Goal: Task Accomplishment & Management: Manage account settings

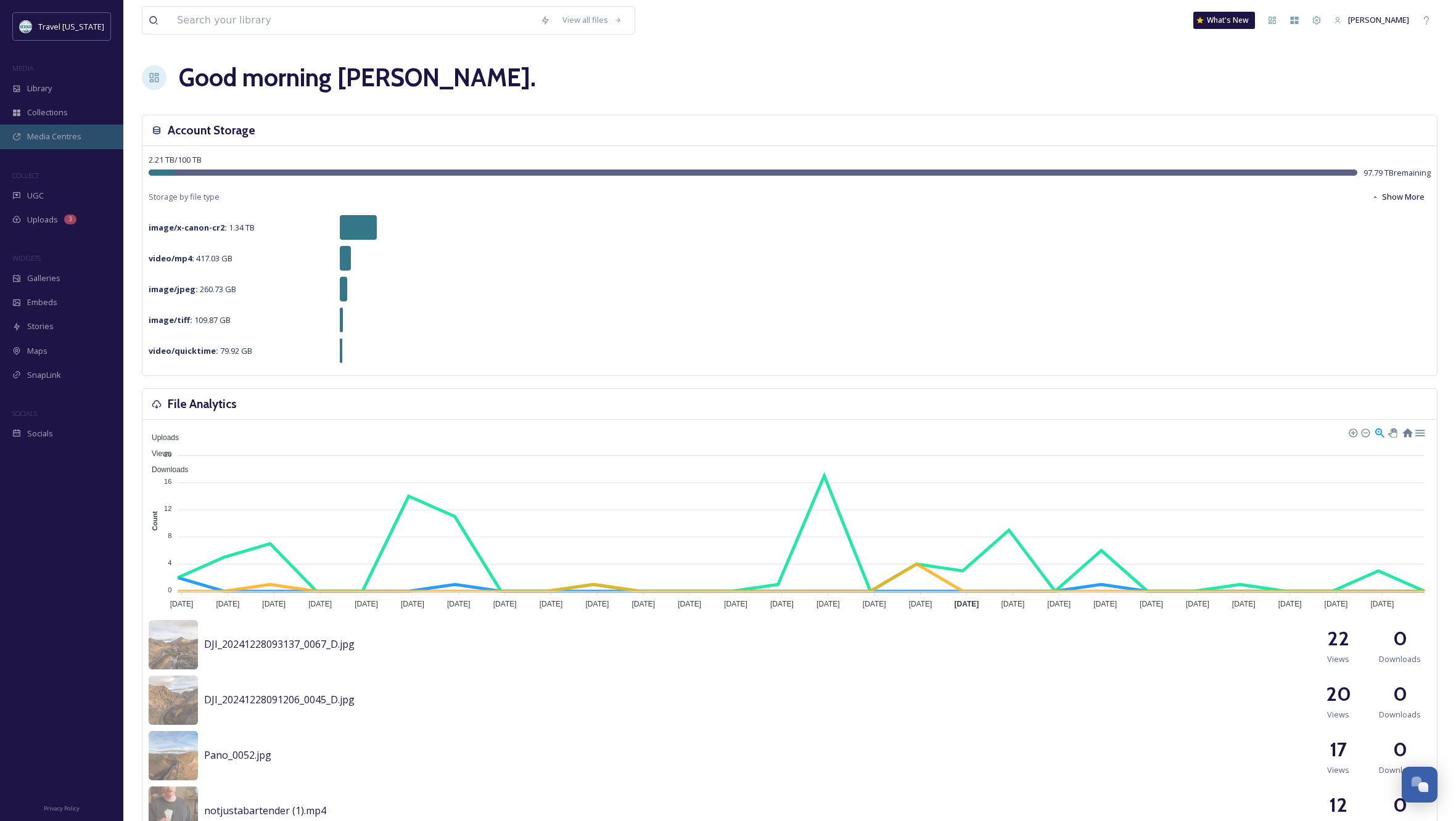
scroll to position [-1, -3]
click at [52, 195] on div "UGC" at bounding box center [62, 195] width 123 height 24
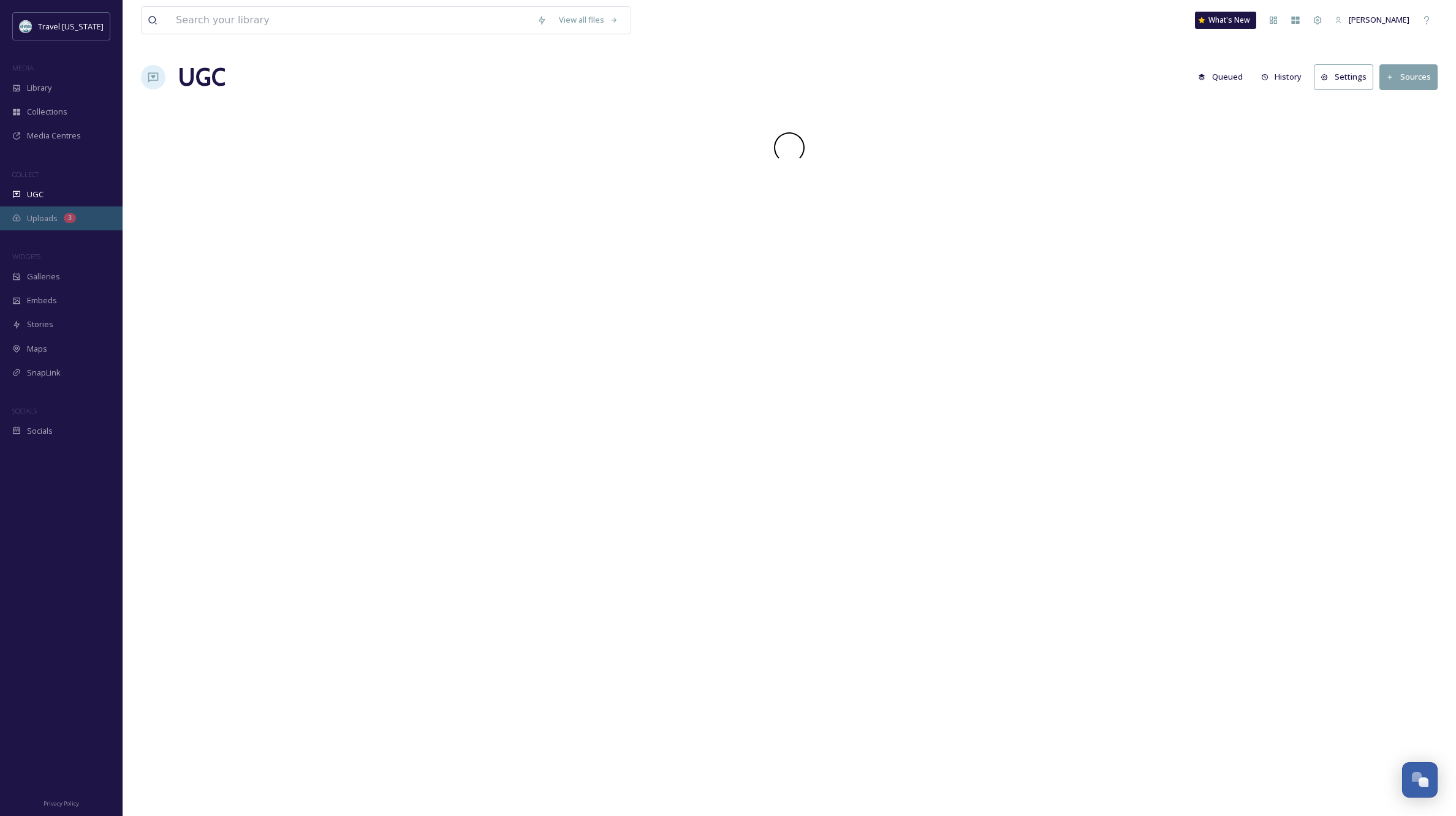
click at [49, 220] on span "Uploads" at bounding box center [43, 219] width 31 height 12
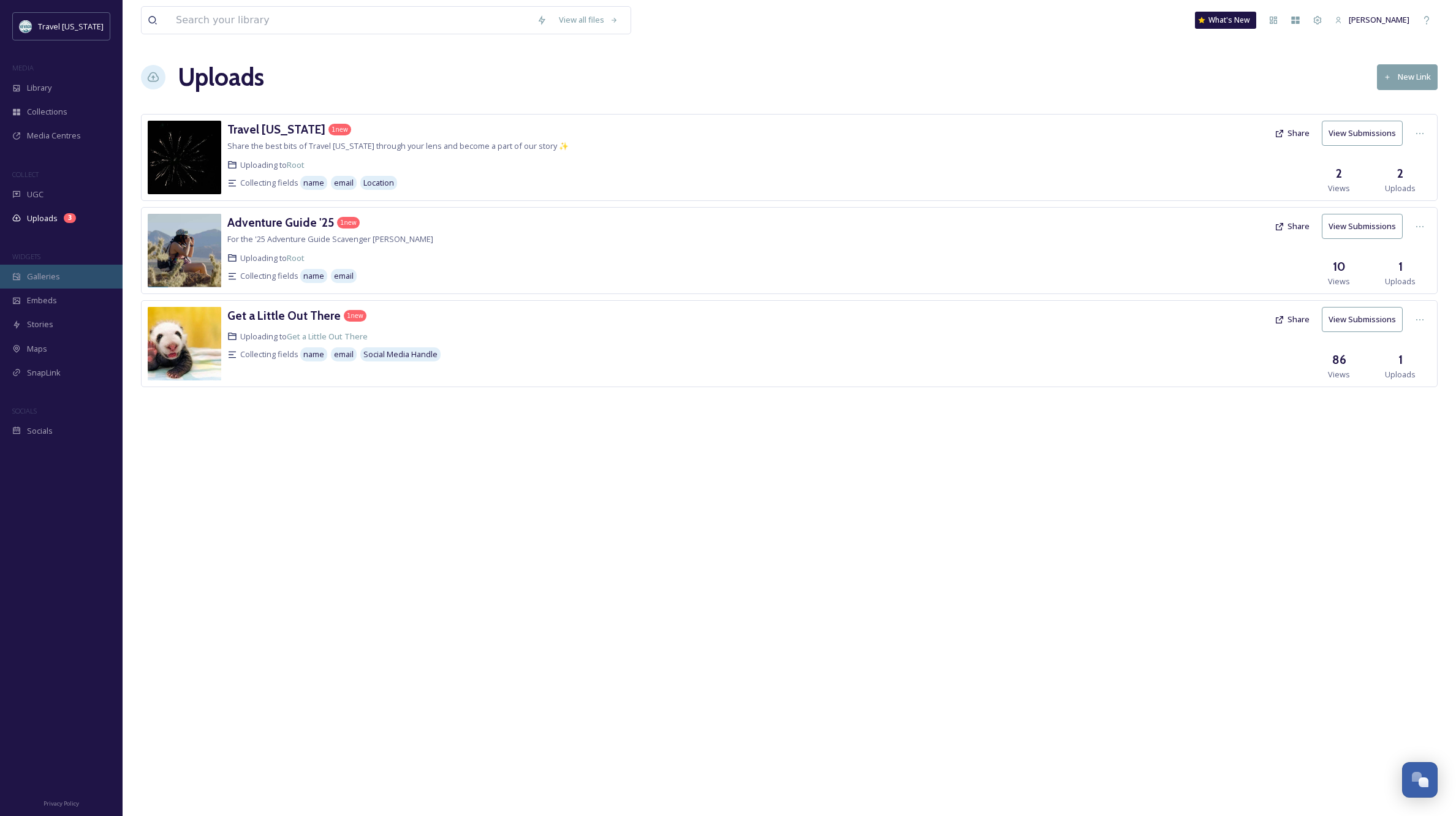
click at [53, 276] on span "Galleries" at bounding box center [43, 277] width 33 height 12
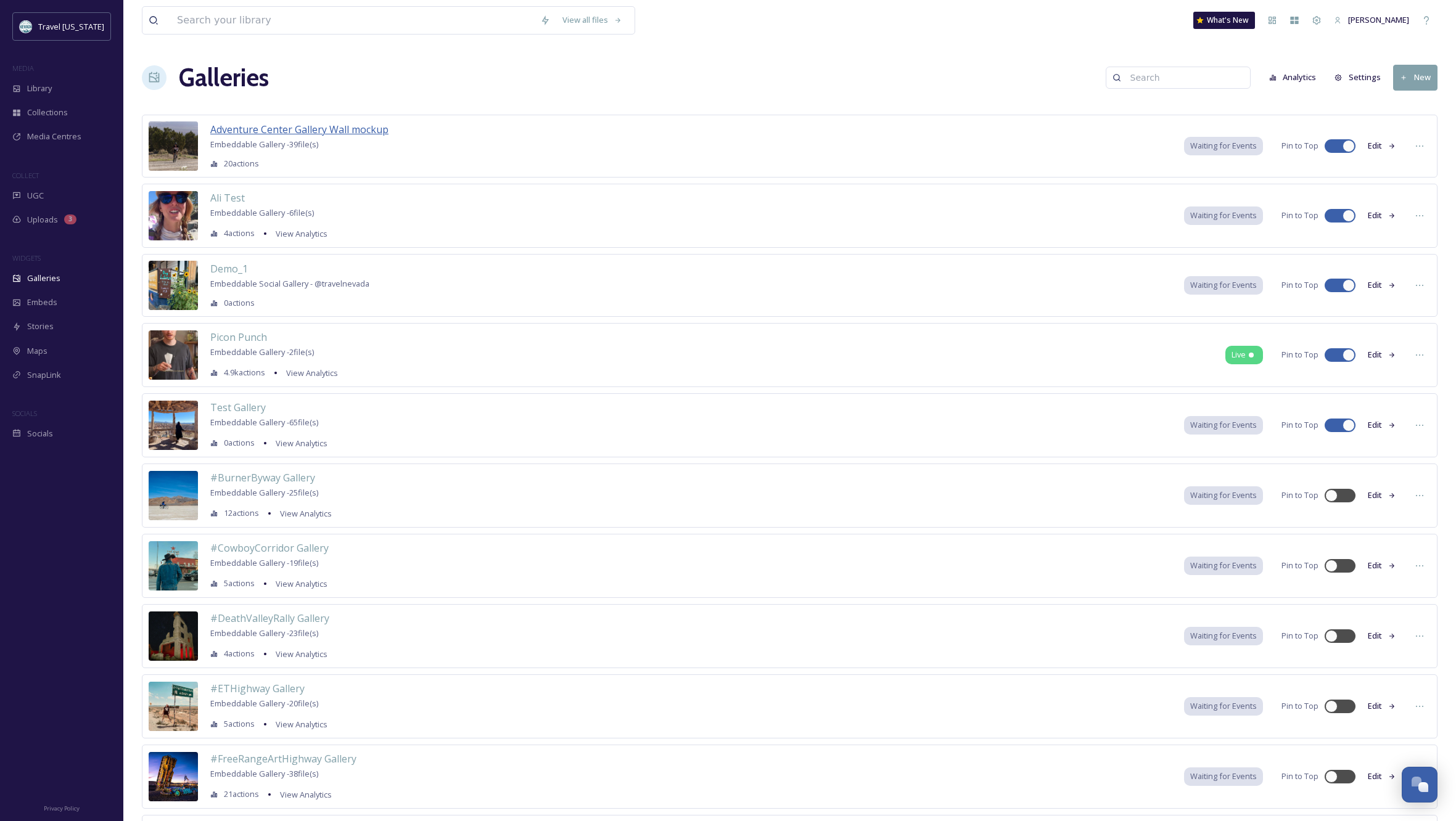
click at [358, 131] on span "Adventure Center Gallery Wall mockup" at bounding box center [299, 129] width 178 height 14
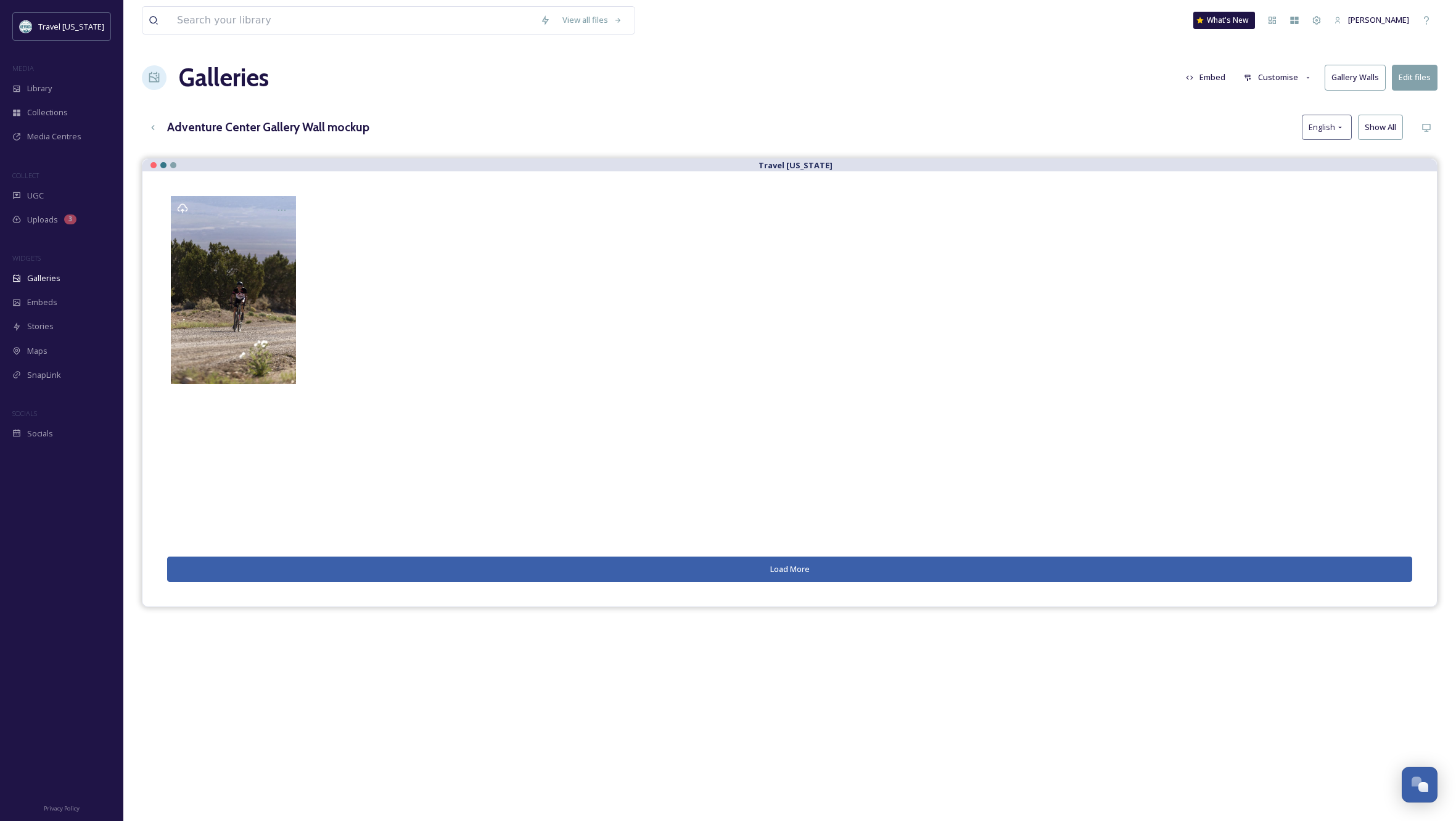
click at [1360, 80] on button "Gallery Walls" at bounding box center [1355, 77] width 61 height 25
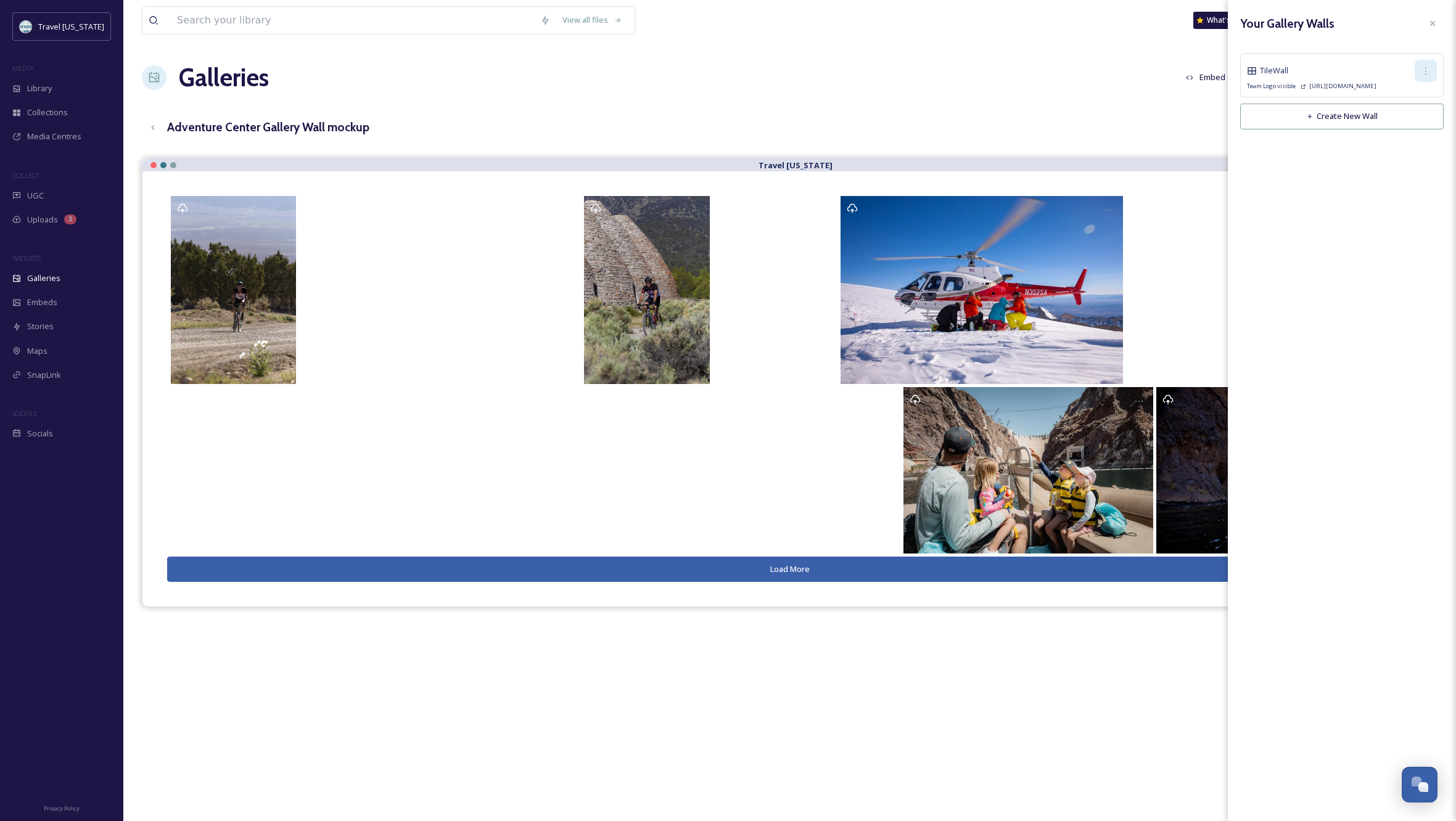
click at [1427, 69] on icon at bounding box center [1426, 71] width 10 height 10
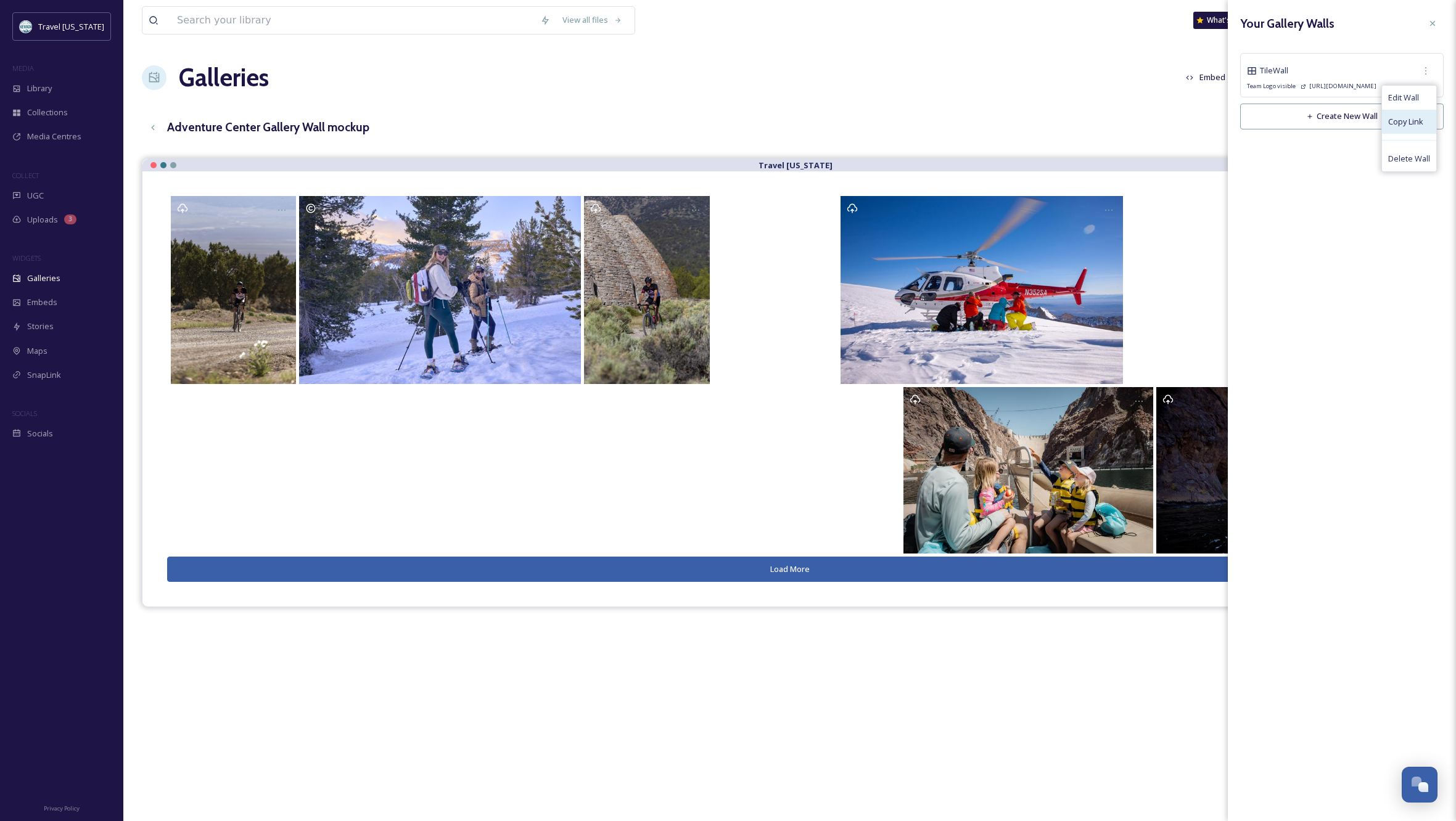
click at [1425, 122] on div "Copy Link" at bounding box center [1409, 122] width 54 height 24
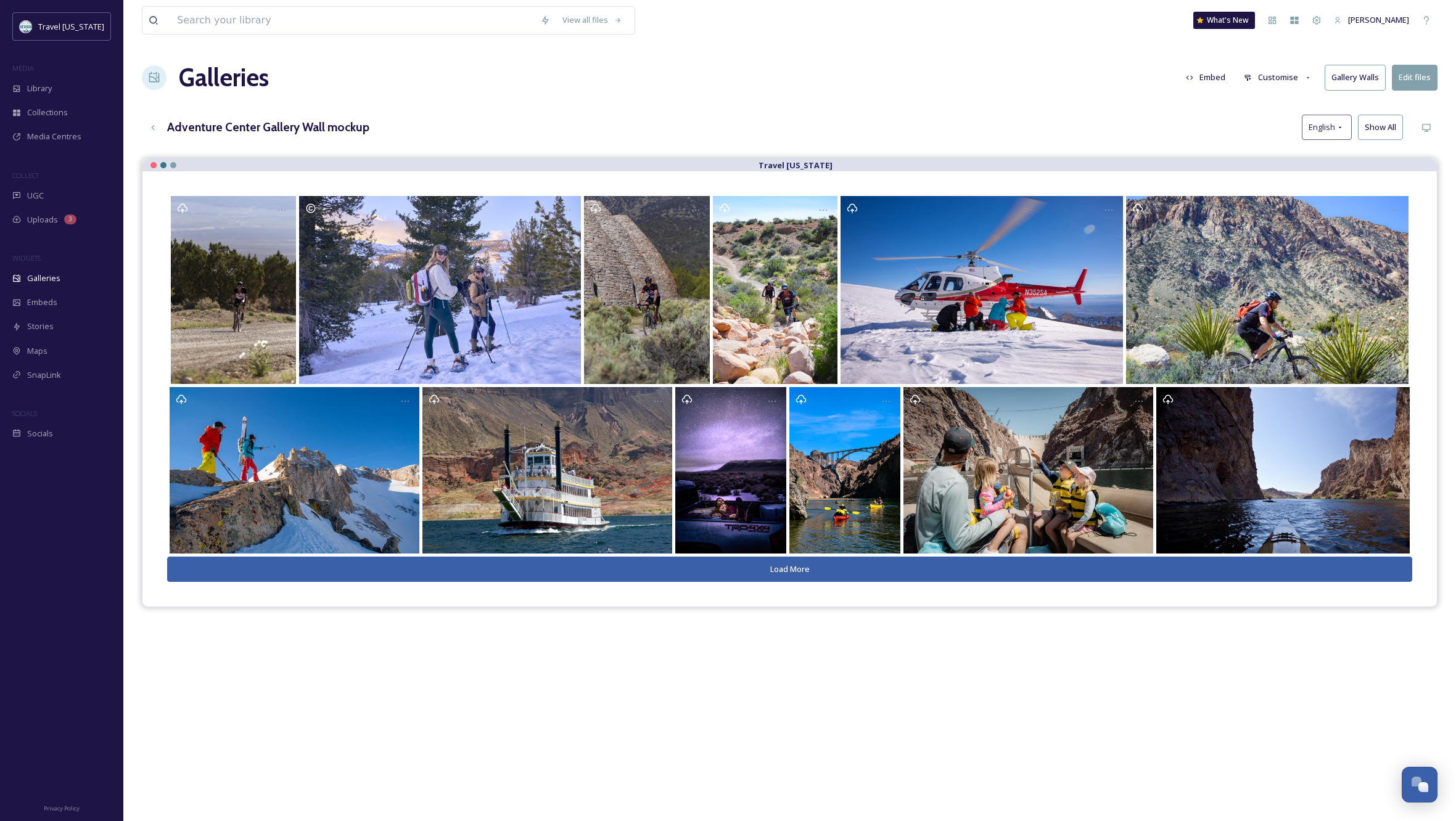
click at [794, 566] on button "Load More" at bounding box center [790, 568] width 1245 height 25
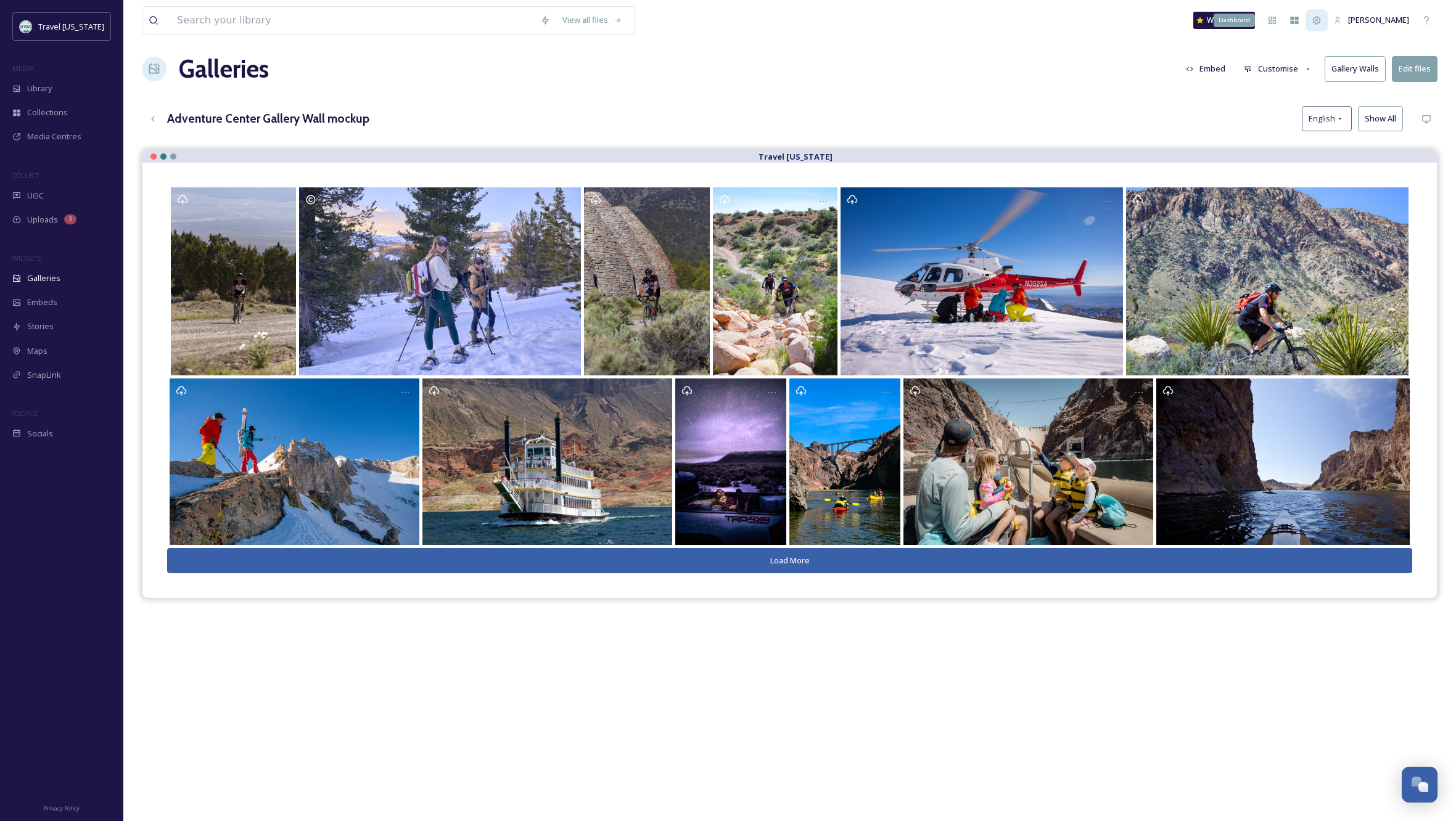
scroll to position [9, 1]
click at [825, 565] on button "Load More" at bounding box center [790, 560] width 1245 height 25
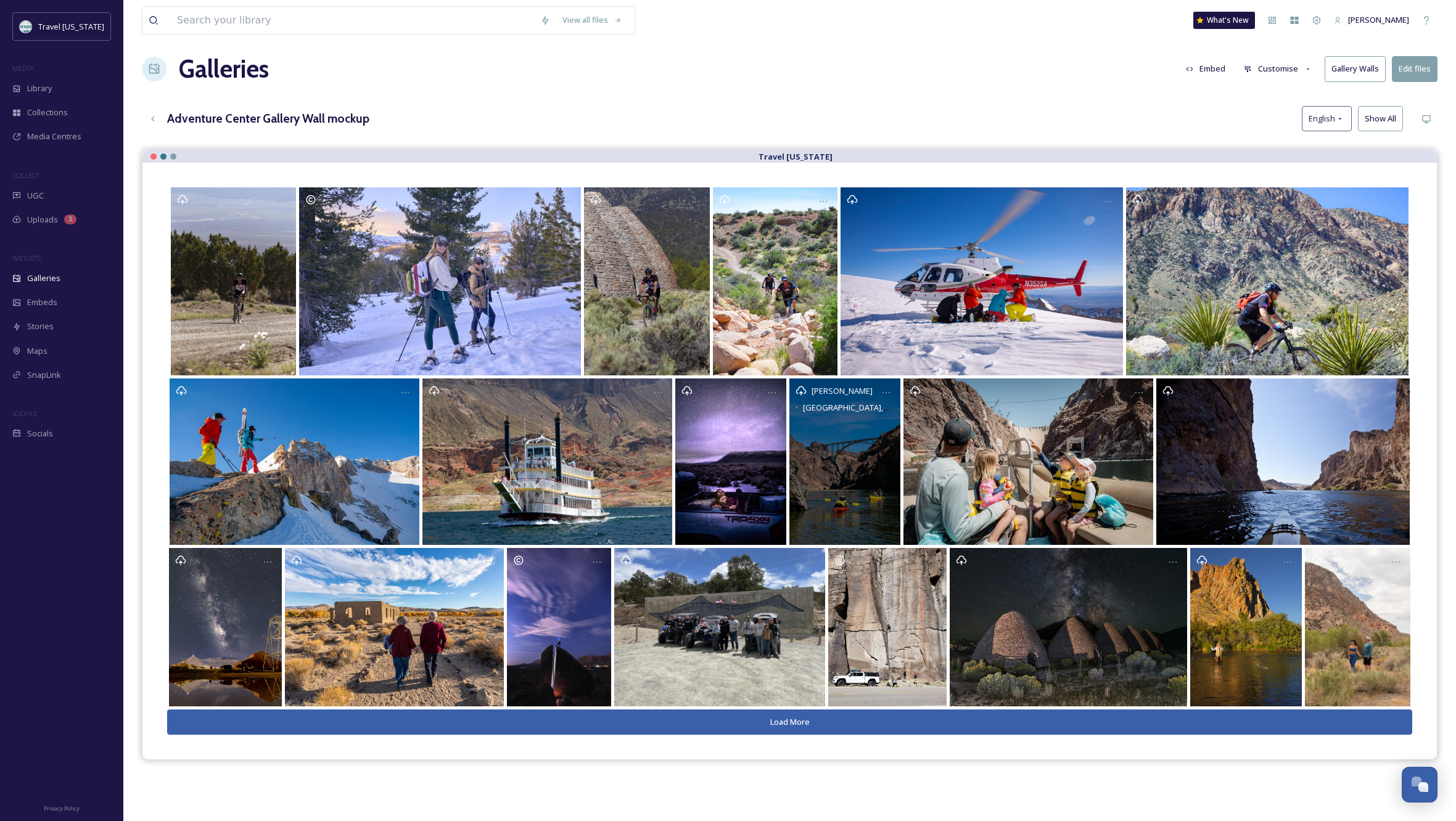
click at [840, 457] on div "Ali Anderson Las Vegas, Boulder City, Nelson Ghost Town, Las Vegas, Boulder Cit…" at bounding box center [845, 462] width 111 height 166
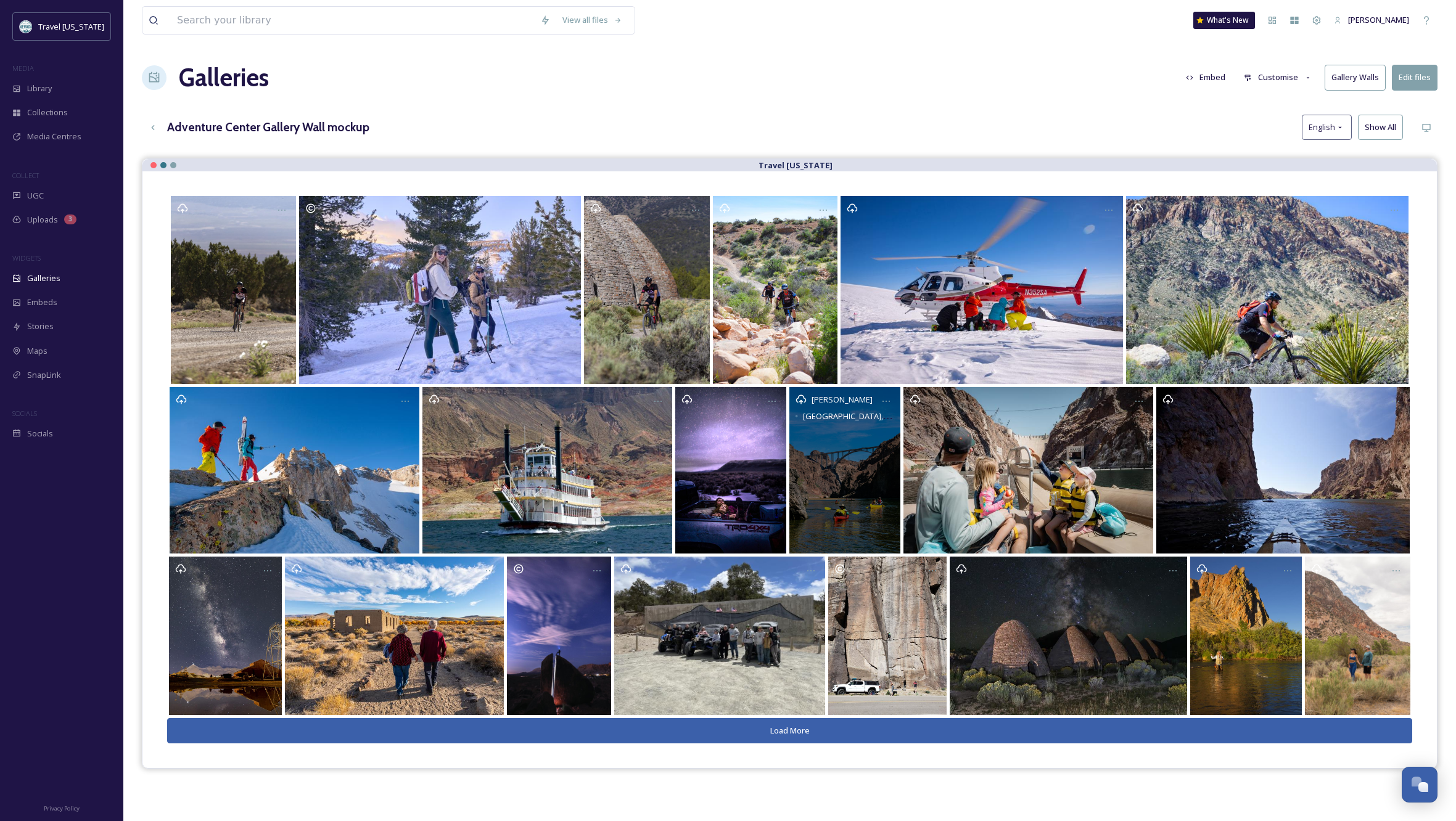
scroll to position [0, 0]
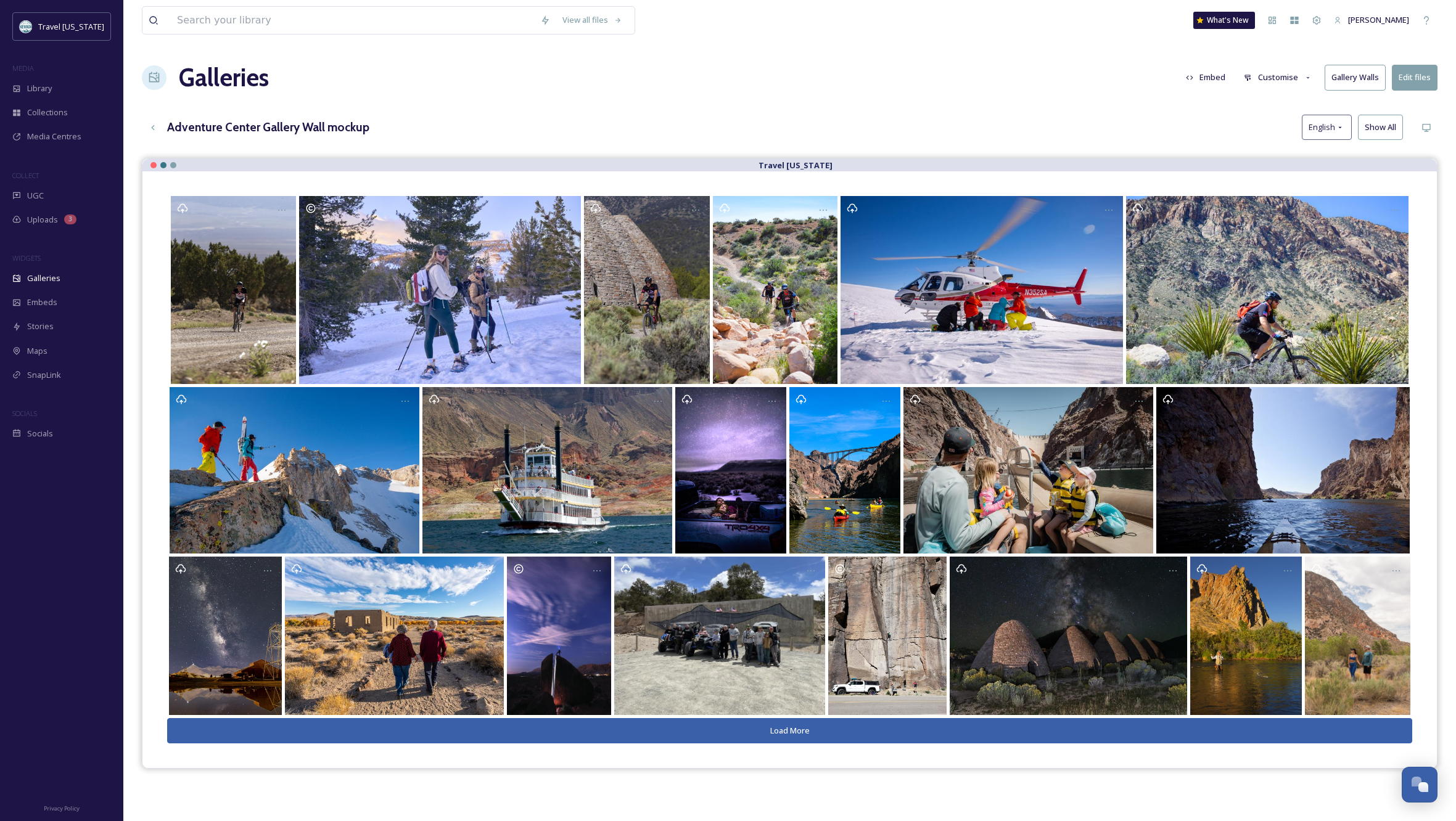
click at [1285, 81] on button "Customise" at bounding box center [1278, 77] width 81 height 24
click at [1117, 104] on div "View all files What's New Kippy Spilker Galleries Embed Customise Gallery Walls…" at bounding box center [790, 499] width 1333 height 998
click at [1417, 71] on button "Edit files" at bounding box center [1414, 77] width 45 height 25
click at [846, 87] on div "Galleries Embed Customise Gallery Walls Edit files" at bounding box center [789, 77] width 1296 height 37
click at [1345, 76] on button "Gallery Walls" at bounding box center [1355, 77] width 61 height 25
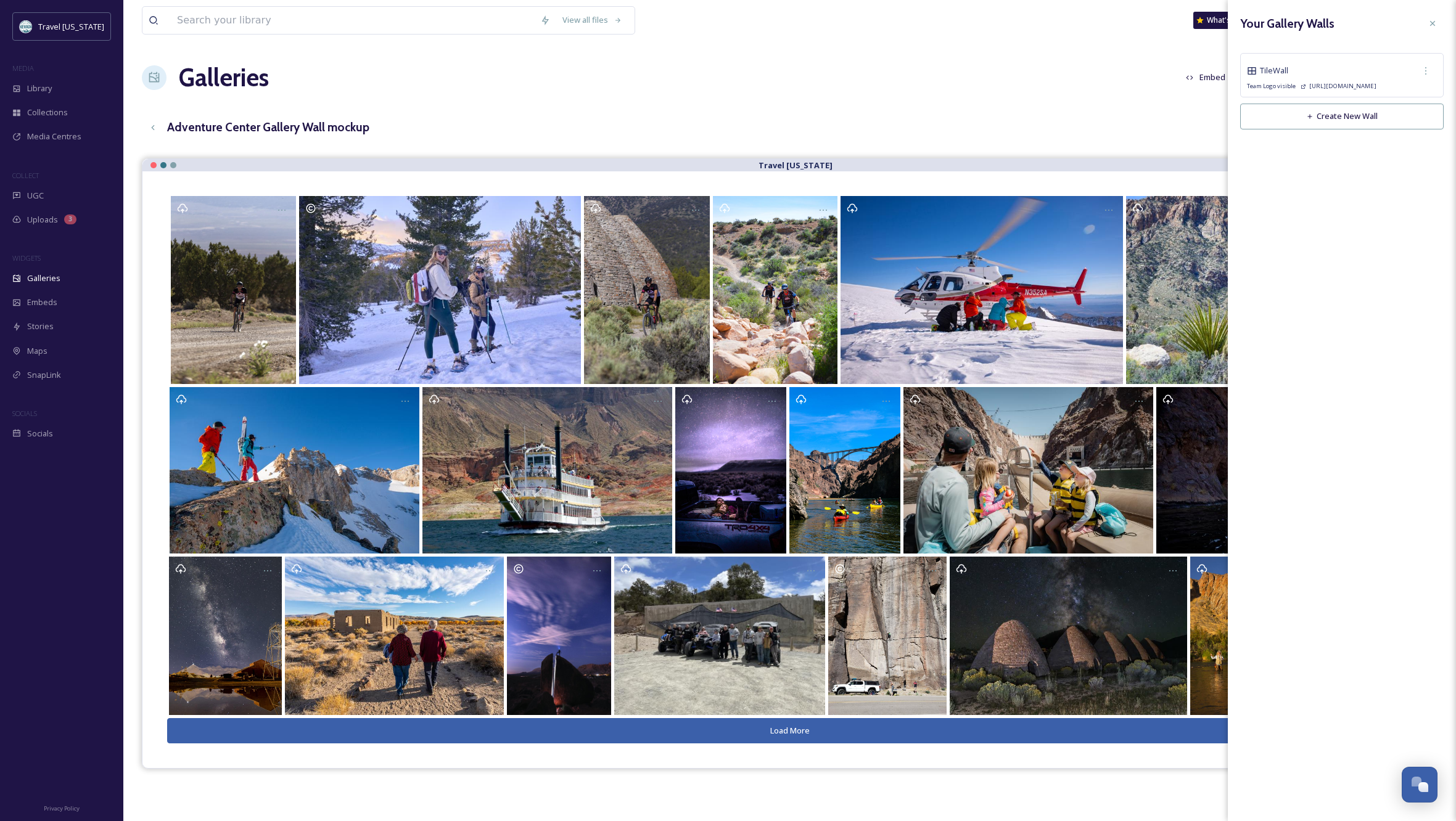
click at [1327, 115] on button "Create New Wall" at bounding box center [1341, 116] width 203 height 25
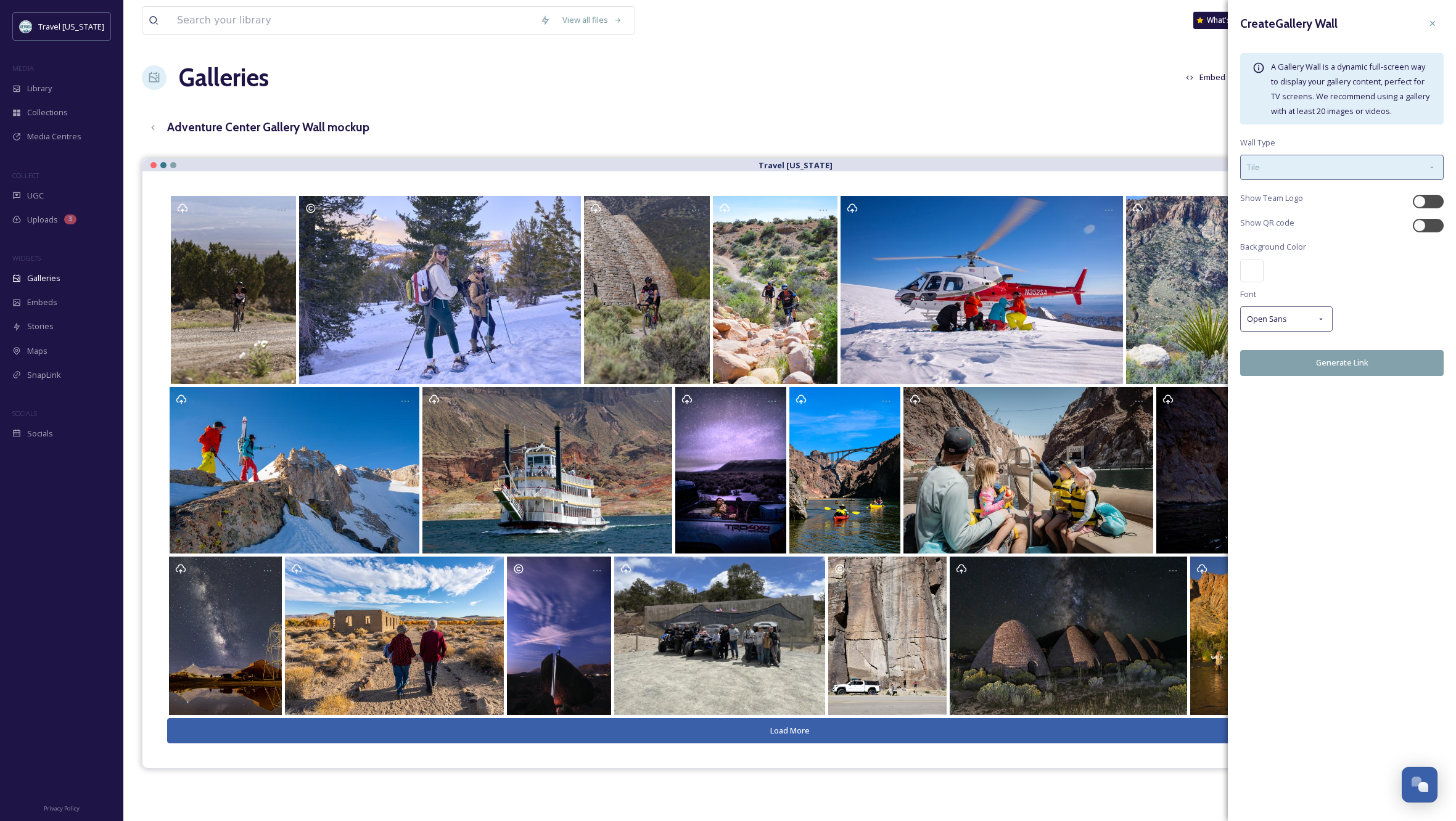
click at [1426, 163] on div "Tile" at bounding box center [1341, 167] width 203 height 25
click at [1262, 243] on span "Masonry" at bounding box center [1262, 244] width 32 height 12
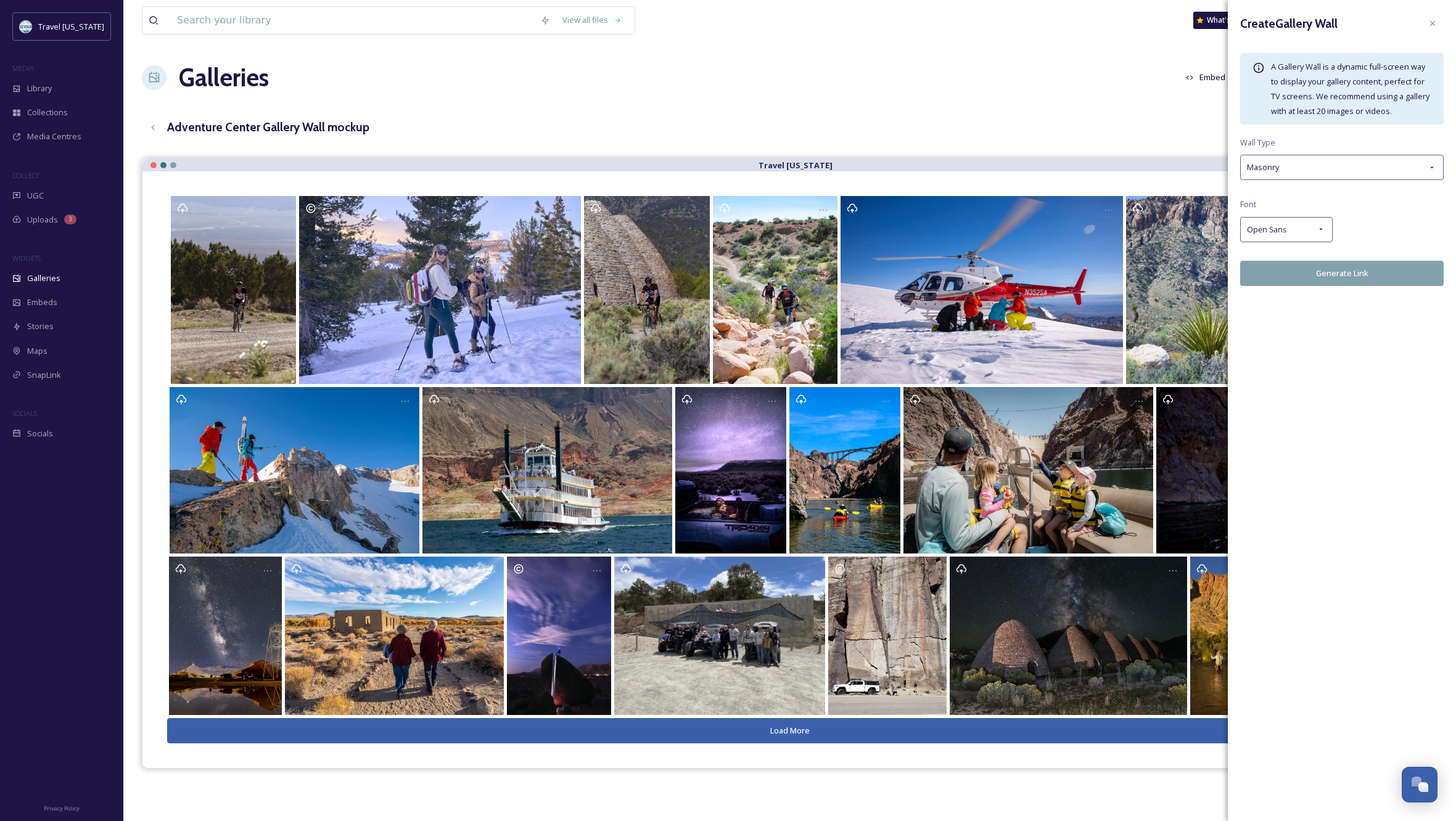
click at [1360, 267] on button "Generate Link" at bounding box center [1341, 273] width 203 height 25
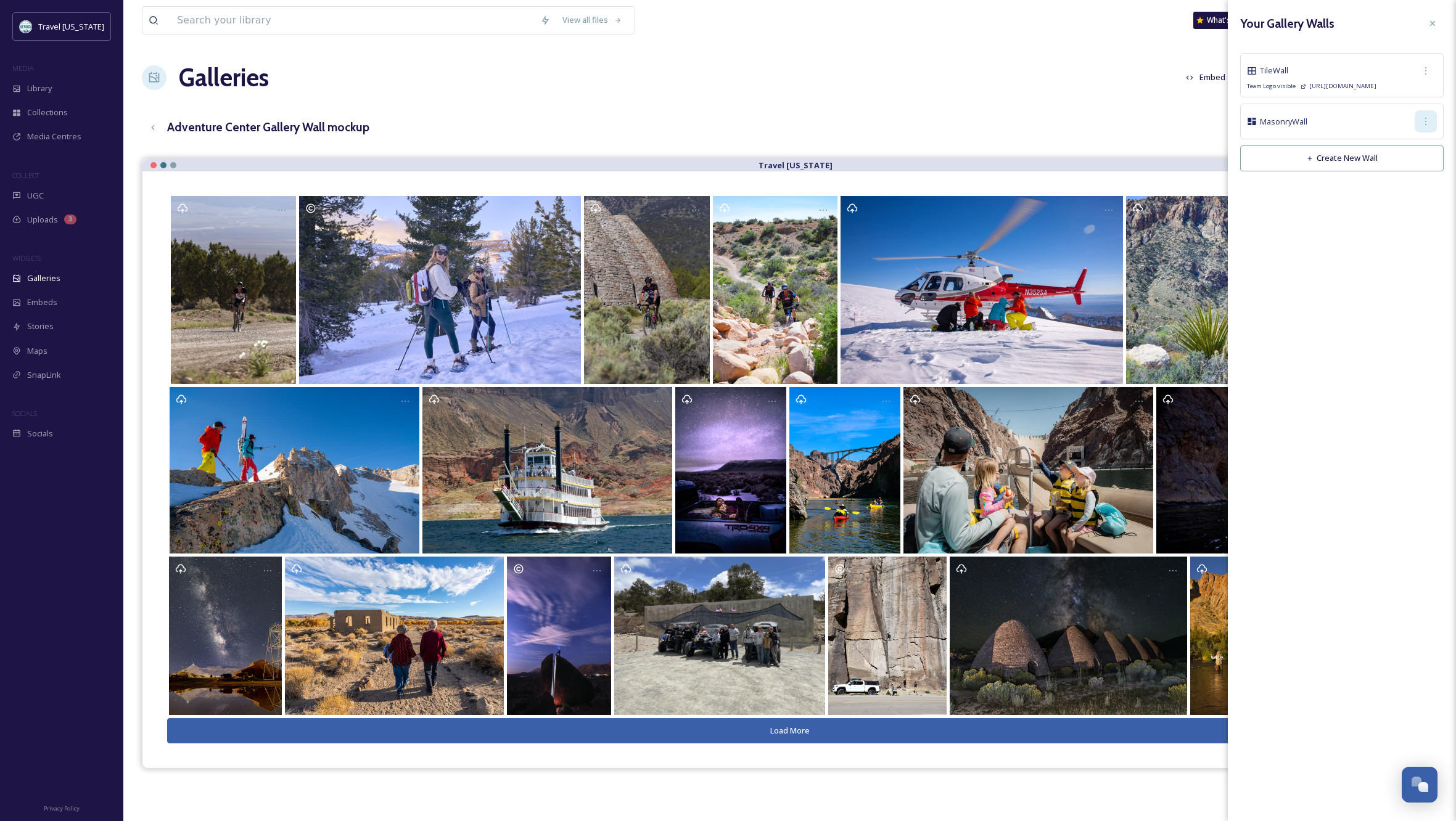
click at [1425, 120] on icon at bounding box center [1426, 122] width 10 height 10
click at [1420, 173] on span "Copy Link" at bounding box center [1405, 173] width 35 height 12
click at [1332, 157] on button "Create New Wall" at bounding box center [1341, 158] width 203 height 25
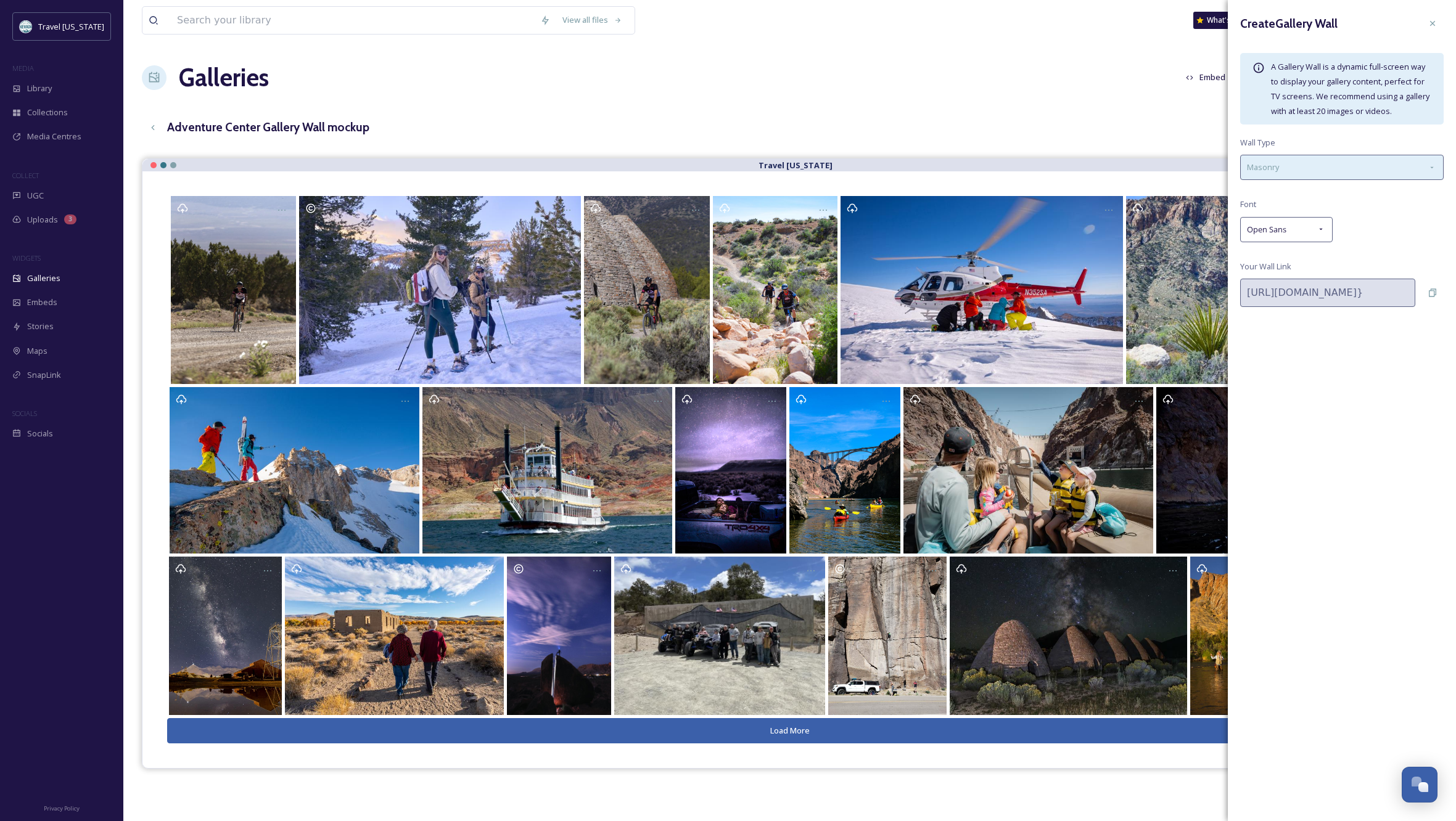
click at [1432, 167] on icon at bounding box center [1432, 167] width 3 height 2
click at [1279, 219] on span "Slideshow" at bounding box center [1266, 220] width 39 height 12
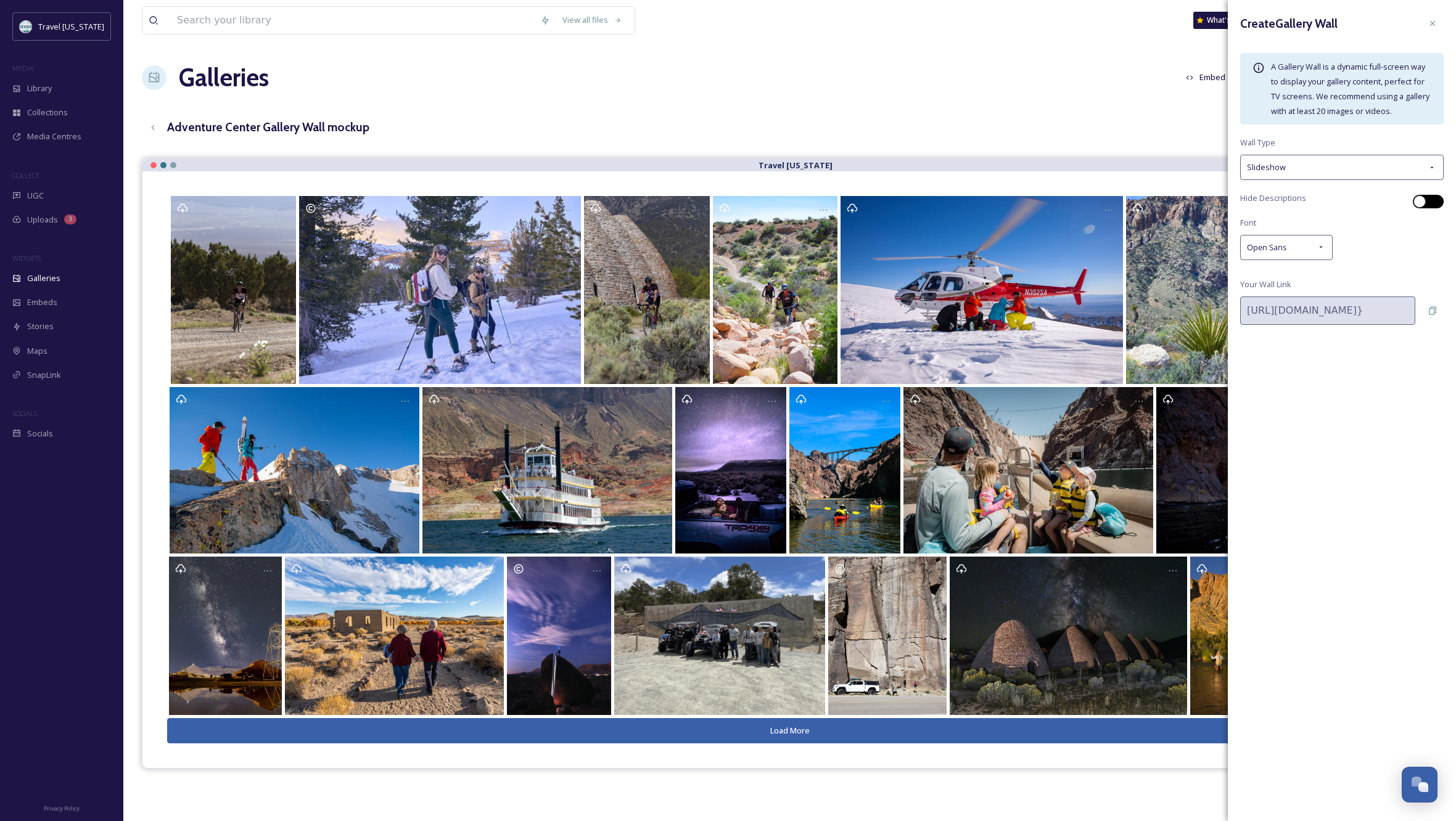
click at [1420, 201] on div at bounding box center [1419, 201] width 12 height 12
checkbox input "true"
click at [1435, 307] on icon at bounding box center [1433, 311] width 10 height 10
click at [1433, 20] on icon at bounding box center [1433, 24] width 10 height 10
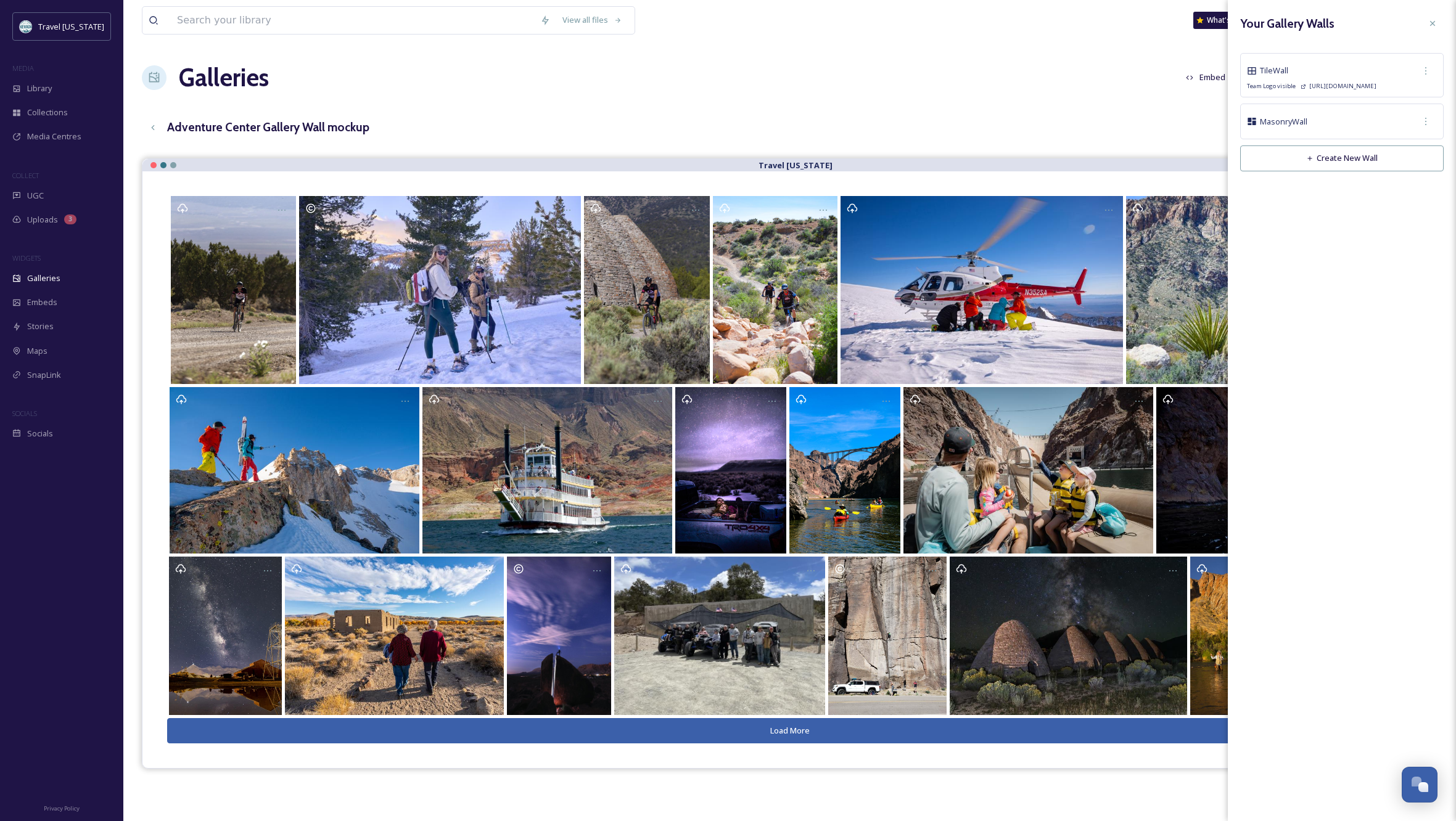
click at [1326, 161] on button "Create New Wall" at bounding box center [1341, 158] width 203 height 25
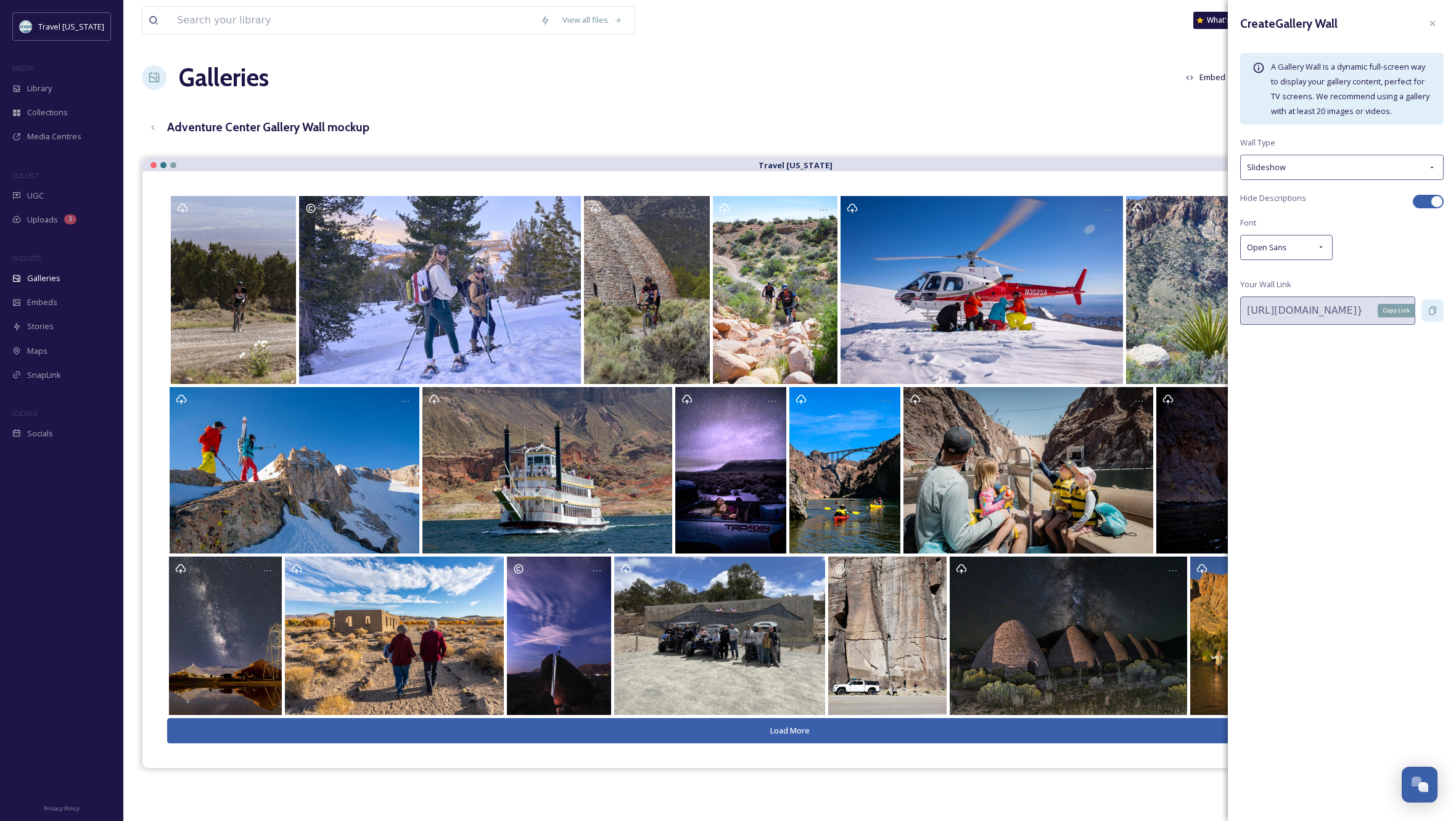
click at [1433, 307] on icon at bounding box center [1433, 311] width 10 height 10
click at [1432, 307] on icon at bounding box center [1433, 311] width 10 height 10
click at [1434, 23] on icon at bounding box center [1433, 24] width 10 height 10
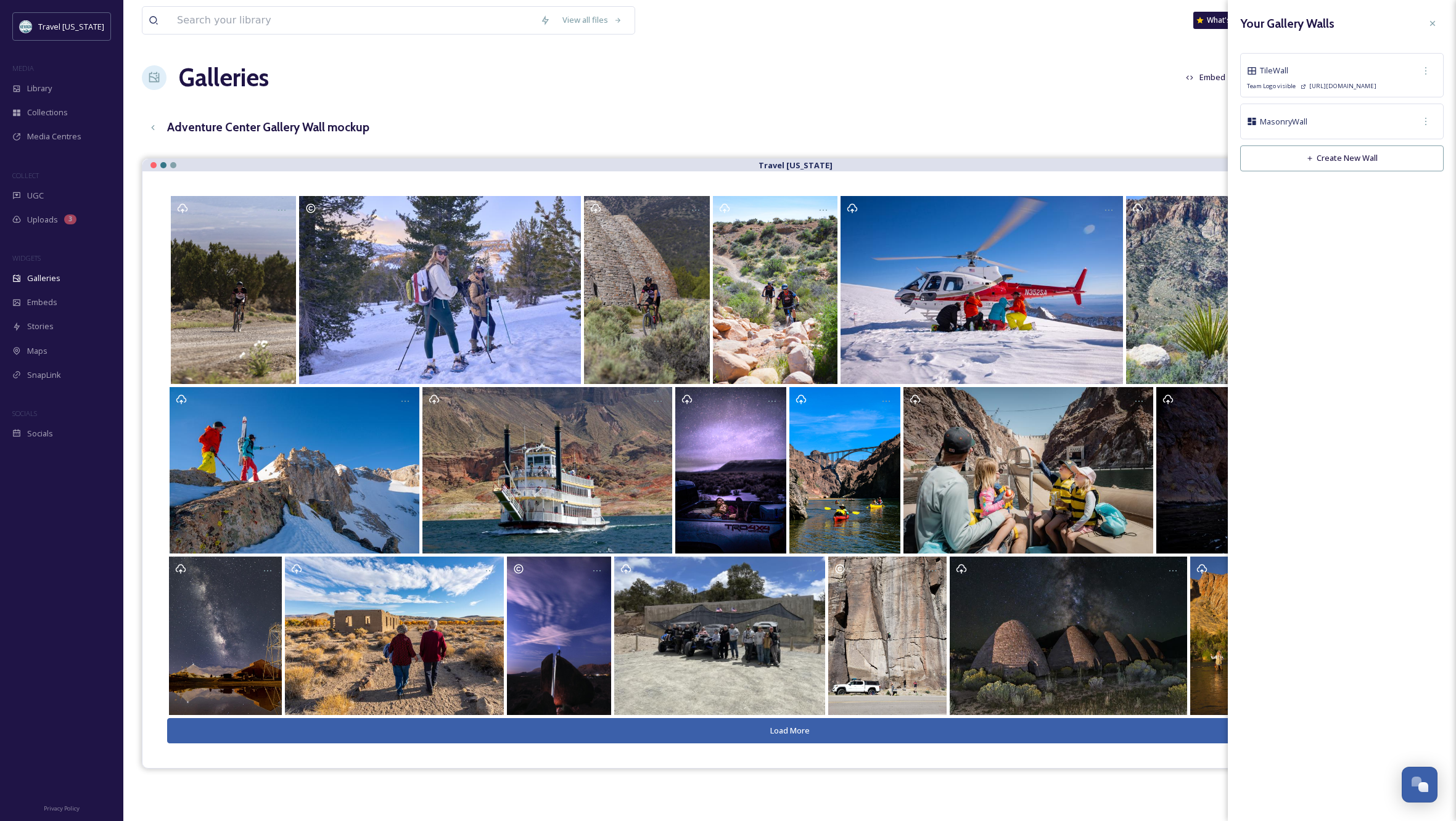
click at [1351, 127] on div "Masonry Wall" at bounding box center [1342, 122] width 190 height 22
click at [1429, 117] on icon at bounding box center [1426, 122] width 10 height 10
click at [1418, 138] on div "Edit Wall" at bounding box center [1409, 148] width 54 height 24
type input "https://app.snapsea.io/p/gallery-wall/77bc43a6-77c6-422a-a716-1c3790ac794c"
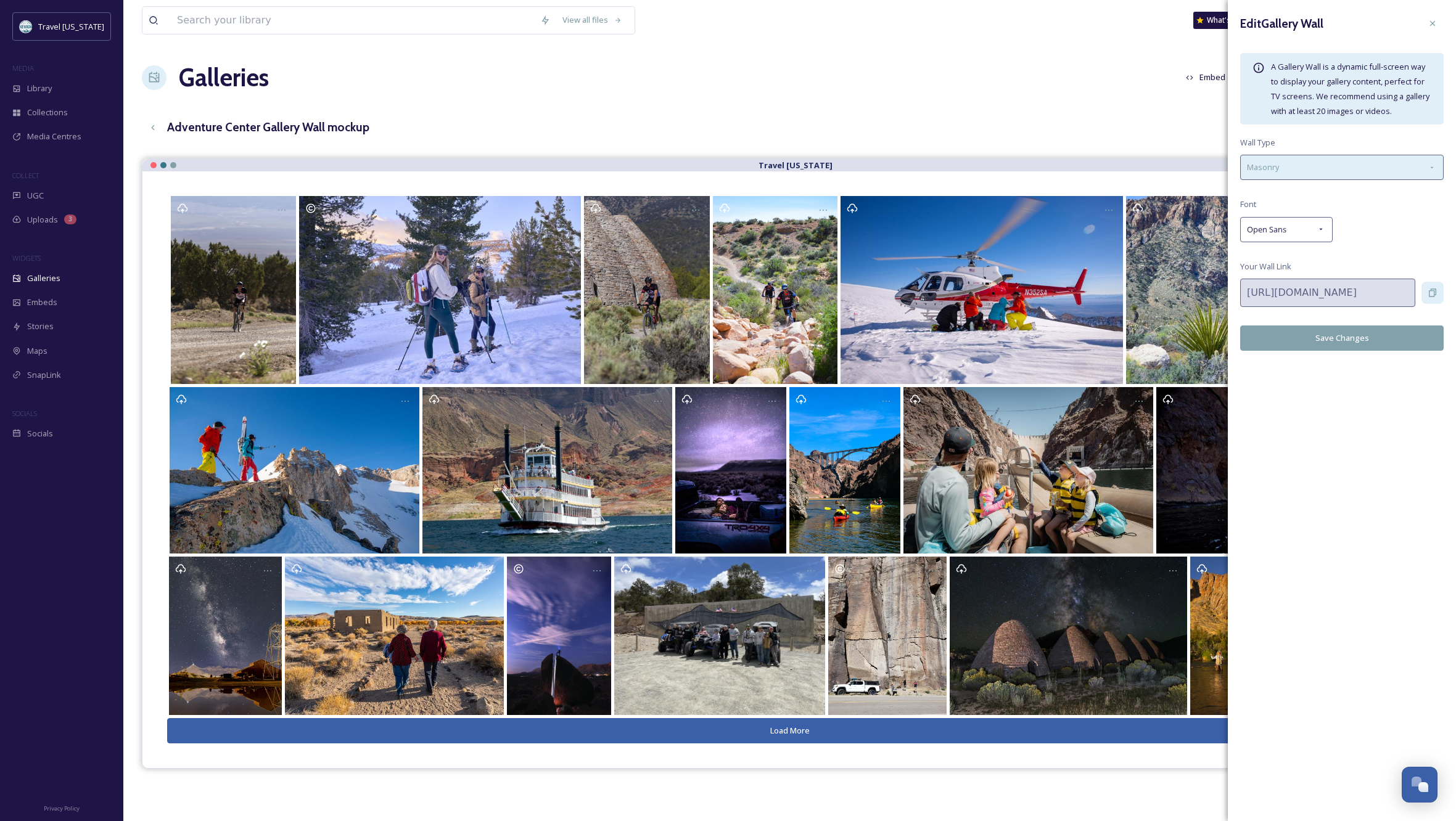
click at [1424, 163] on div "Masonry" at bounding box center [1341, 167] width 203 height 25
click at [1278, 218] on span "Slideshow" at bounding box center [1266, 220] width 39 height 12
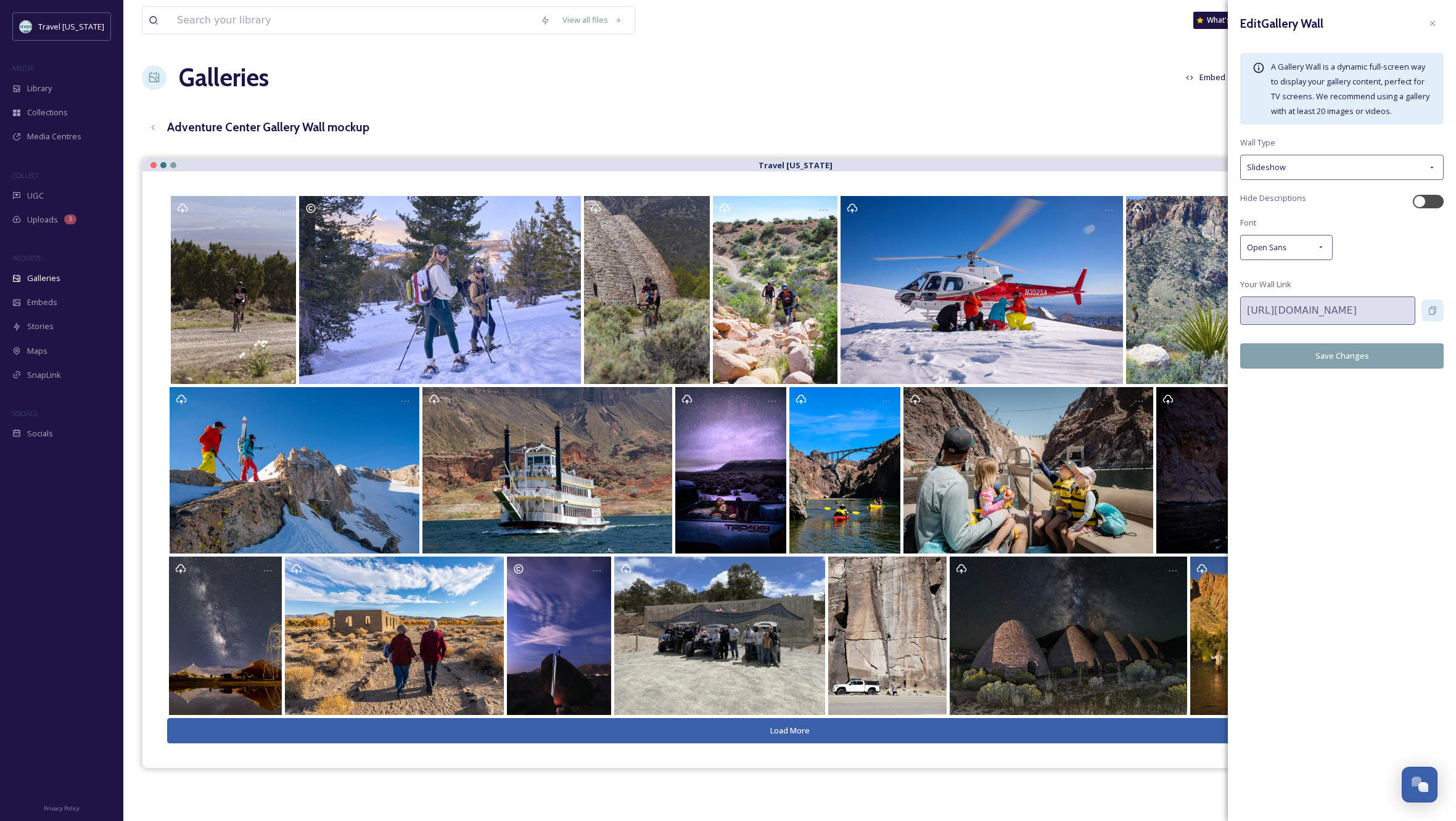
click at [1373, 351] on button "Save Changes" at bounding box center [1341, 356] width 203 height 25
click at [1424, 201] on div at bounding box center [1419, 201] width 12 height 12
checkbox input "true"
click at [1353, 350] on button "Save Changes" at bounding box center [1341, 356] width 203 height 25
click at [1436, 307] on icon at bounding box center [1433, 311] width 10 height 10
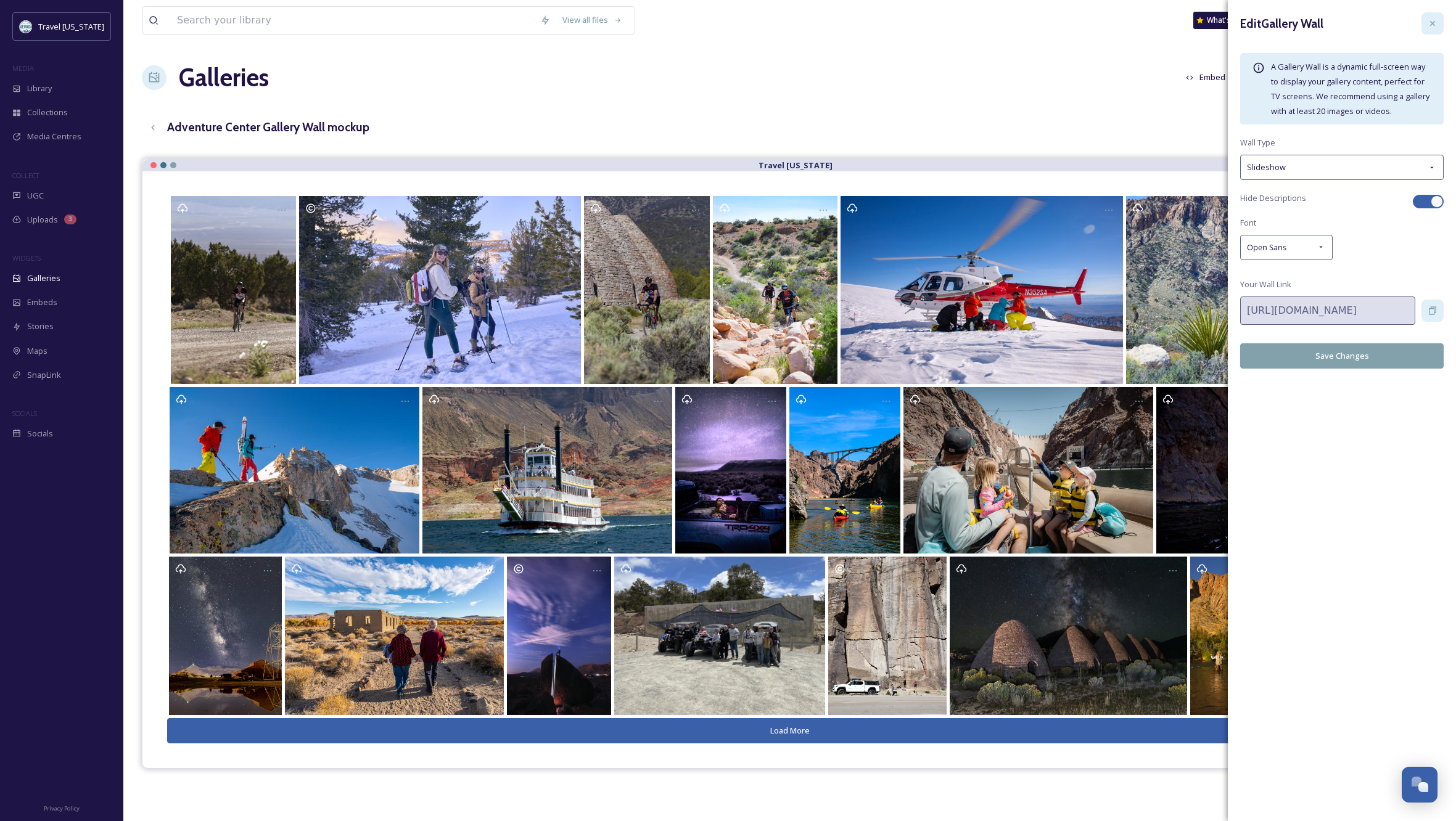
drag, startPoint x: 1432, startPoint y: 19, endPoint x: 1451, endPoint y: 27, distance: 20.6
click at [1432, 19] on icon at bounding box center [1433, 24] width 10 height 10
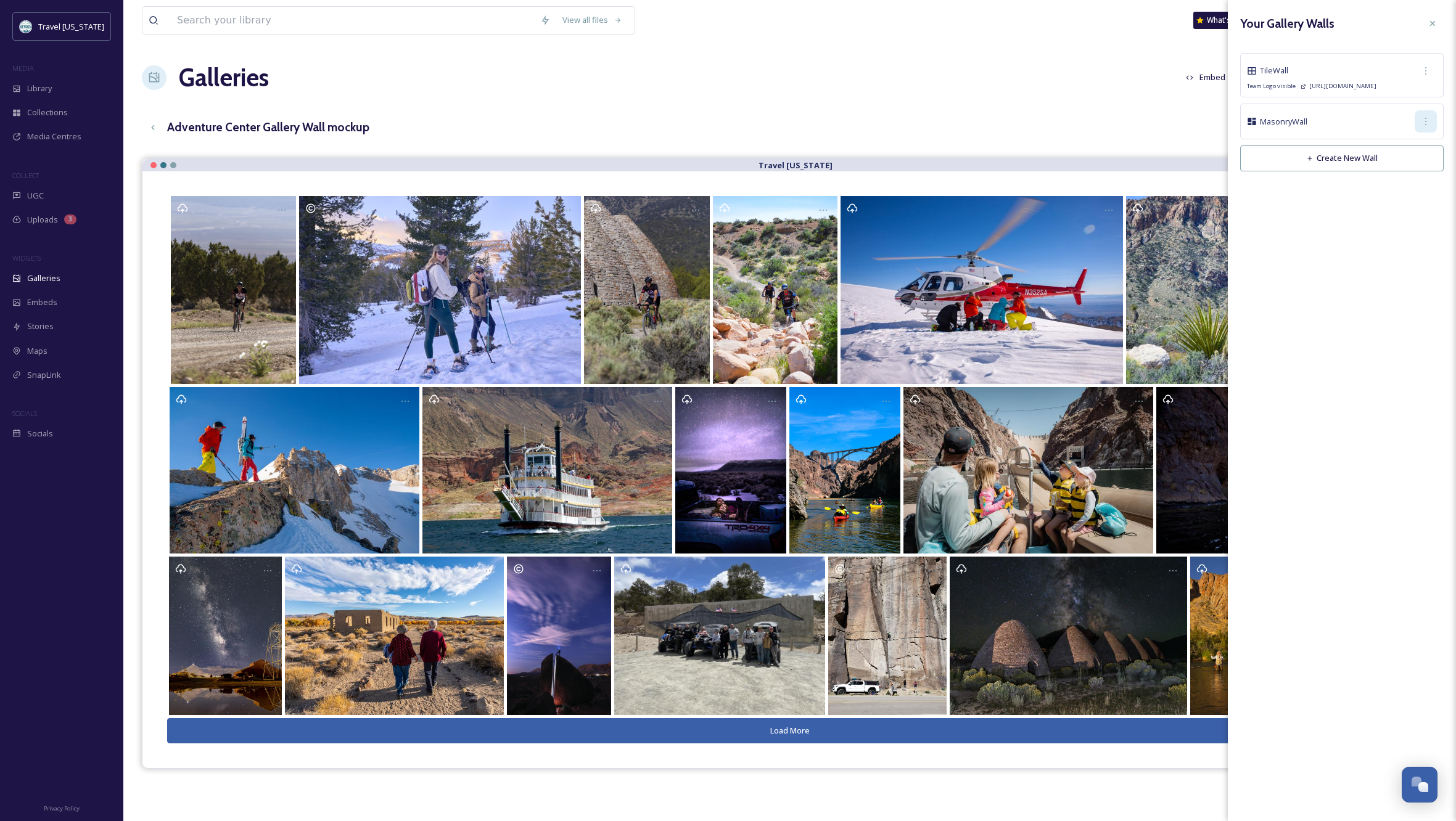
click at [1427, 121] on icon at bounding box center [1426, 122] width 10 height 10
click at [1417, 208] on span "Delete Wall" at bounding box center [1409, 210] width 42 height 12
click at [1425, 69] on icon at bounding box center [1426, 71] width 10 height 10
click at [1408, 120] on span "Copy Link" at bounding box center [1405, 122] width 35 height 12
click at [1405, 92] on span "Edit Wall" at bounding box center [1404, 98] width 31 height 12
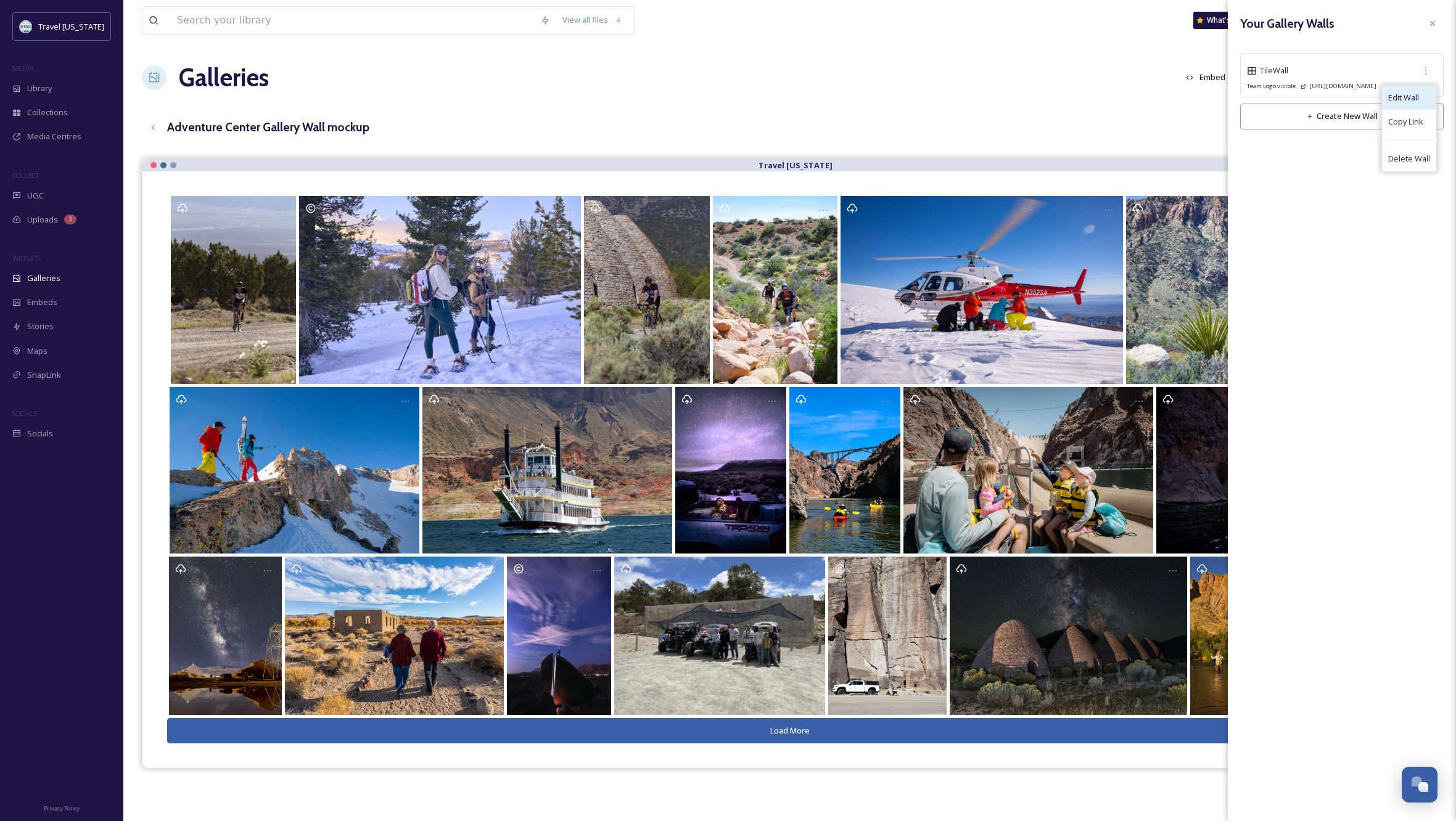
type input "https://app.snapsea.io/p/gallery-wall/c2152e4a-1328-4734-8589-4ddd23e22ec6"
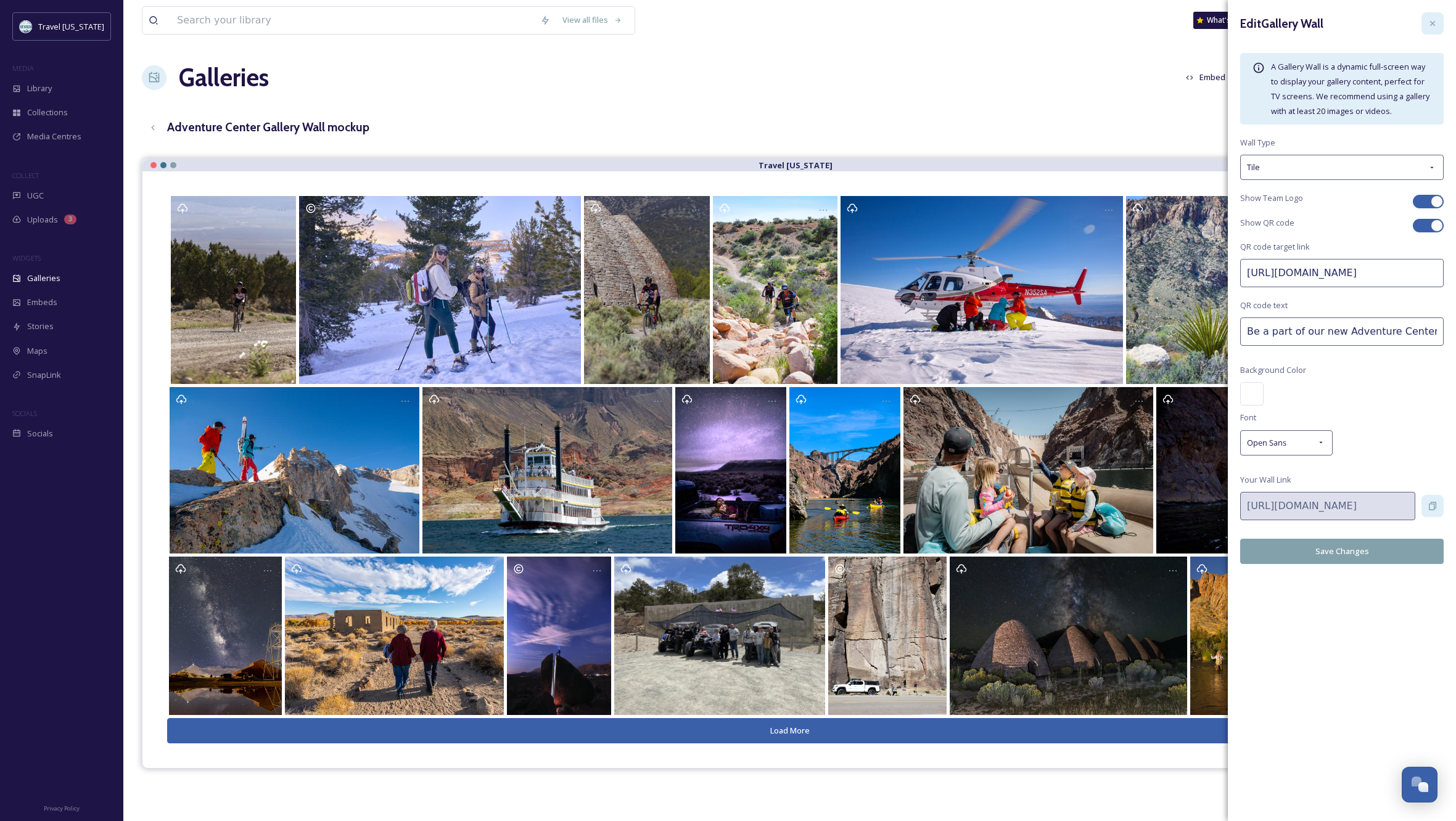
click at [1433, 19] on icon at bounding box center [1433, 24] width 10 height 10
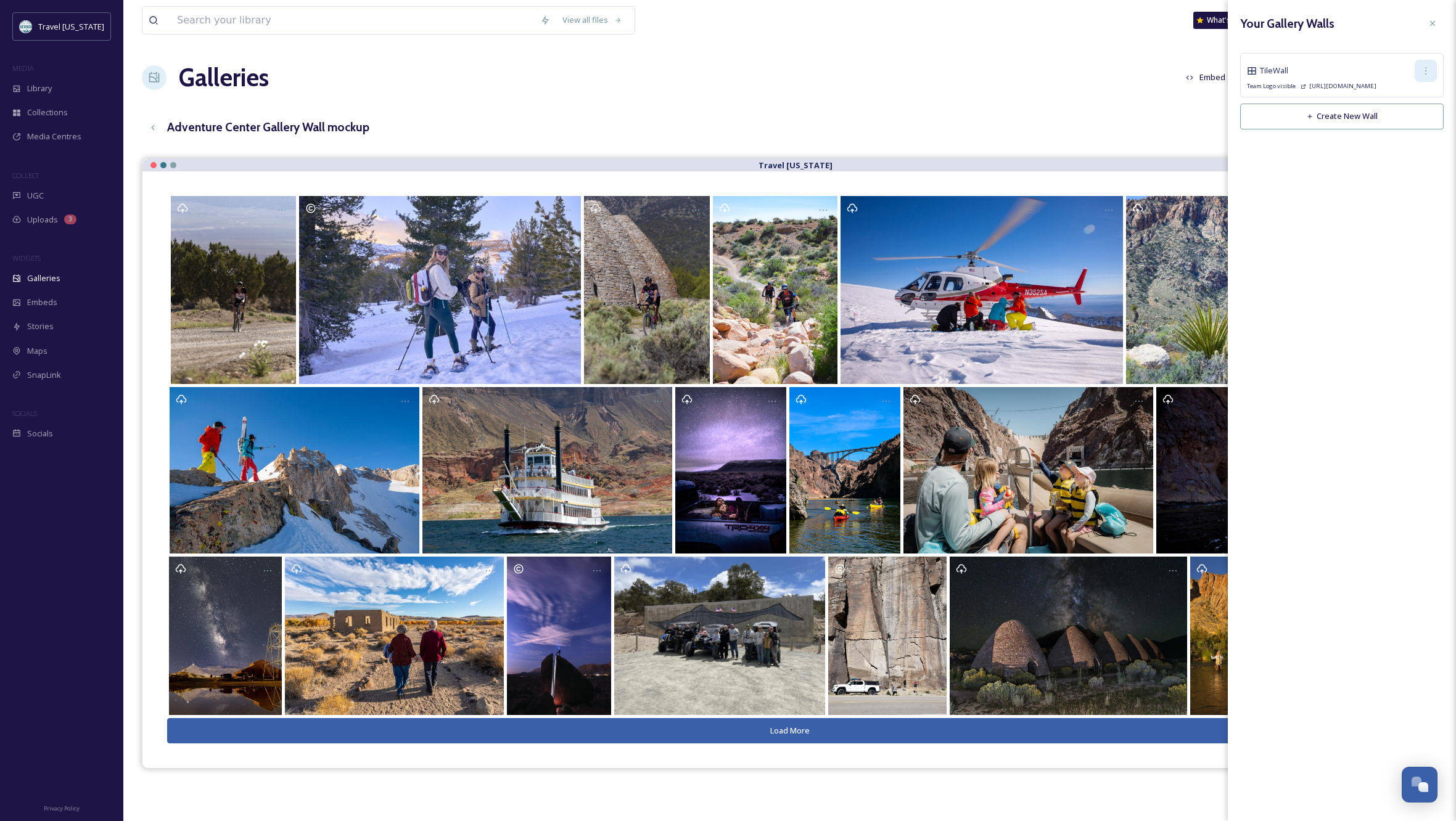
click at [1426, 73] on icon at bounding box center [1426, 71] width 10 height 10
click at [1400, 120] on span "Copy Link" at bounding box center [1405, 122] width 35 height 12
click at [1072, 115] on div "Adventure Center Gallery Wall mockup English Show All" at bounding box center [789, 127] width 1296 height 25
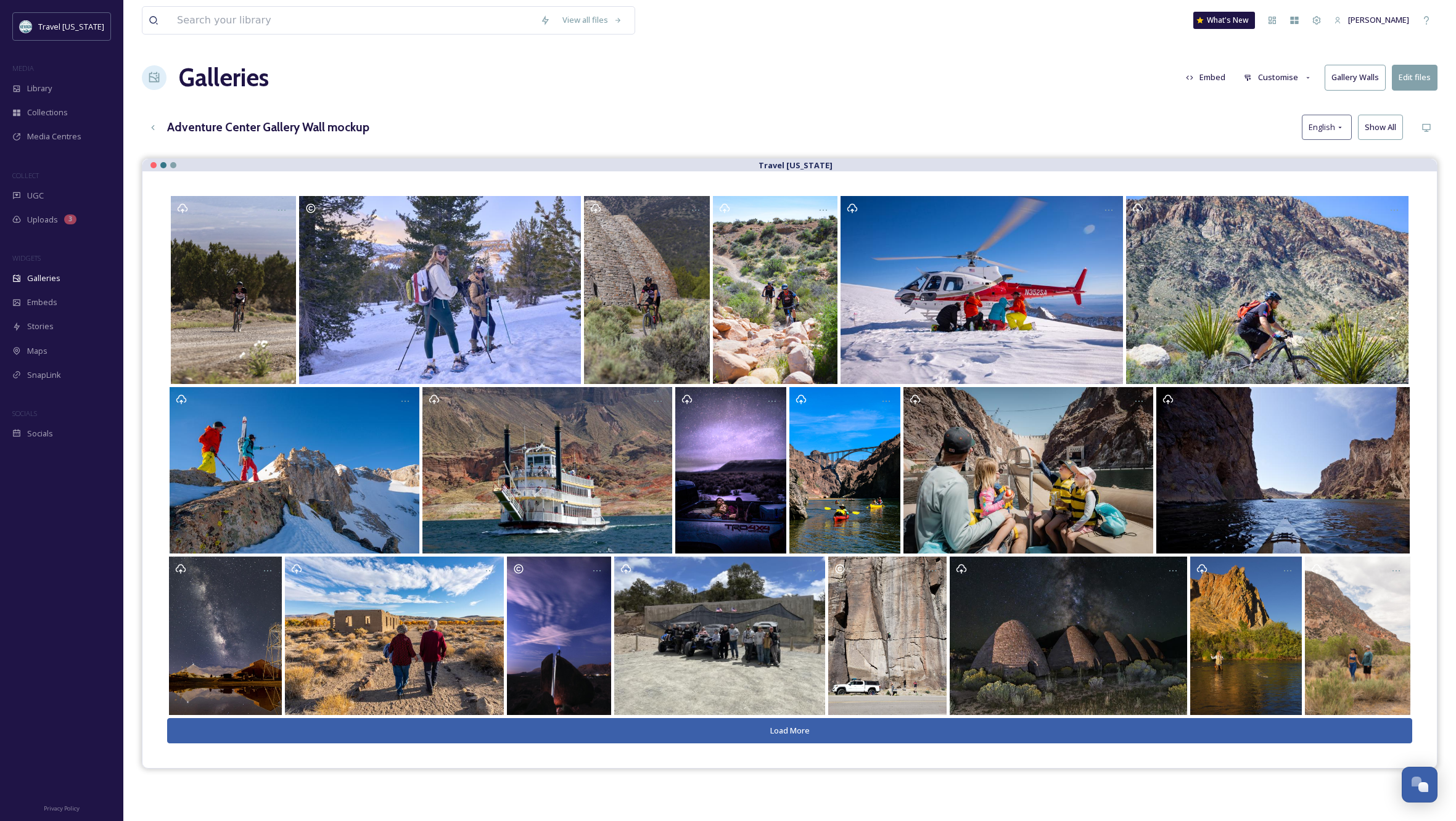
scroll to position [5, 0]
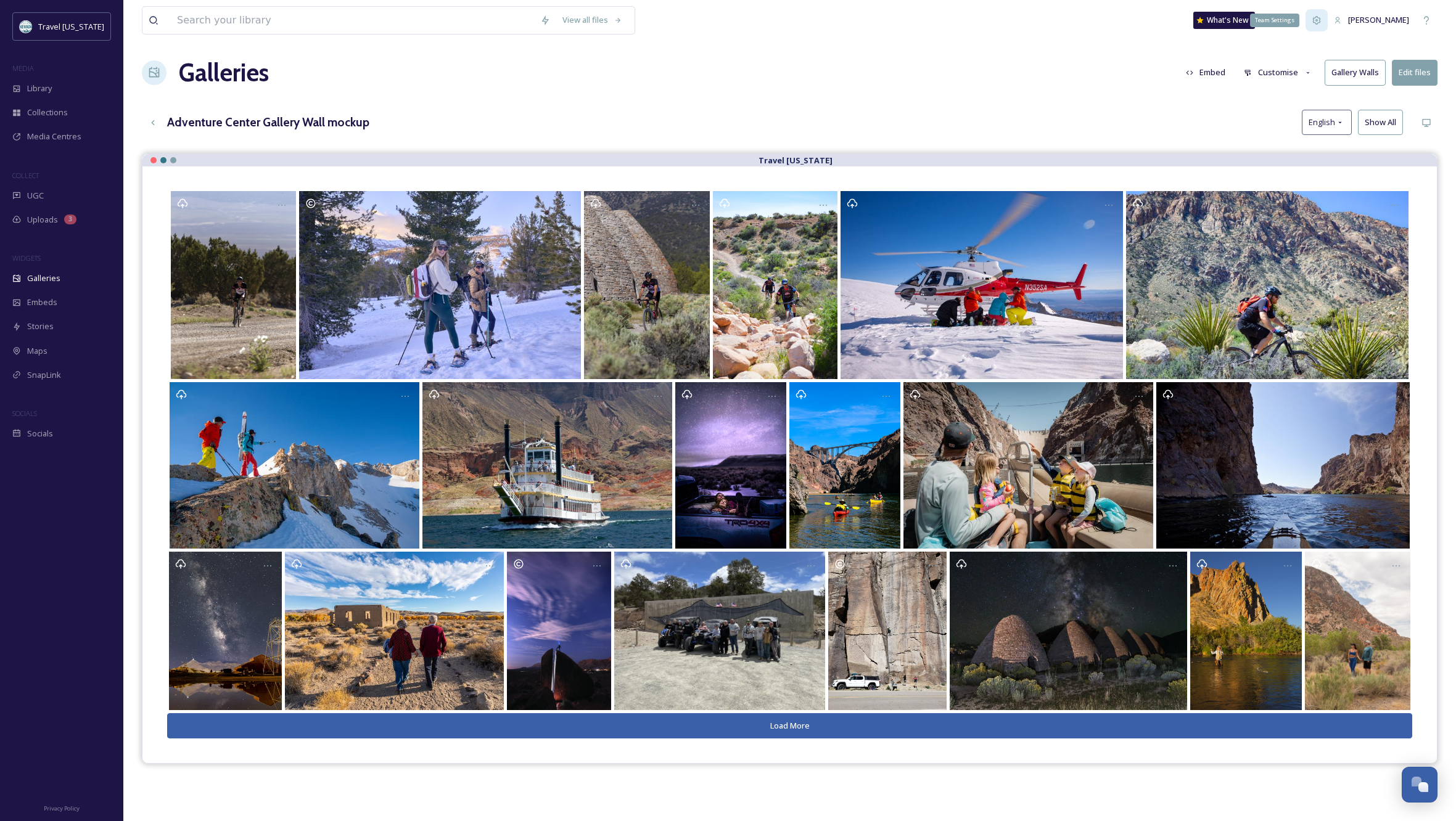
click at [1321, 21] on icon at bounding box center [1316, 20] width 8 height 8
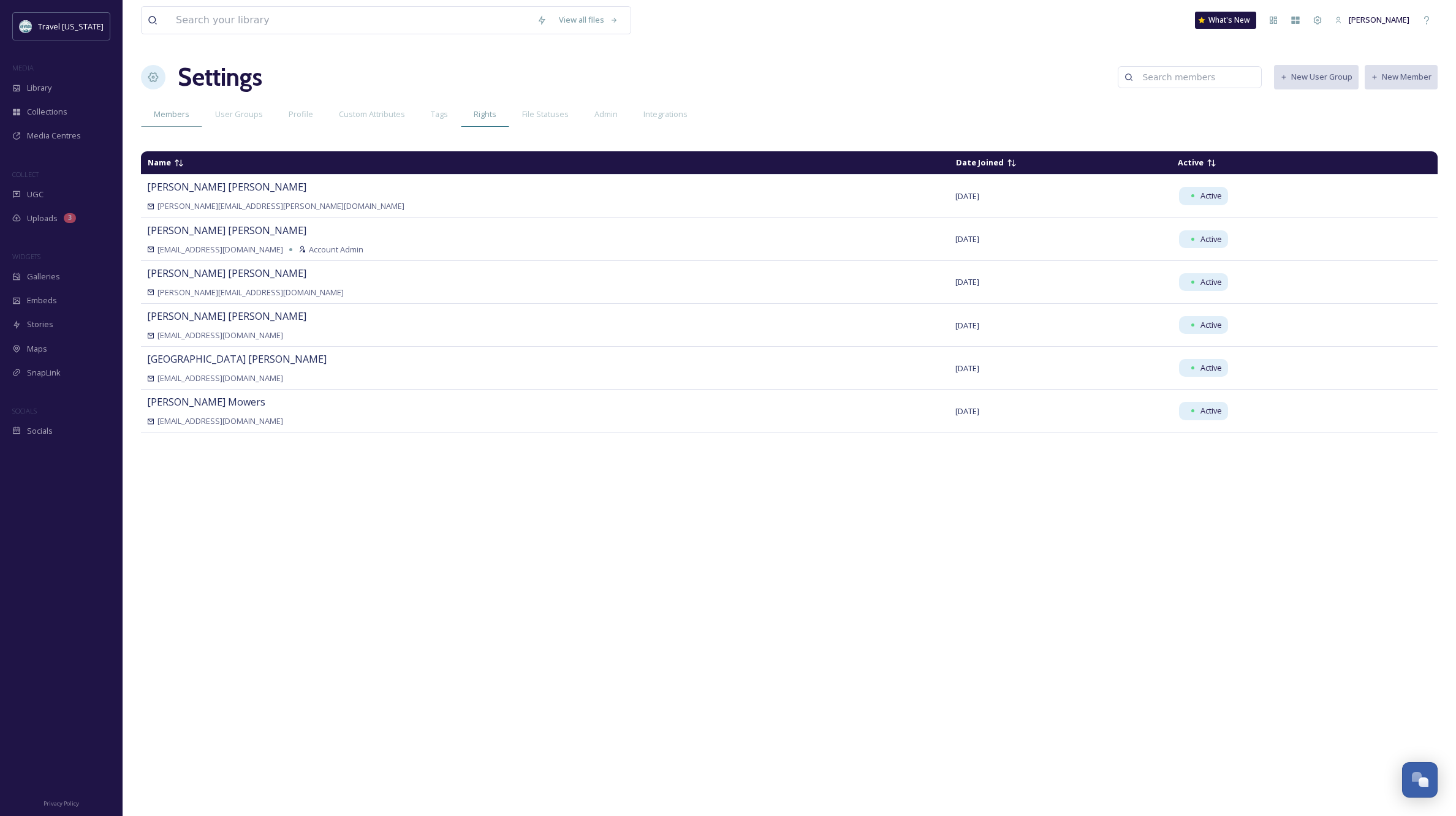
click at [481, 110] on span "Rights" at bounding box center [485, 114] width 23 height 12
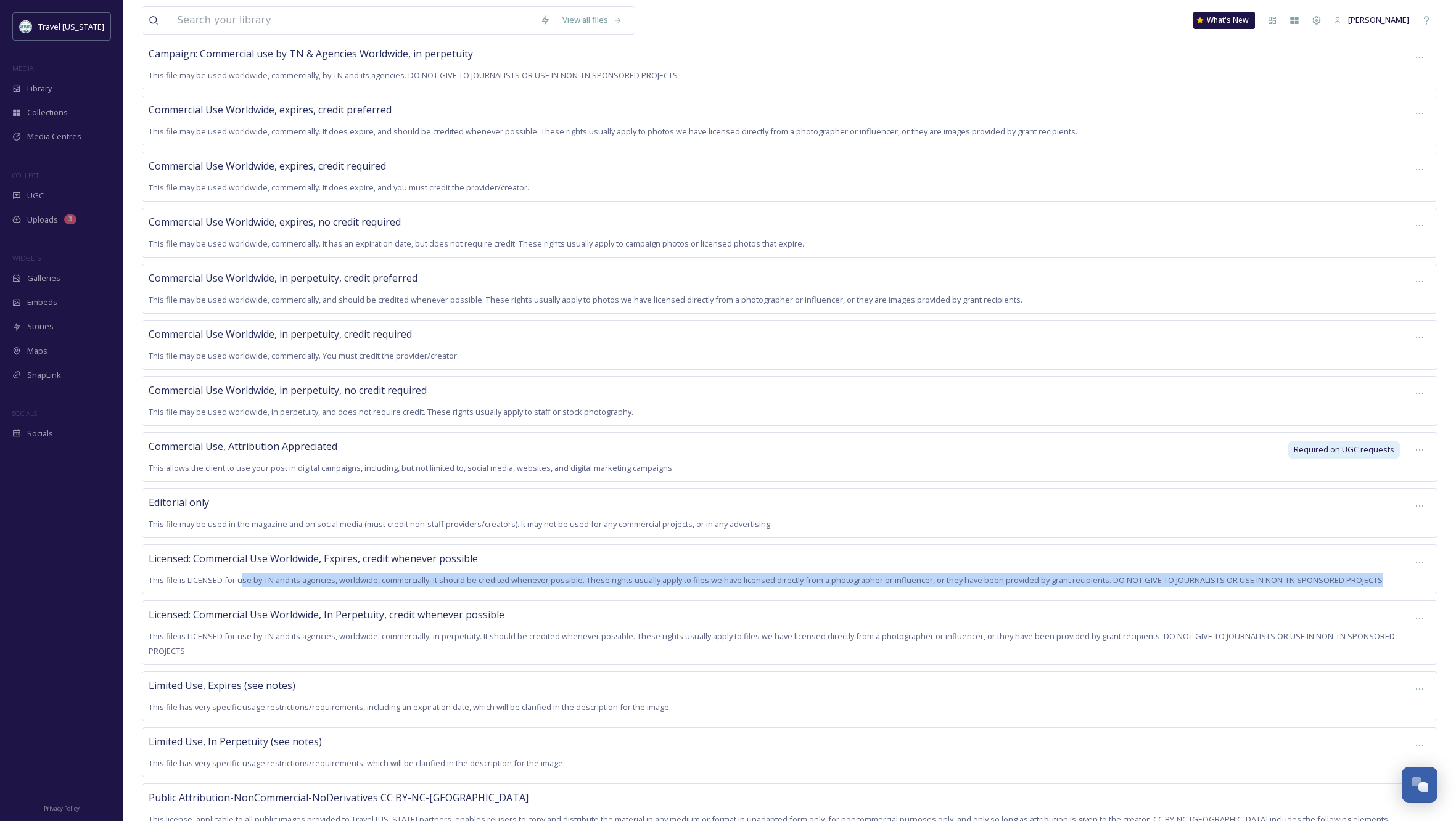
scroll to position [195, 0]
drag, startPoint x: 1385, startPoint y: 580, endPoint x: 141, endPoint y: 577, distance: 1244.0
click at [141, 577] on div "Licensed: Commercial Use Worldwide, Expires, credit whenever possible This file…" at bounding box center [789, 569] width 1296 height 50
copy span "This file is LICENSED for use by TN and its agencies, worldwide, commercially. …"
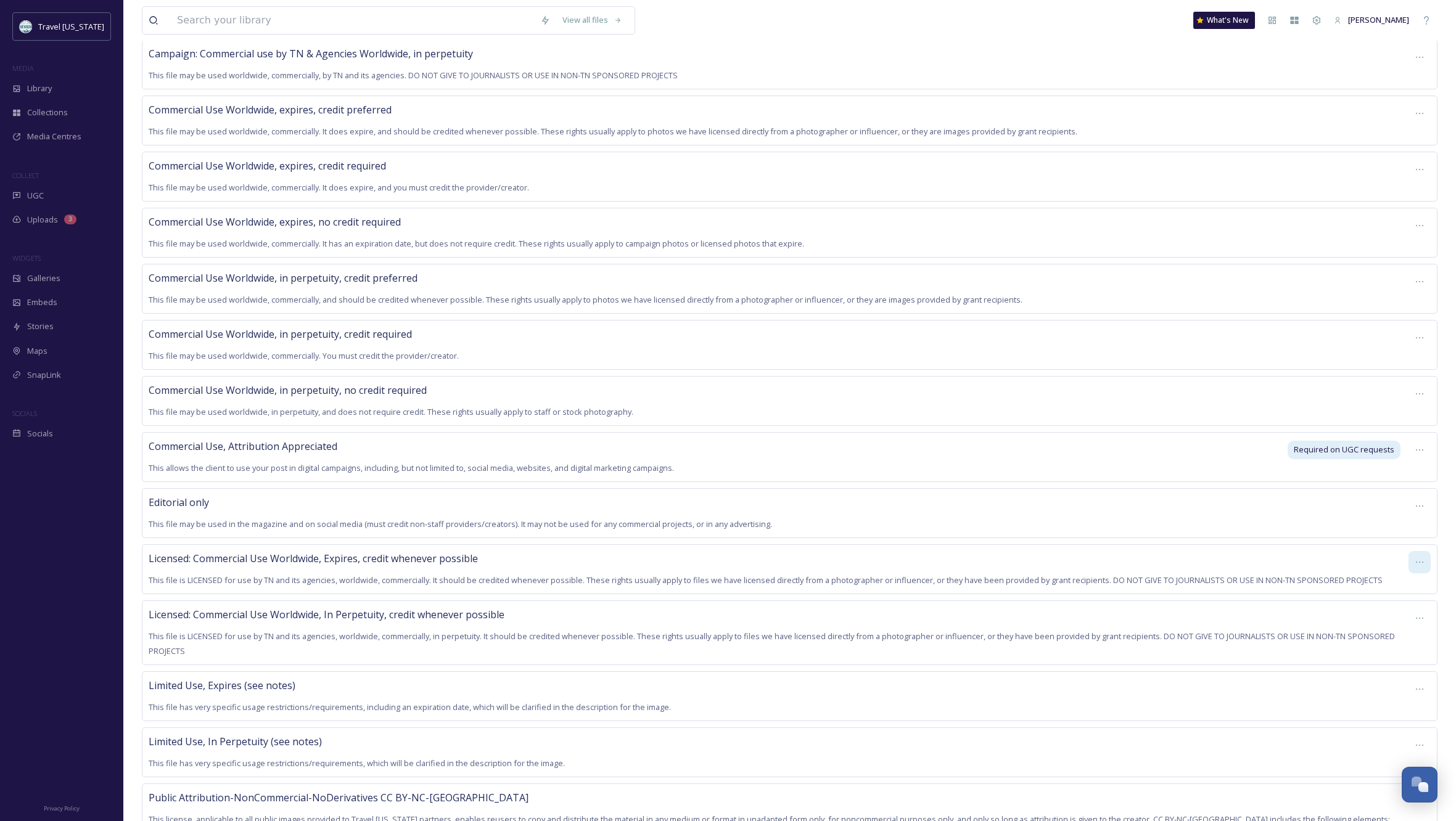
click at [1416, 557] on icon at bounding box center [1420, 562] width 10 height 10
click at [1389, 608] on span "Edit Right" at bounding box center [1391, 614] width 34 height 12
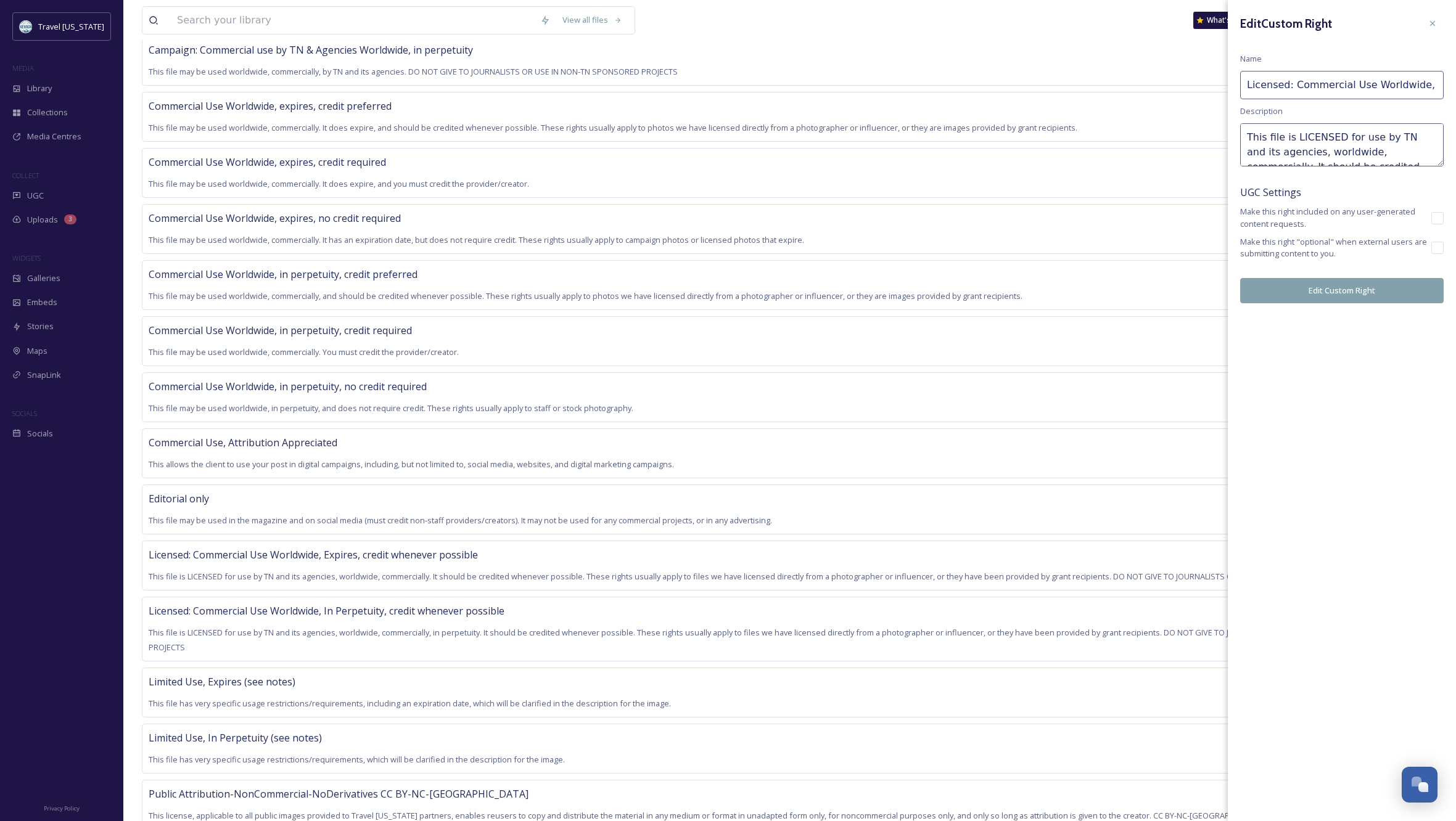
scroll to position [198, 0]
click at [1399, 141] on textarea "This file is LICENSED for use by TN and its agencies, worldwide, commercially. …" at bounding box center [1341, 145] width 203 height 43
drag, startPoint x: 1402, startPoint y: 135, endPoint x: 1393, endPoint y: 136, distance: 9.1
click at [1393, 136] on textarea "This file is LICENSED for use by TN and its agencies, worldwide, commercially. …" at bounding box center [1341, 145] width 203 height 43
click at [1410, 149] on textarea "This file is LICENSED for use by TN and its agencies, worldwide, commercially. …" at bounding box center [1341, 145] width 203 height 43
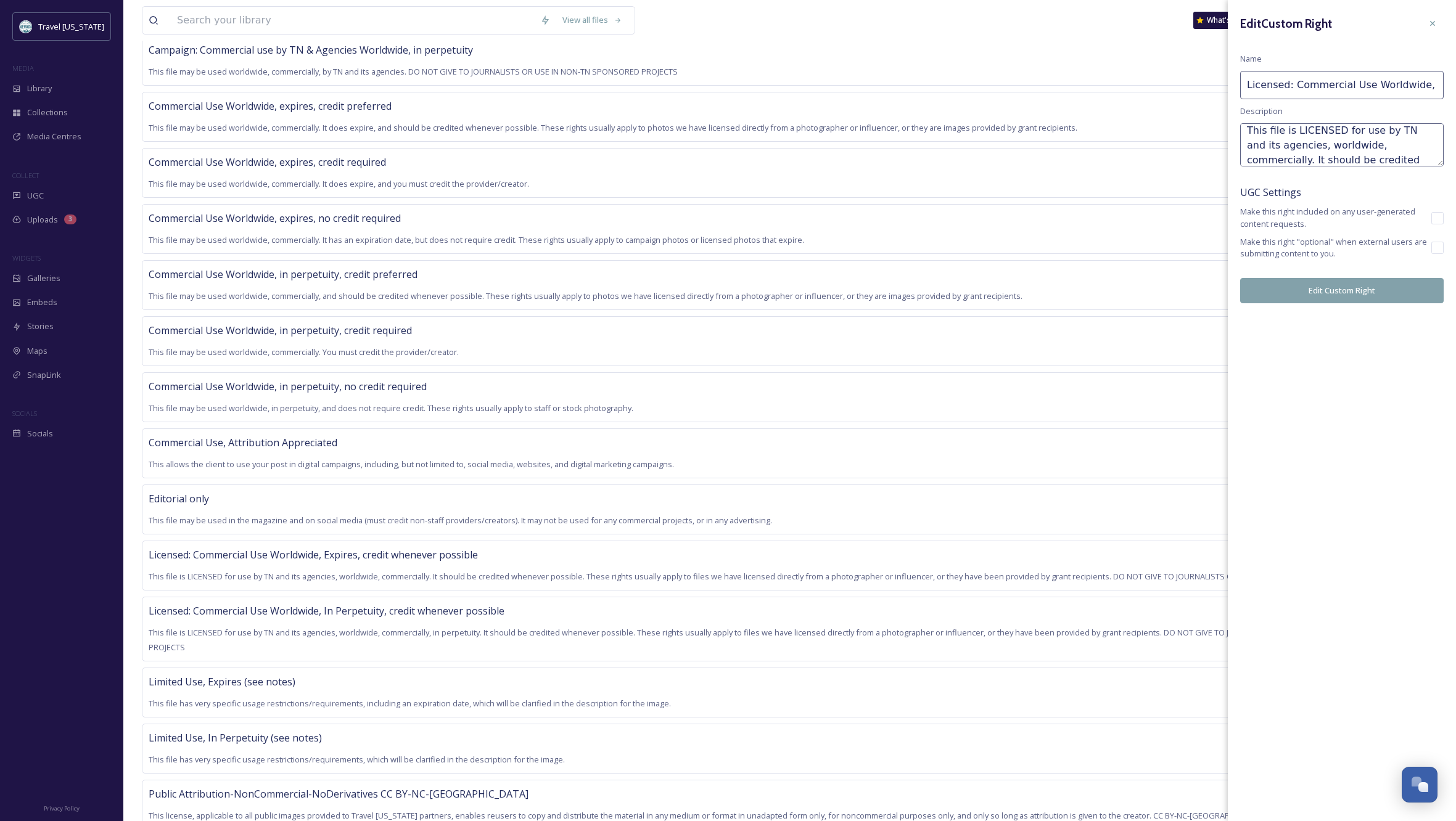
scroll to position [3, 0]
drag, startPoint x: 1414, startPoint y: 150, endPoint x: 1308, endPoint y: 150, distance: 106.0
click at [1308, 150] on textarea "This file is LICENSED for use by TN and its agencies, worldwide, commercially. …" at bounding box center [1341, 145] width 203 height 43
drag, startPoint x: 1330, startPoint y: 146, endPoint x: 1332, endPoint y: 130, distance: 16.1
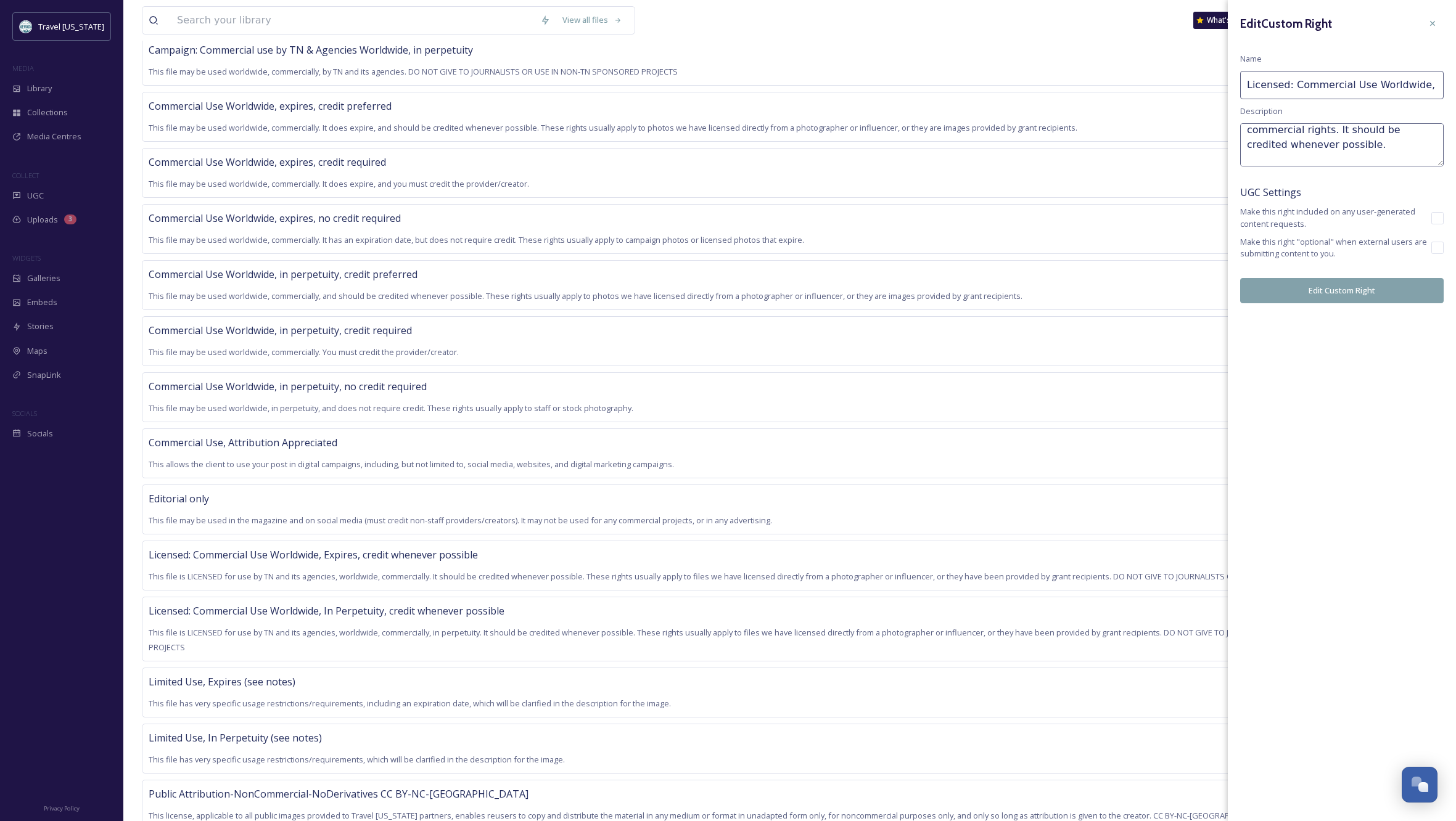
click at [1332, 130] on textarea "This file is LICENSED for use by TN and its agencies, with worldwide, commercia…" at bounding box center [1341, 145] width 203 height 43
click at [1387, 156] on textarea "This file is LICENSED for use by TN and its agencies, with worldwide, commercia…" at bounding box center [1341, 145] width 203 height 43
click at [1319, 141] on textarea "This file is LICENSED for use by TN and its agencies, with worldwide, commercia…" at bounding box center [1341, 145] width 203 height 43
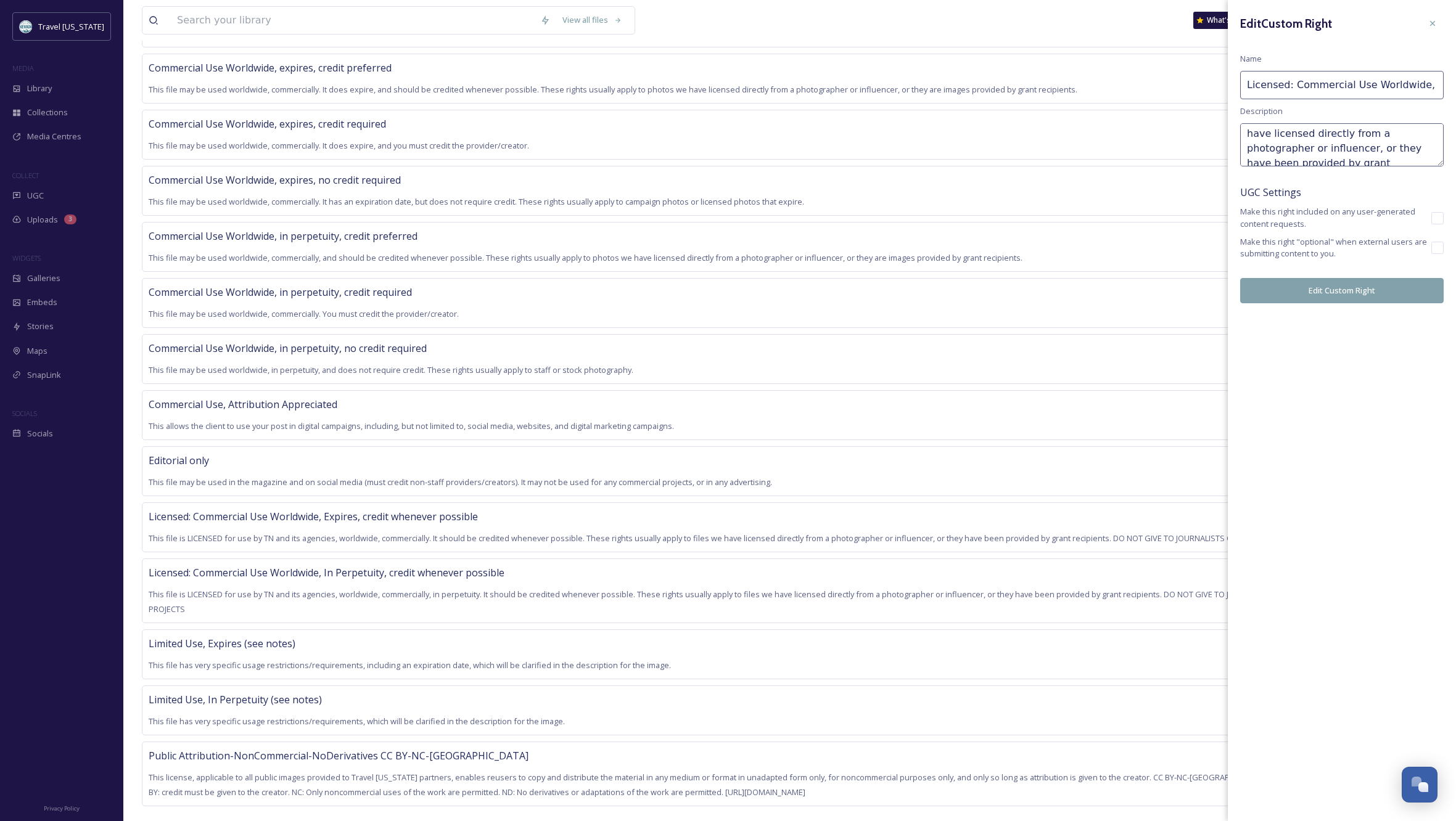
scroll to position [85, 0]
drag, startPoint x: 1400, startPoint y: 147, endPoint x: 1312, endPoint y: 149, distance: 88.0
click at [1271, 141] on textarea "This file is LICENSED for use by TN and its agencies, with worldwide, commercia…" at bounding box center [1341, 145] width 203 height 43
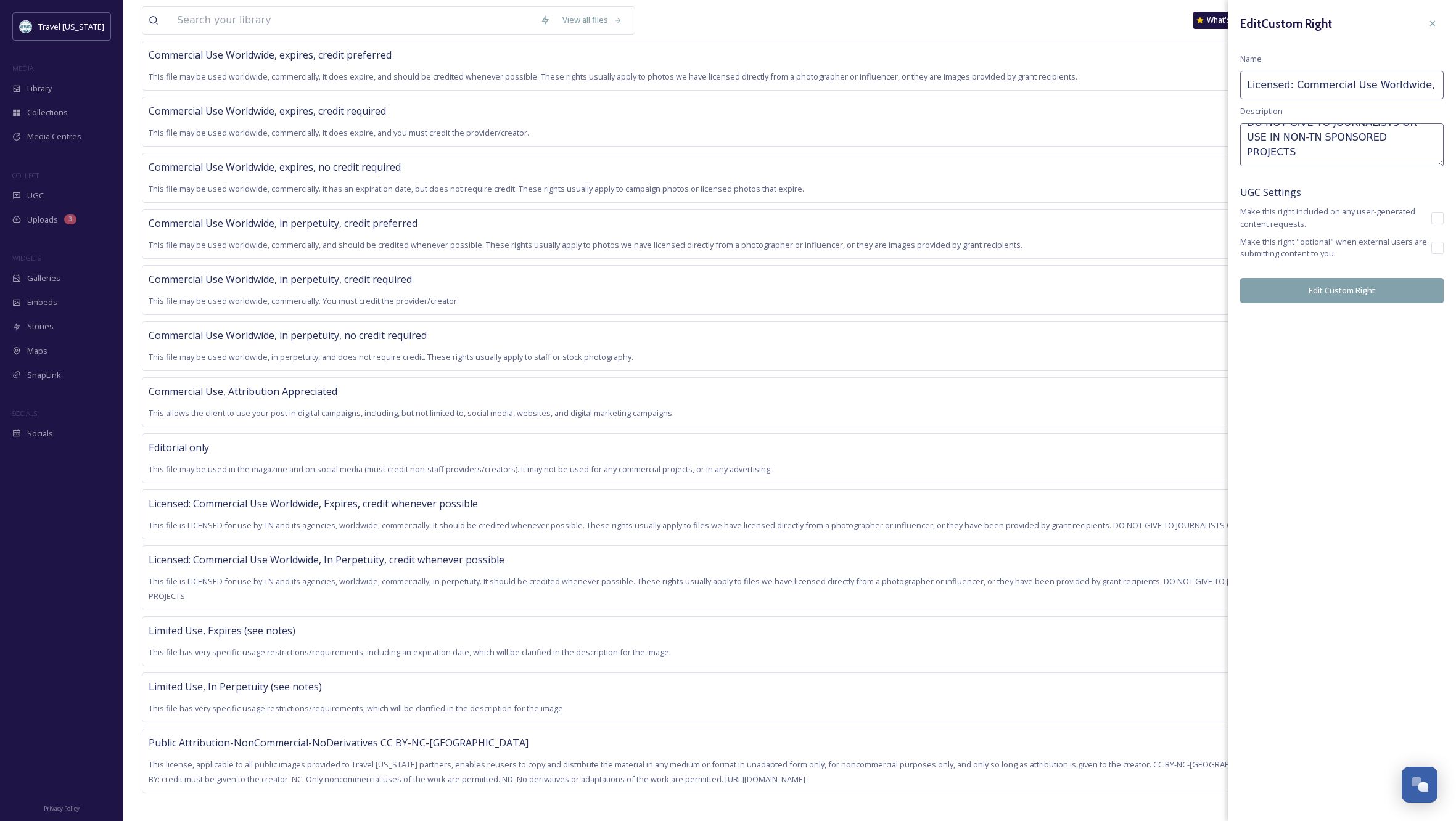
scroll to position [163, 0]
drag, startPoint x: 1306, startPoint y: 153, endPoint x: 1288, endPoint y: 124, distance: 34.1
click at [1288, 124] on textarea "This file is LICENSED for use by TN and its agencies, with worldwide, commercia…" at bounding box center [1341, 145] width 203 height 43
click at [1307, 153] on textarea "This file is LICENSED for use by TN and its agencies, with worldwide, commercia…" at bounding box center [1341, 145] width 203 height 43
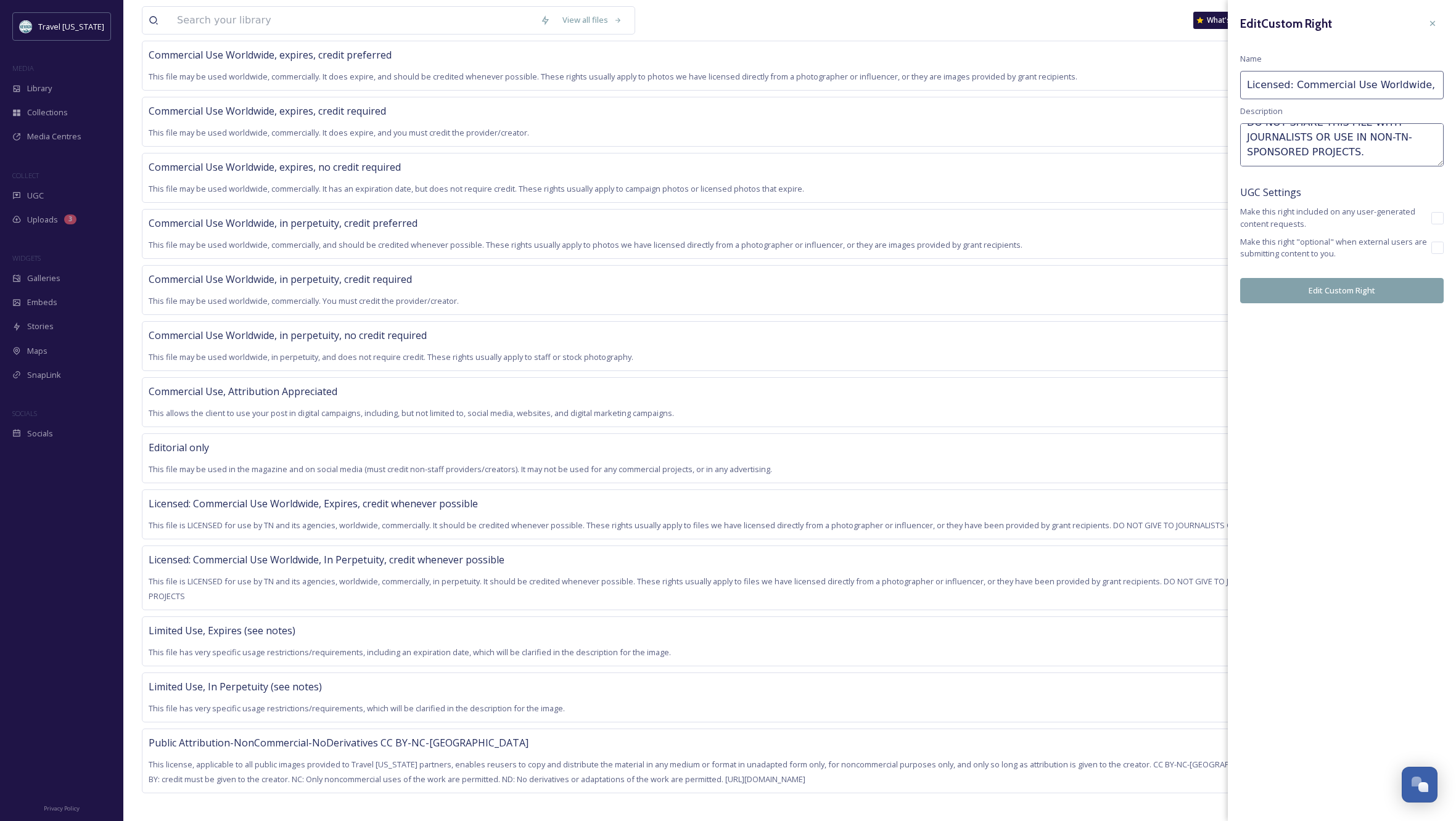
click at [1369, 150] on textarea "This file is LICENSED for use by TN and its agencies, with worldwide, commercia…" at bounding box center [1341, 145] width 203 height 43
type textarea "This file is LICENSED for use by TN and its agencies, with worldwide, commercia…"
click at [1340, 283] on button "Edit Custom Right" at bounding box center [1341, 290] width 203 height 25
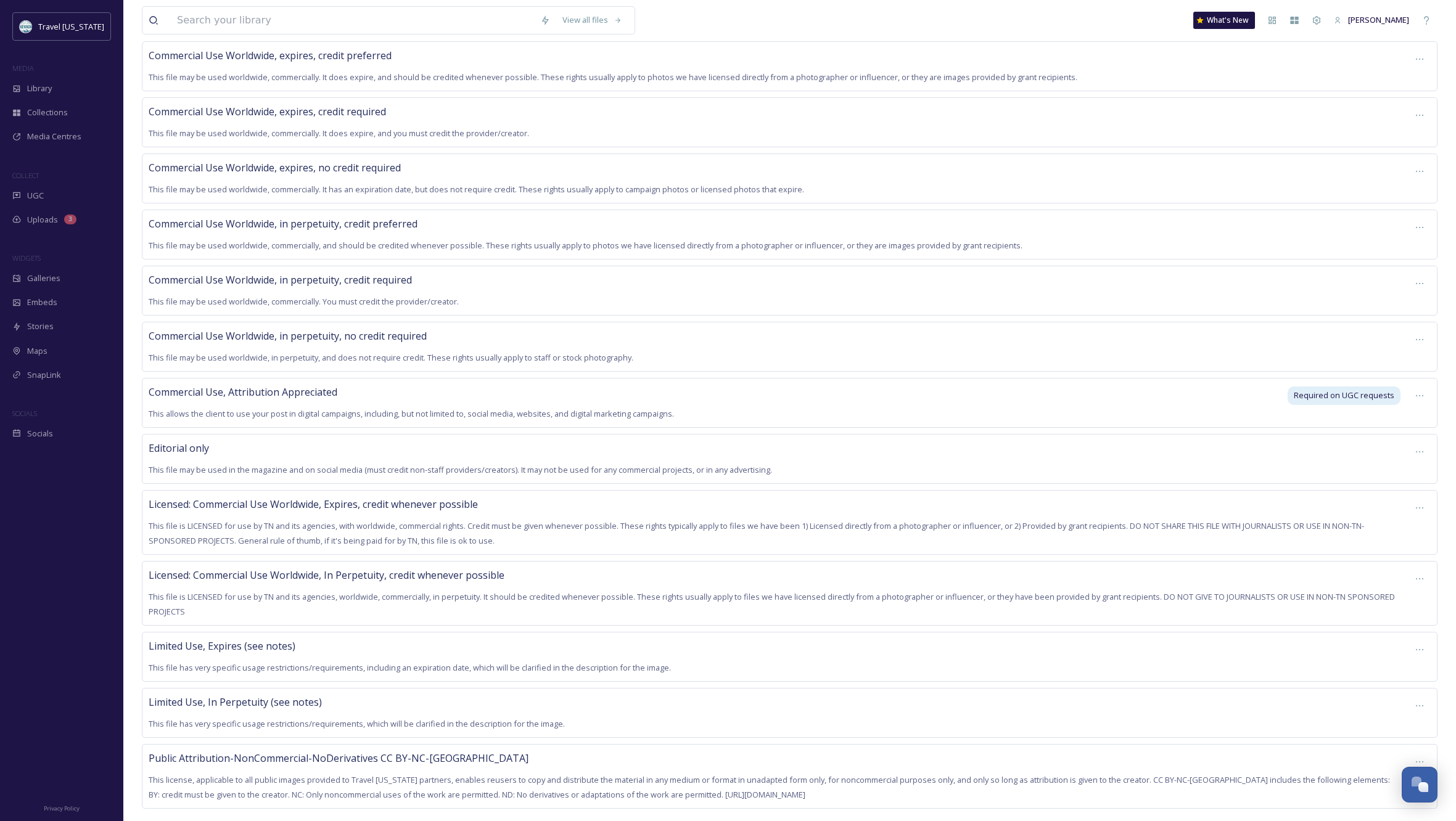
scroll to position [252, 0]
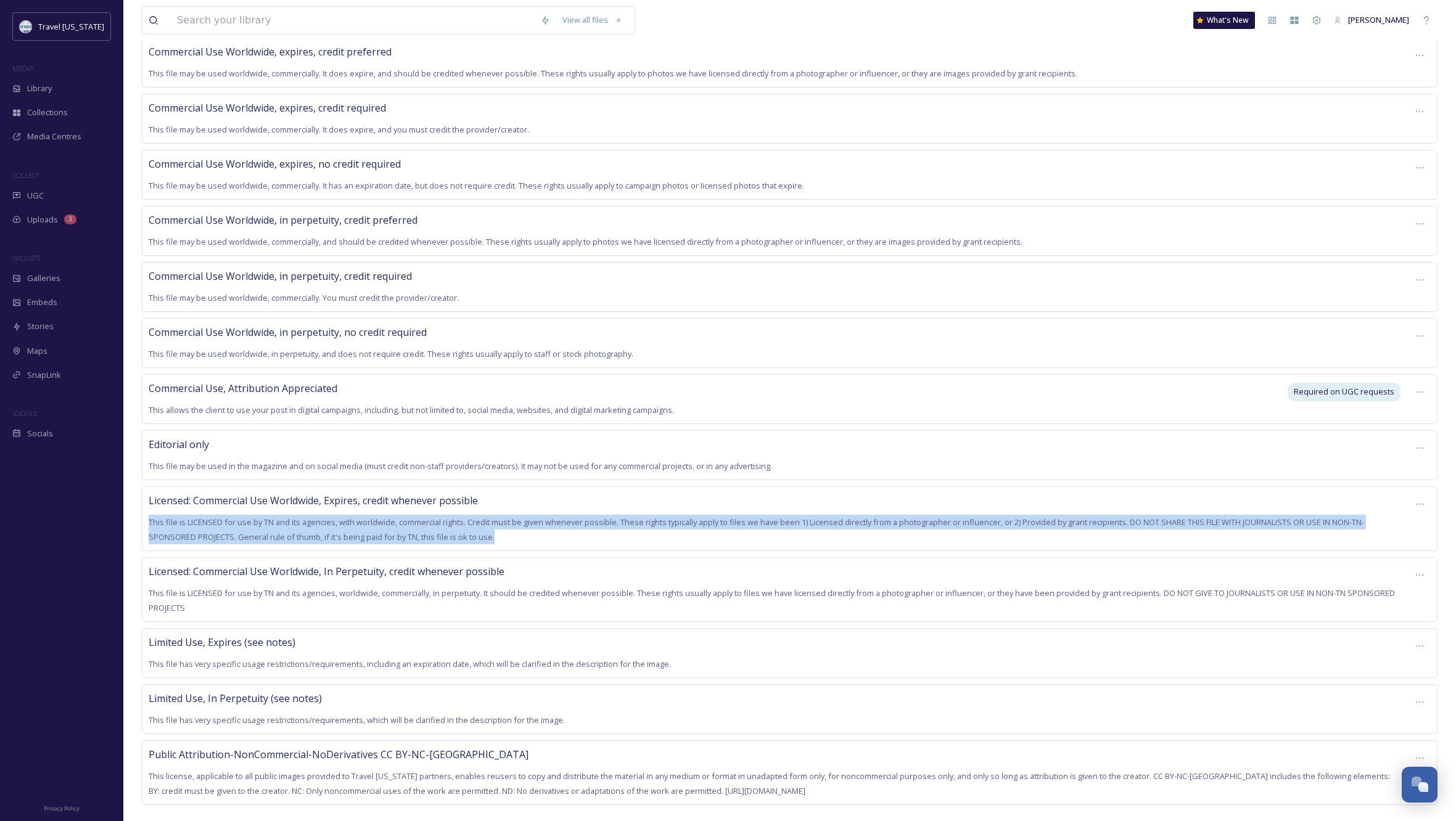
drag, startPoint x: 502, startPoint y: 532, endPoint x: 259, endPoint y: 536, distance: 243.0
click at [147, 516] on div "Licensed: Commercial Use Worldwide, Expires, credit whenever possible This file…" at bounding box center [789, 518] width 1296 height 65
copy span "This file is LICENSED for use by TN and its agencies, with worldwide, commercia…"
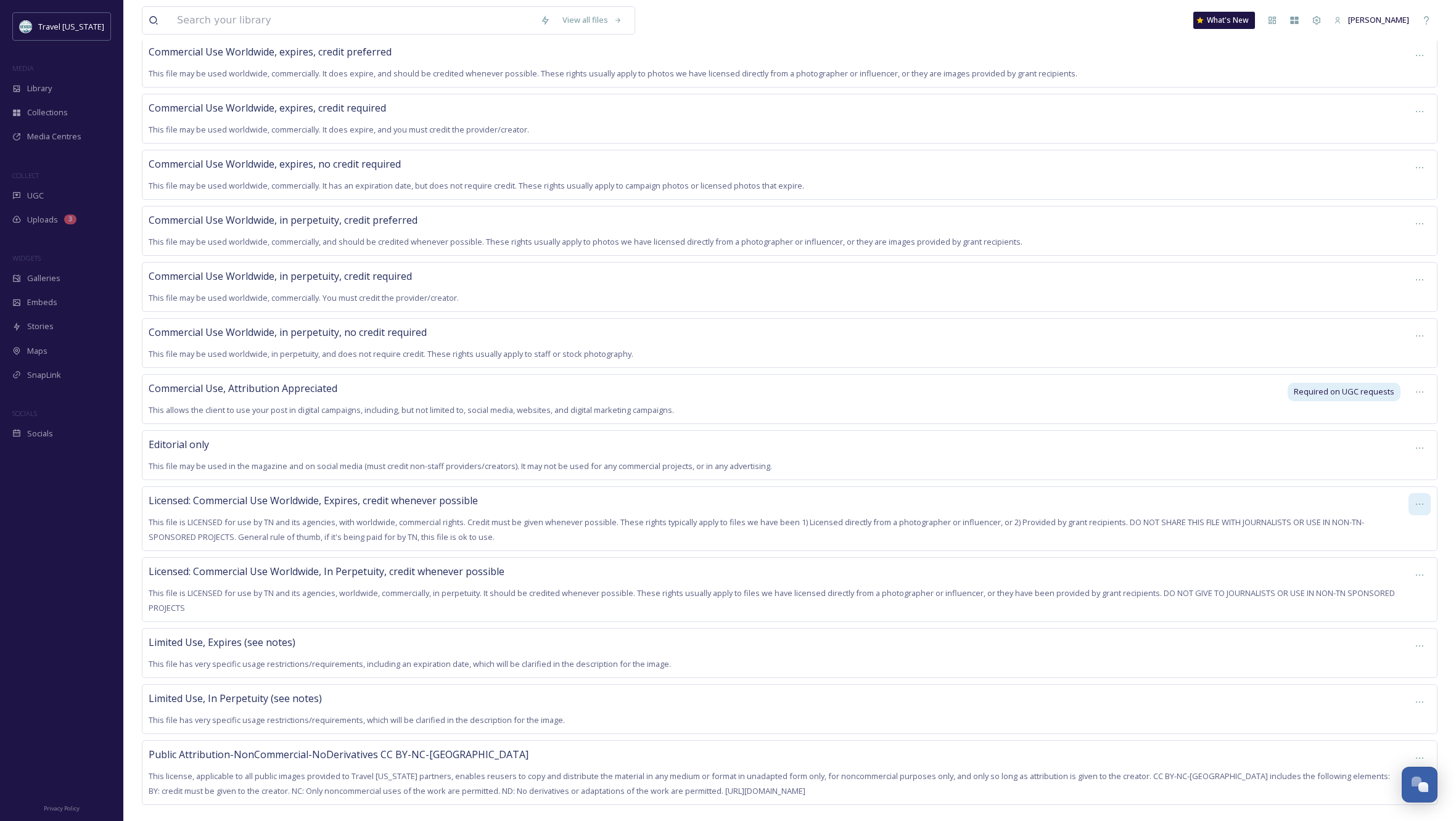
click at [1421, 500] on icon at bounding box center [1420, 505] width 10 height 10
click at [1389, 548] on span "Edit Right" at bounding box center [1391, 554] width 34 height 12
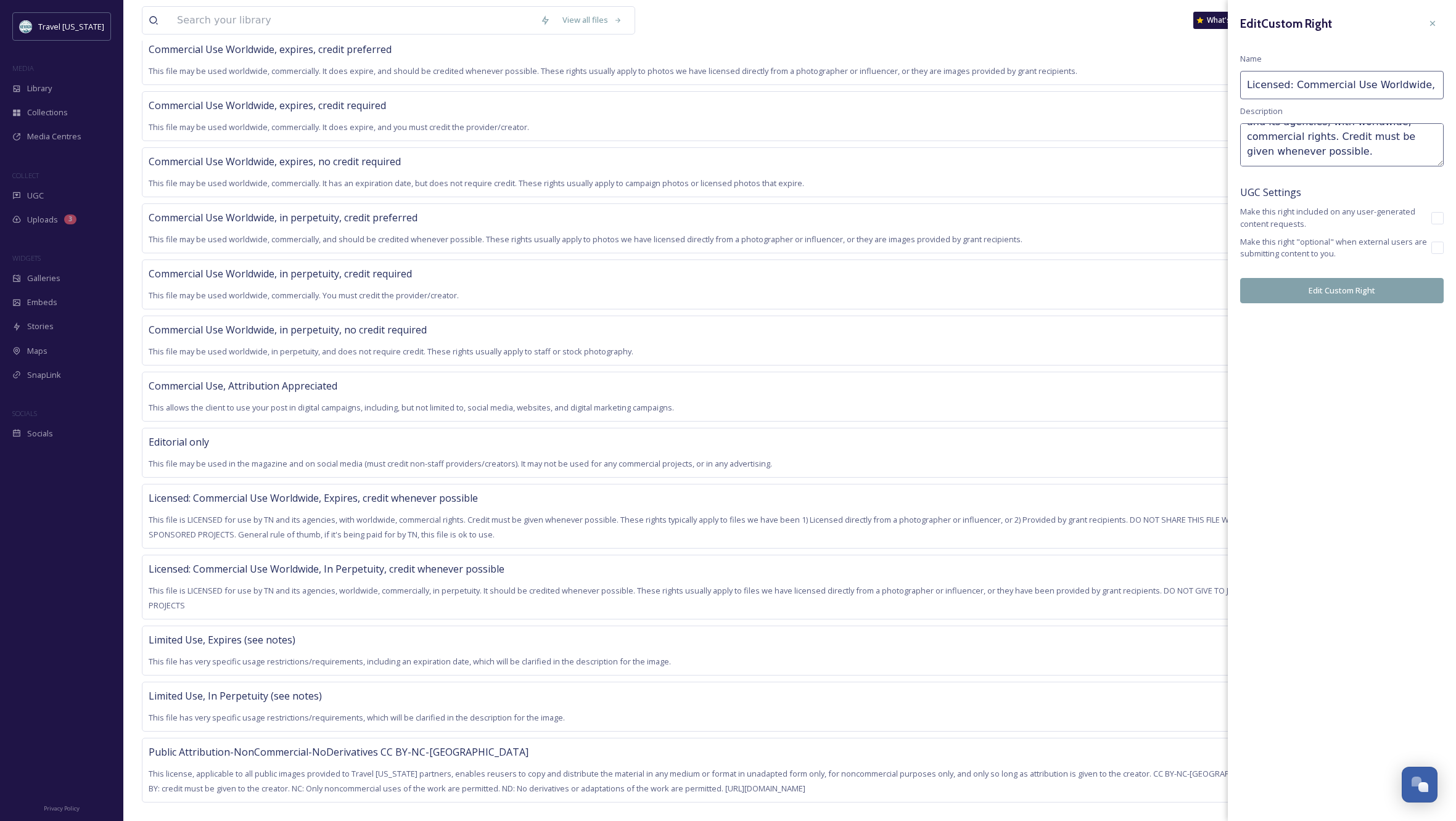
scroll to position [32, 0]
click at [1356, 146] on textarea "This file is LICENSED for use by TN and its agencies, with worldwide, commercia…" at bounding box center [1341, 145] width 203 height 43
type textarea "This file is LICENSED for use by TN and its agencies, with worldwide, commercia…"
click at [1373, 286] on button "Edit Custom Right" at bounding box center [1341, 290] width 203 height 25
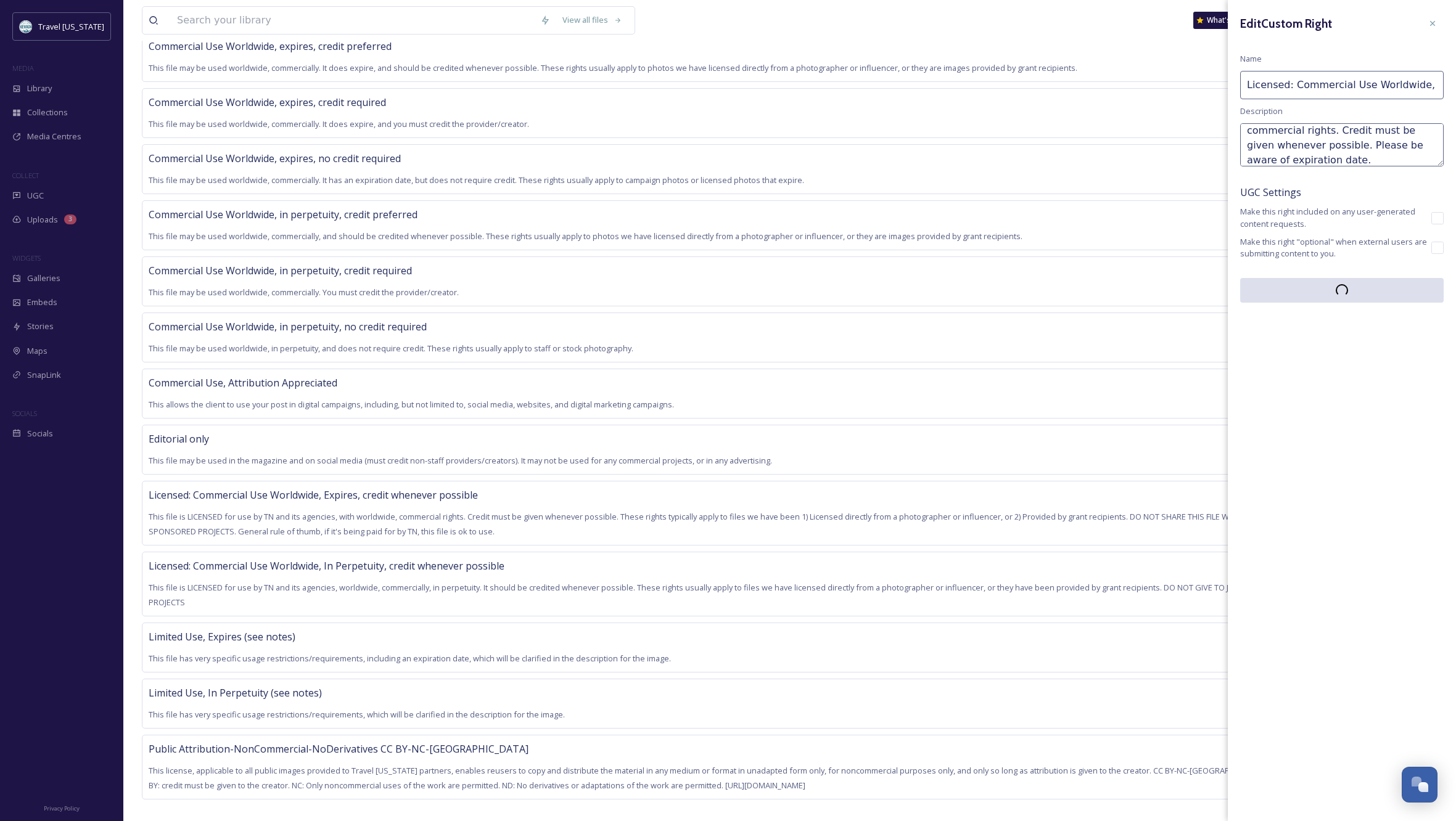
scroll to position [258, 0]
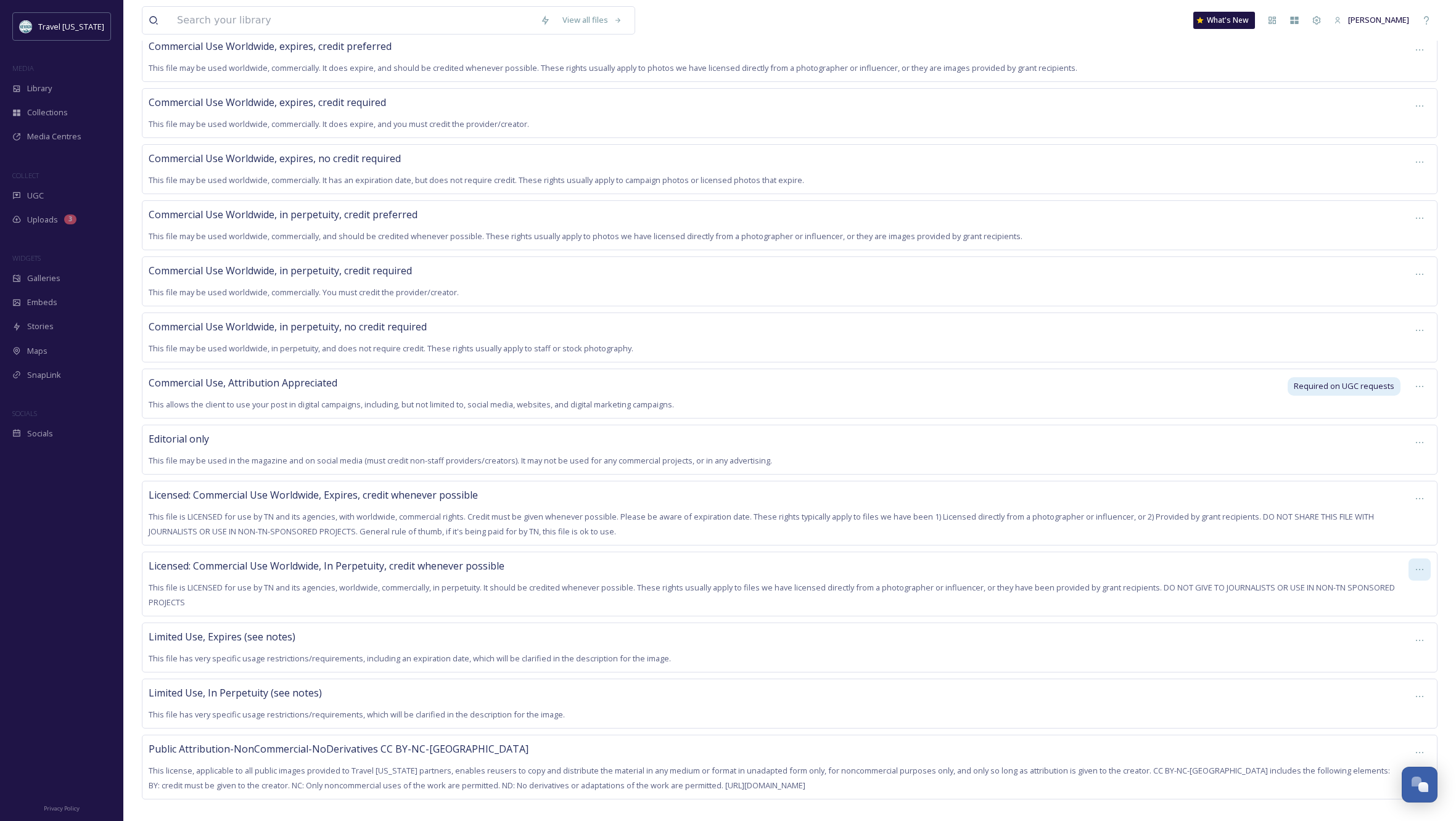
click at [1417, 565] on icon at bounding box center [1420, 570] width 10 height 10
click at [1393, 615] on span "Edit Right" at bounding box center [1391, 621] width 34 height 12
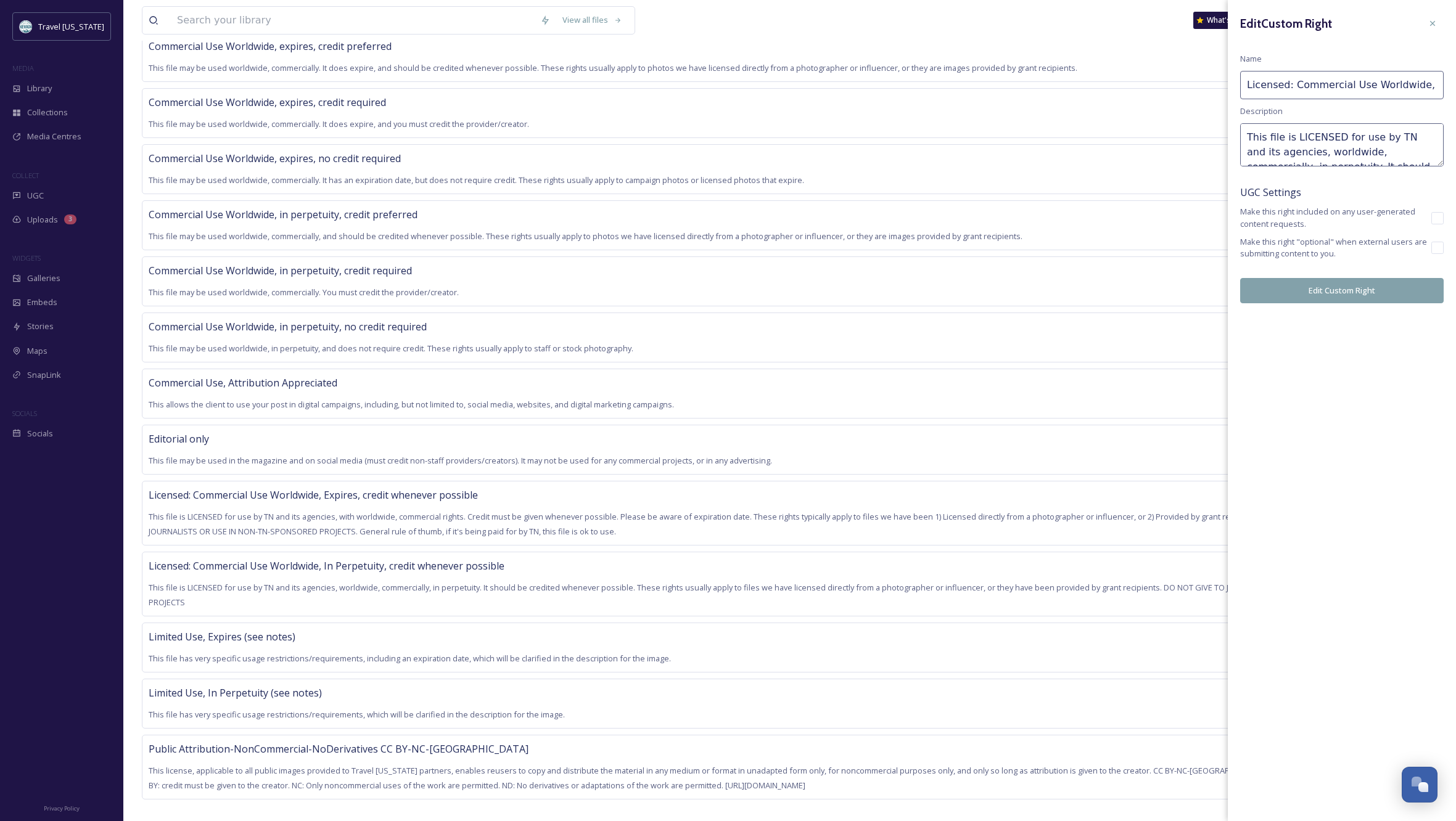
click at [1331, 150] on textarea "This file is LICENSED for use by TN and its agencies, worldwide, commercially, …" at bounding box center [1341, 145] width 203 height 43
paste textarea "ith worldwide, commercial rights. Credit must be given whenever possible. These…"
click at [1327, 148] on textarea "This file is LICENSED for use by TN and its agencies, with worldwide, commercia…" at bounding box center [1341, 145] width 203 height 43
type textarea "This file is LICENSED for use by TN and its agencies, with worldwide, commercia…"
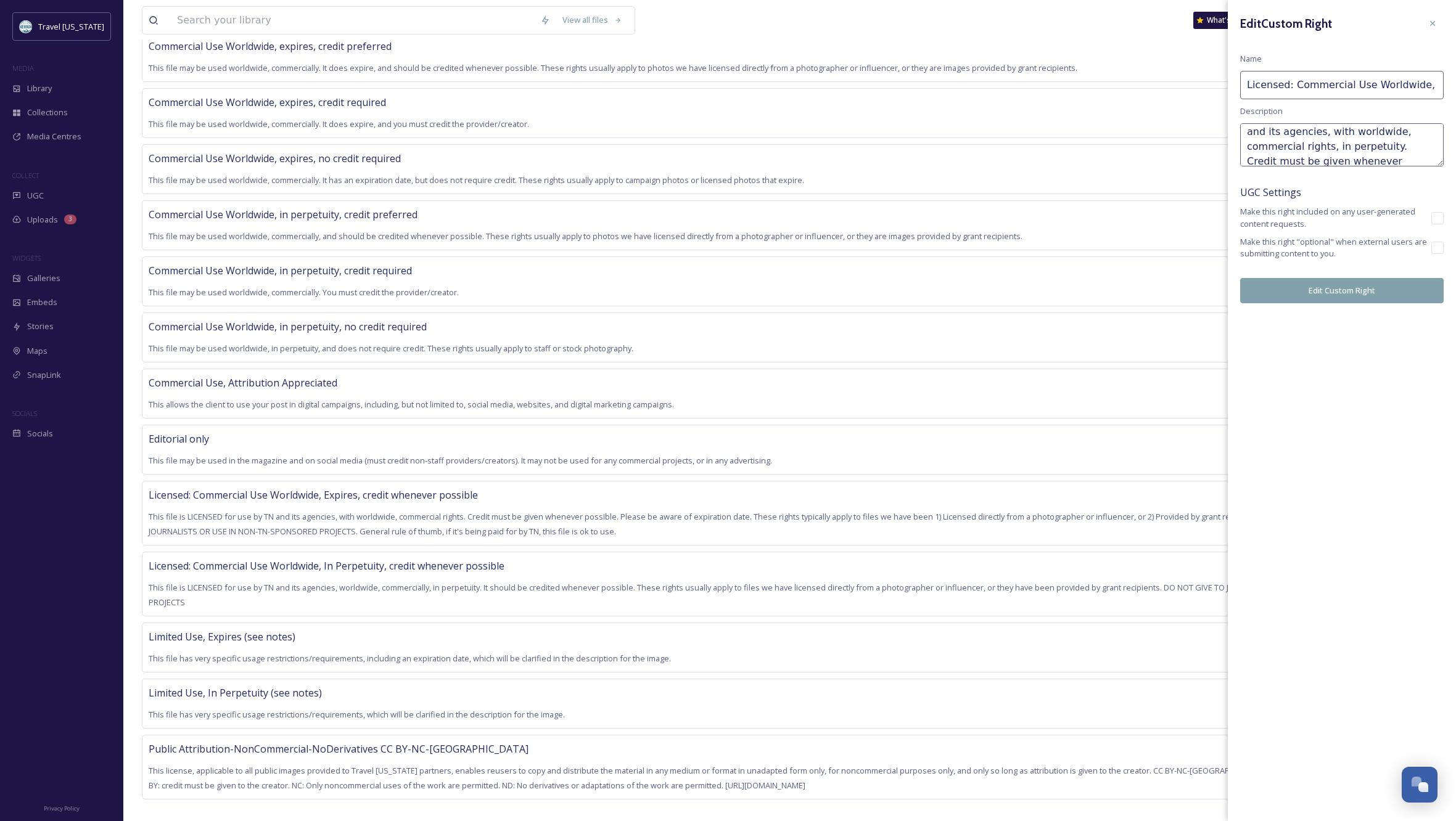
click at [1347, 290] on button "Edit Custom Right" at bounding box center [1341, 290] width 203 height 25
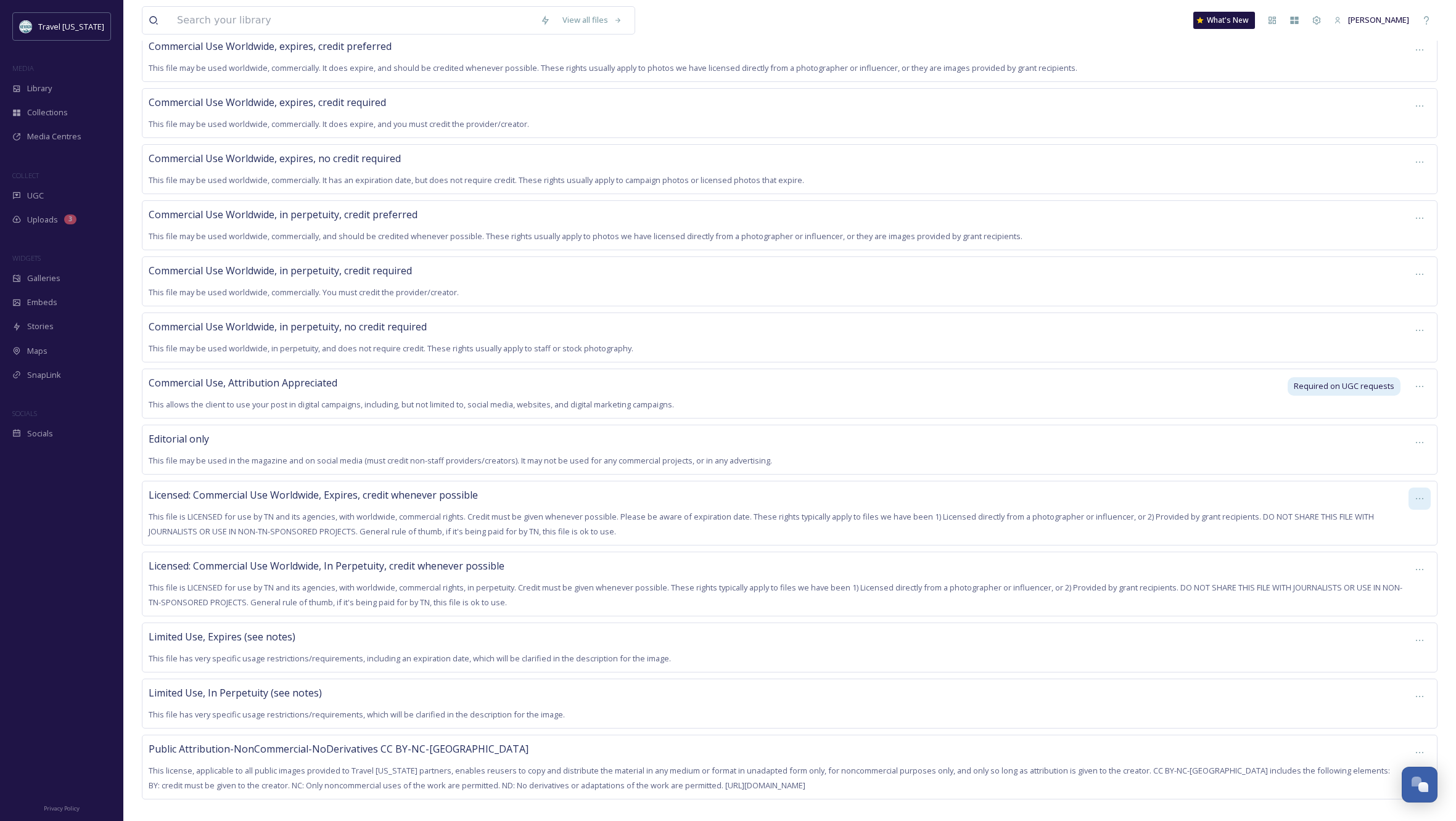
click at [1420, 494] on icon at bounding box center [1420, 499] width 10 height 10
click at [1389, 544] on span "Edit Right" at bounding box center [1391, 550] width 34 height 12
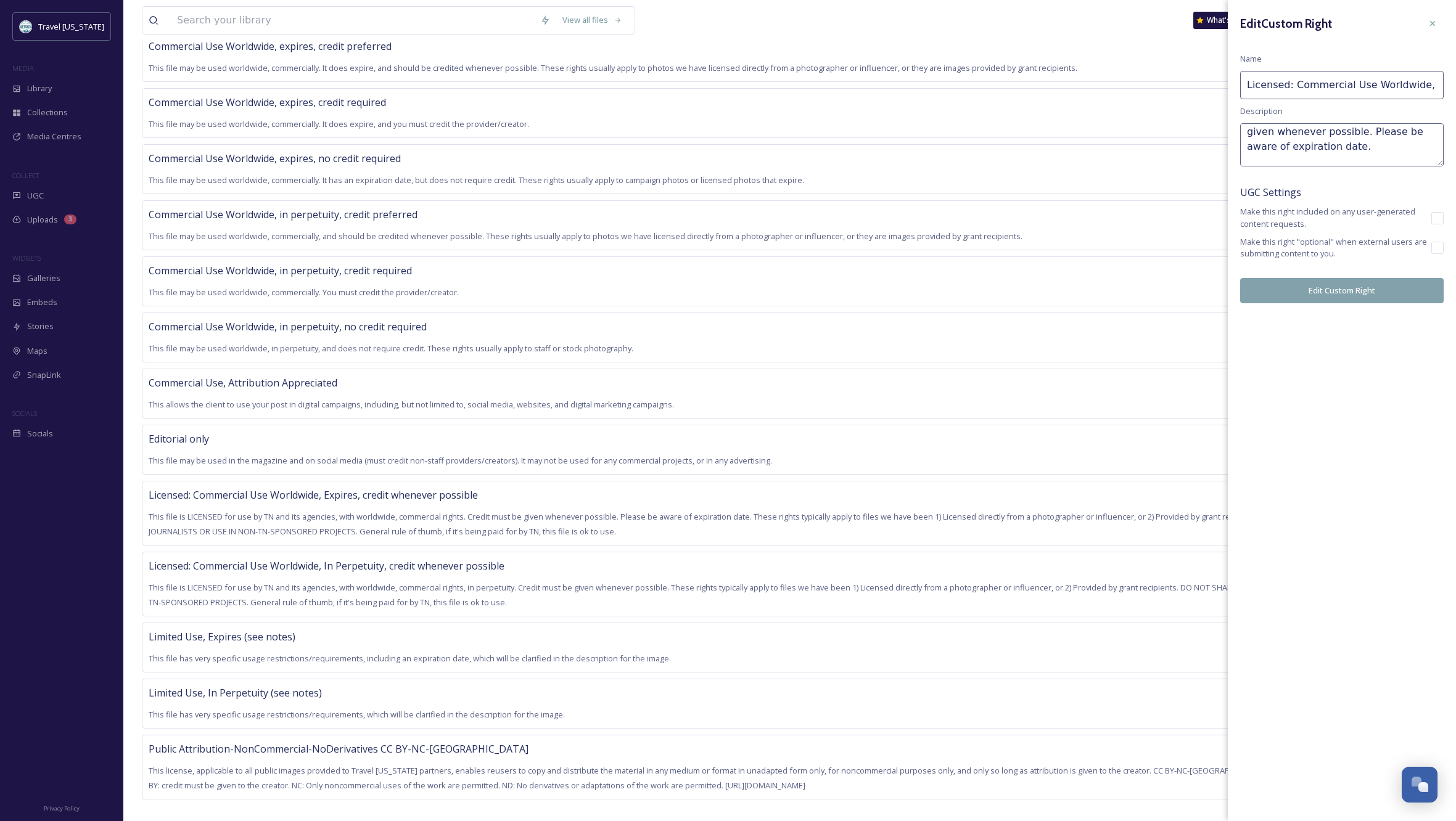
scroll to position [51, 0]
drag, startPoint x: 1318, startPoint y: 148, endPoint x: 1335, endPoint y: 134, distance: 22.0
click at [1335, 134] on textarea "This file is LICENSED for use by TN and its agencies, with worldwide, commercia…" at bounding box center [1341, 145] width 203 height 43
click at [1332, 154] on textarea "This file is LICENSED for use by TN and its agencies, with worldwide, commercia…" at bounding box center [1341, 145] width 203 height 43
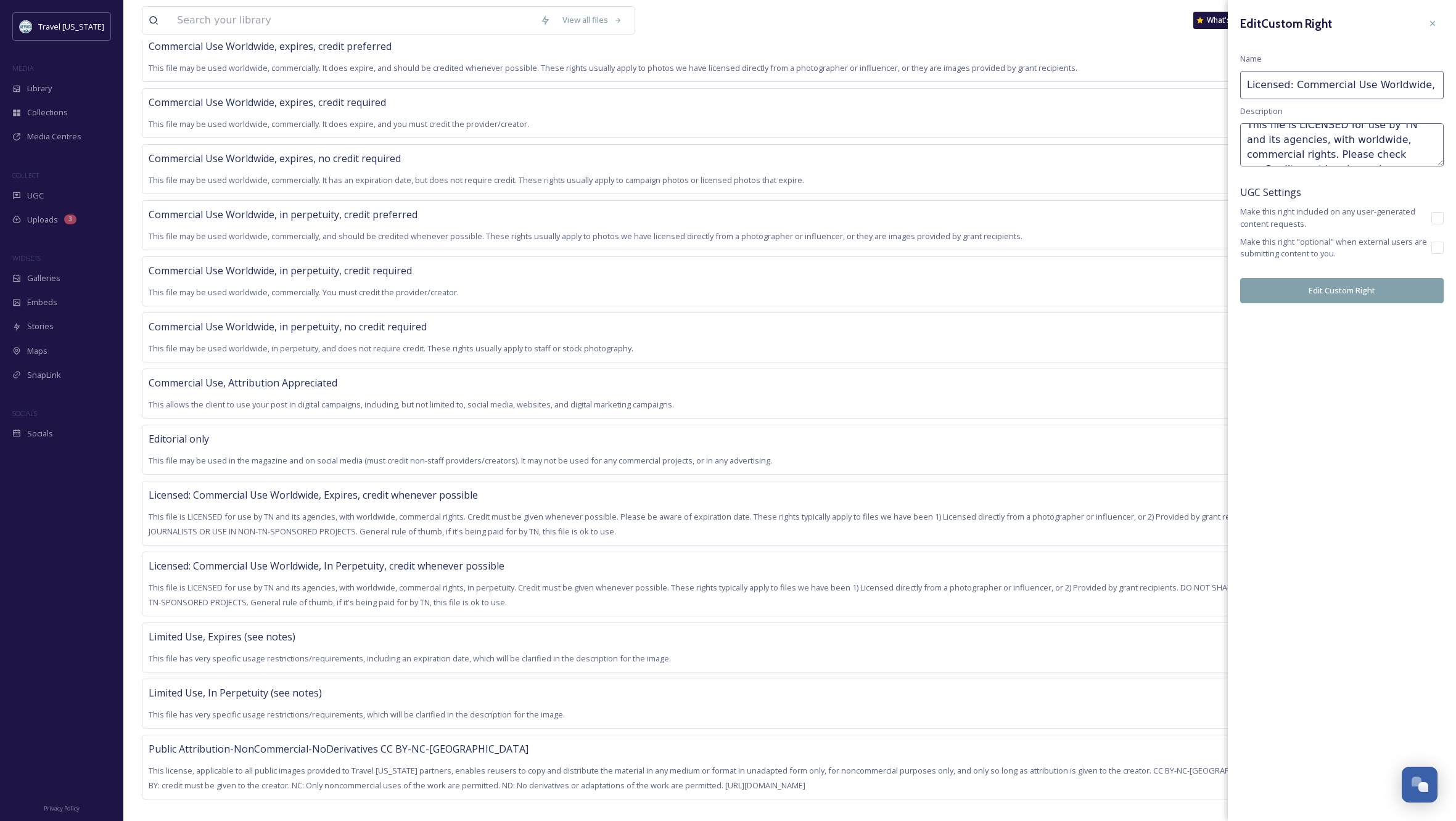
scroll to position [21, 0]
type textarea "This file is LICENSED for use by TN and its agencies, with worldwide, commercia…"
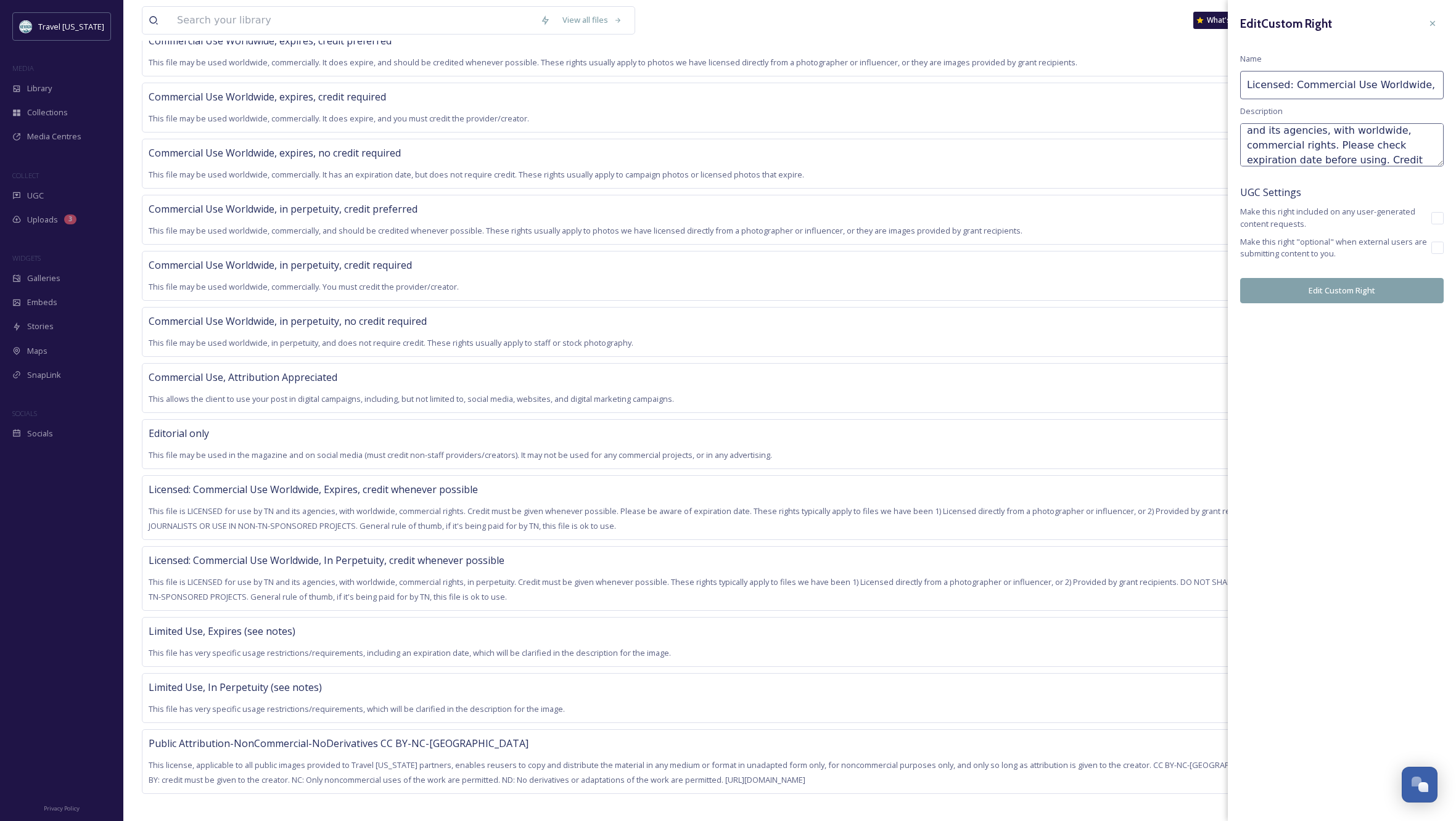
click at [1339, 292] on button "Edit Custom Right" at bounding box center [1341, 290] width 203 height 25
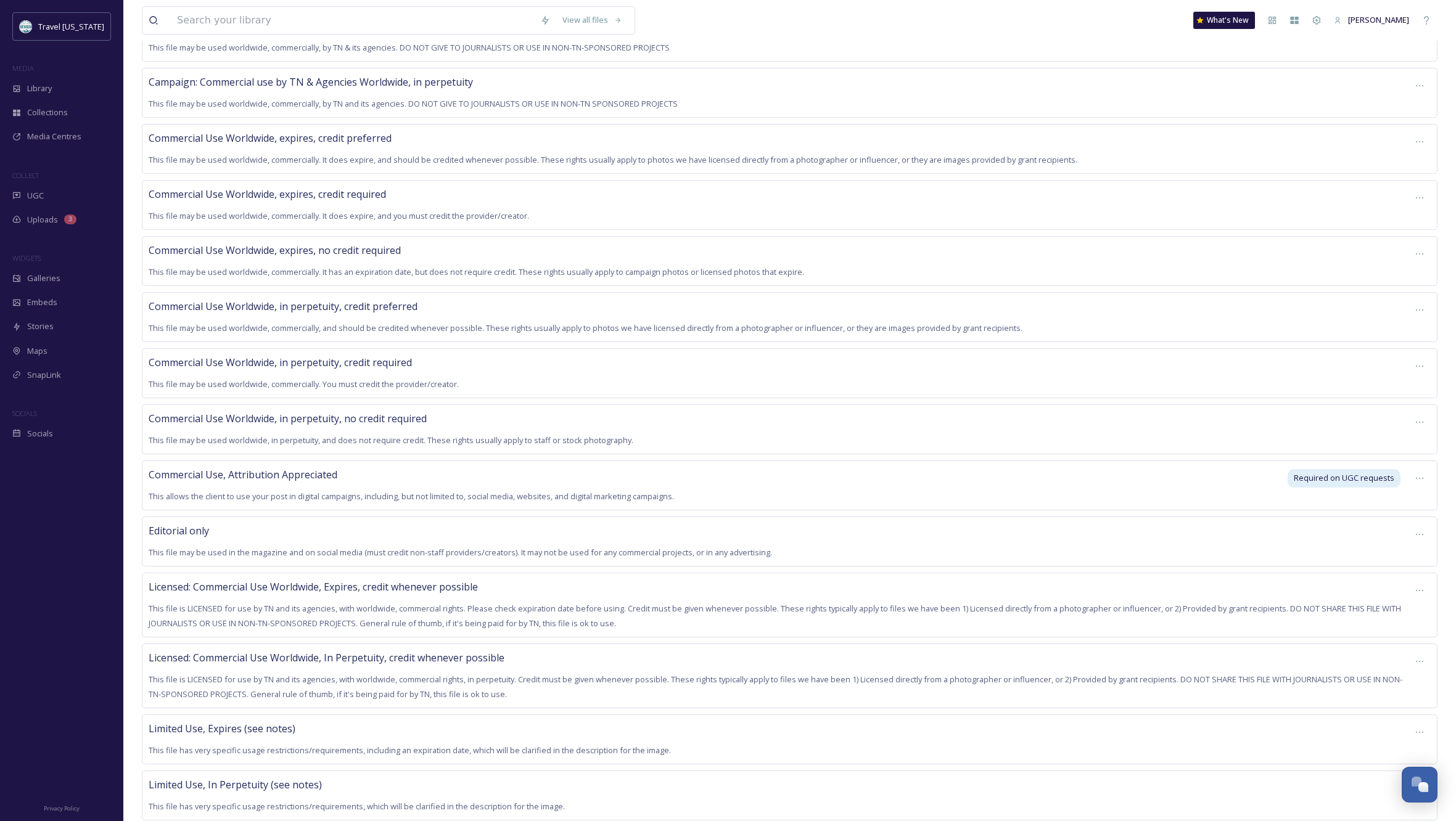
scroll to position [172, 0]
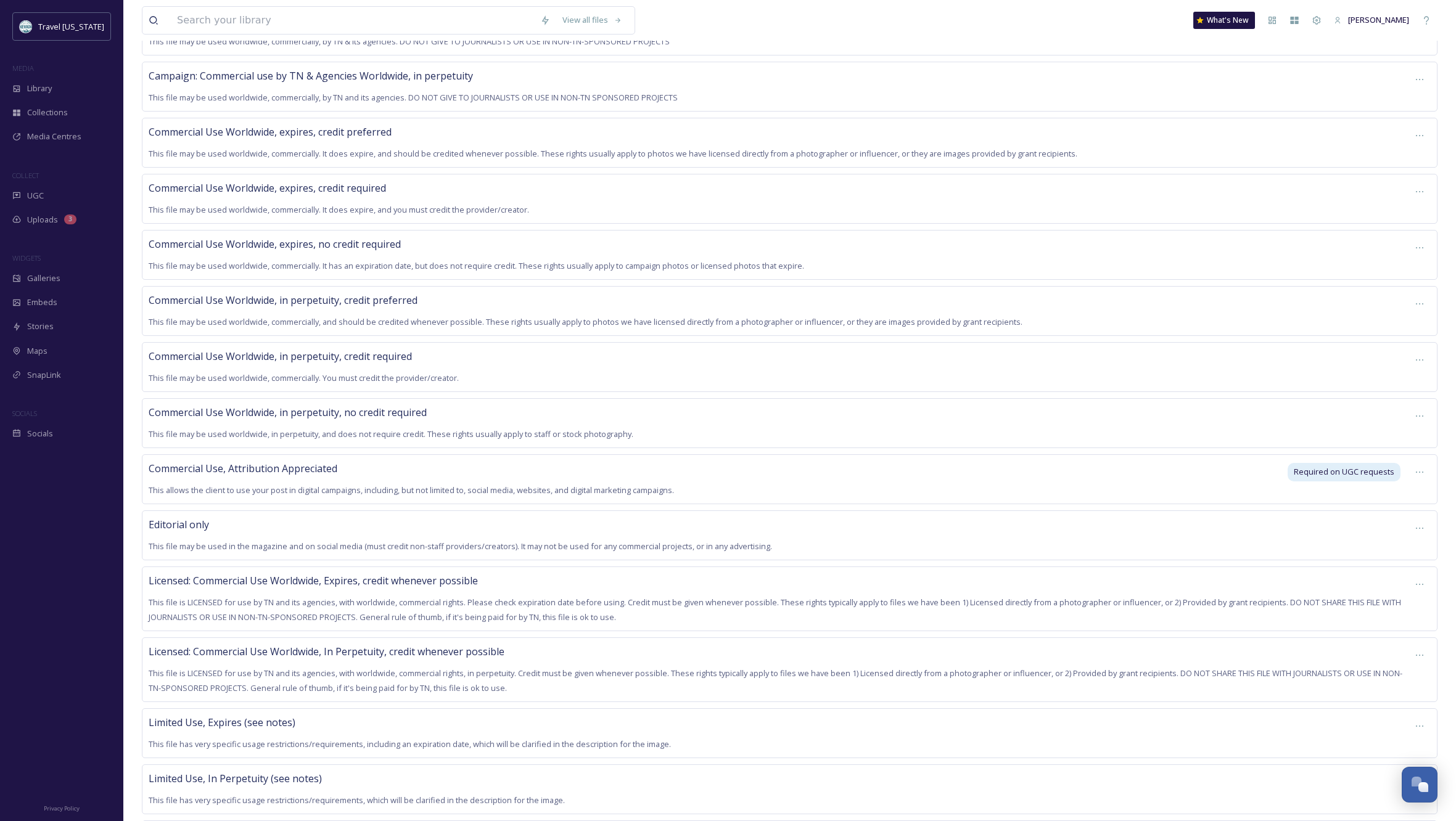
click at [610, 605] on span "This file is LICENSED for use by TN and its agencies, with worldwide, commercia…" at bounding box center [774, 609] width 1253 height 26
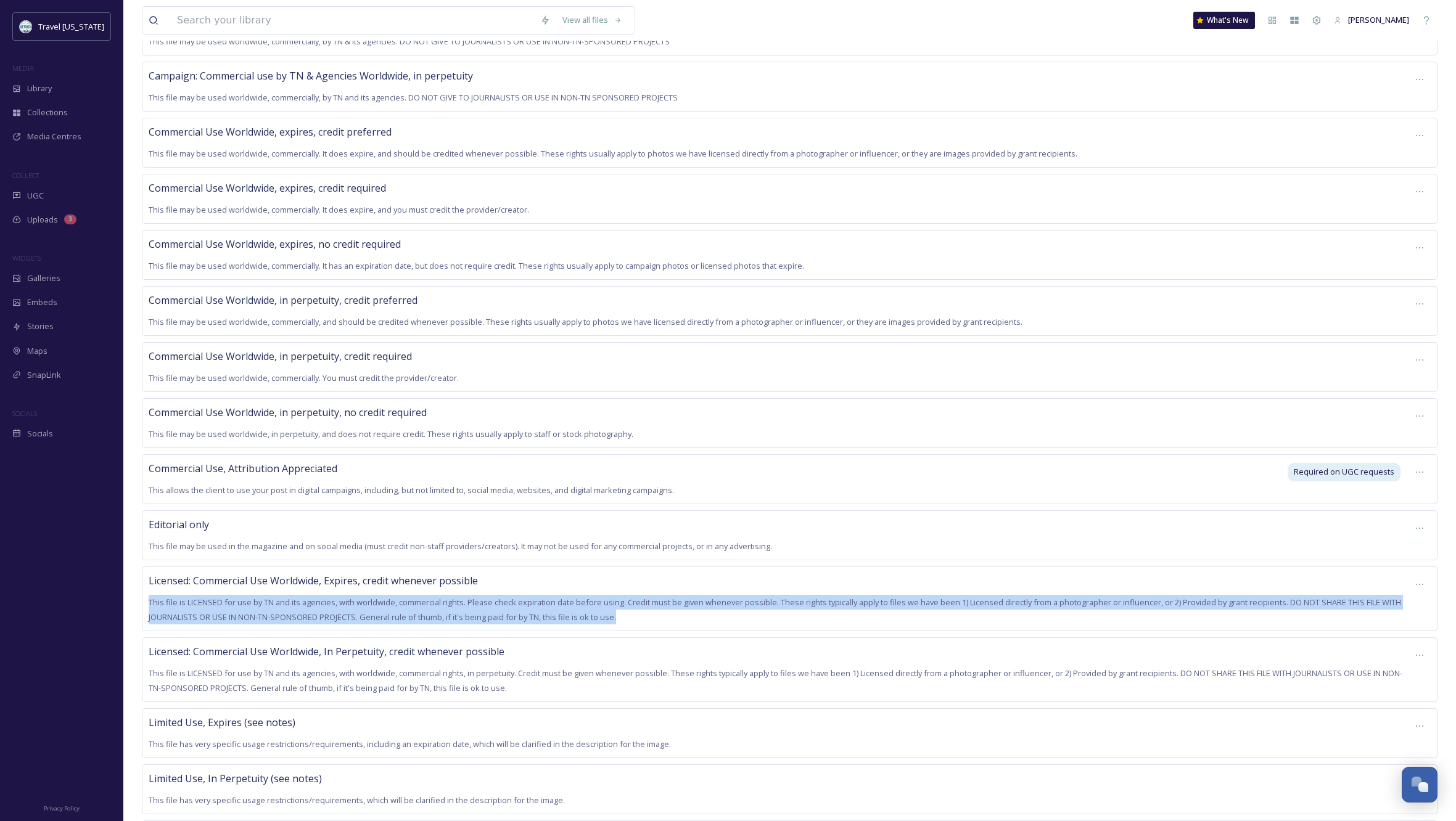
drag, startPoint x: 621, startPoint y: 611, endPoint x: 146, endPoint y: 590, distance: 475.5
click at [146, 590] on div "Licensed: Commercial Use Worldwide, Expires, credit whenever possible This file…" at bounding box center [789, 599] width 1296 height 65
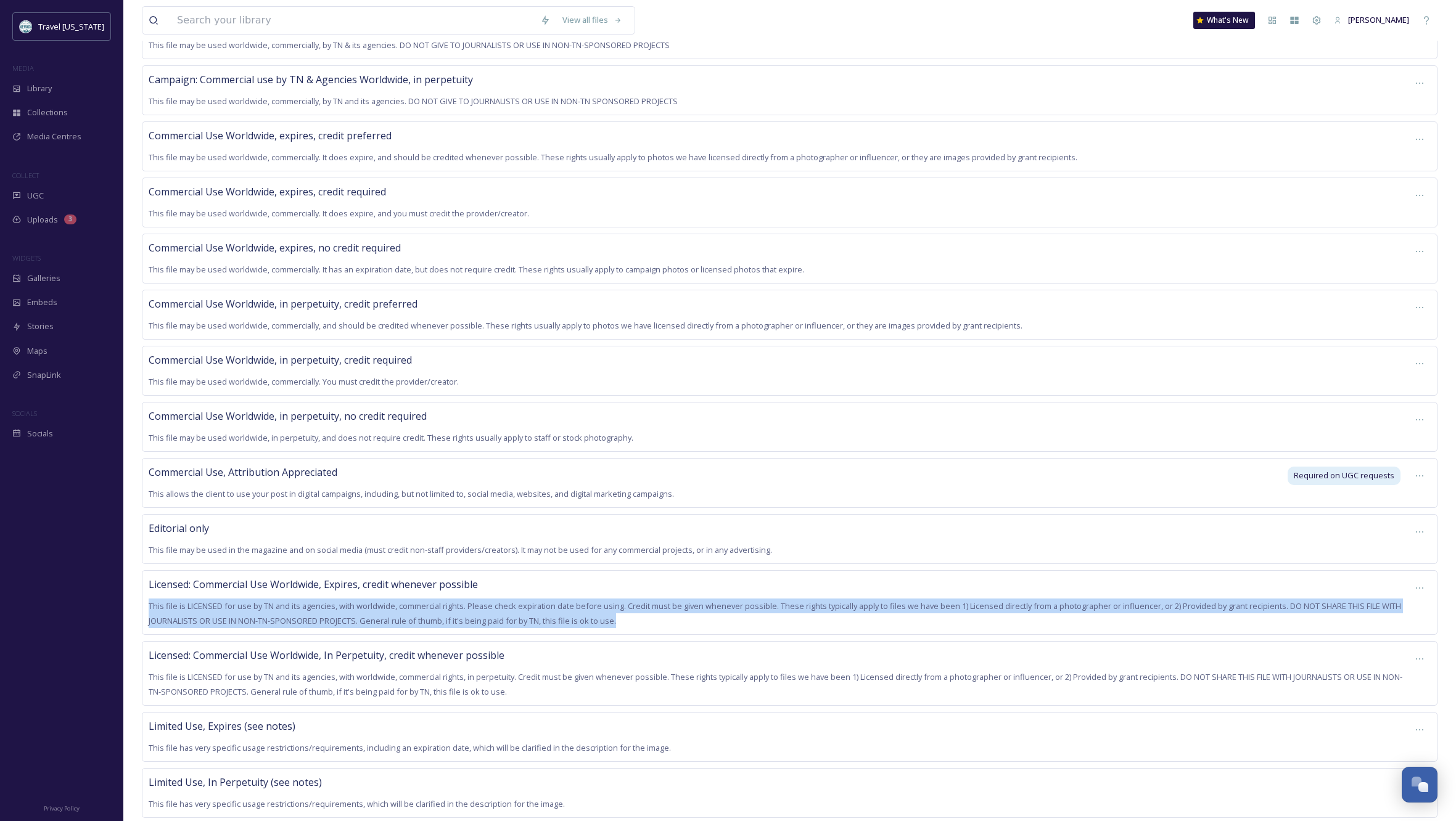
copy span "This file is LICENSED for use by TN and its agencies, with worldwide, commercia…"
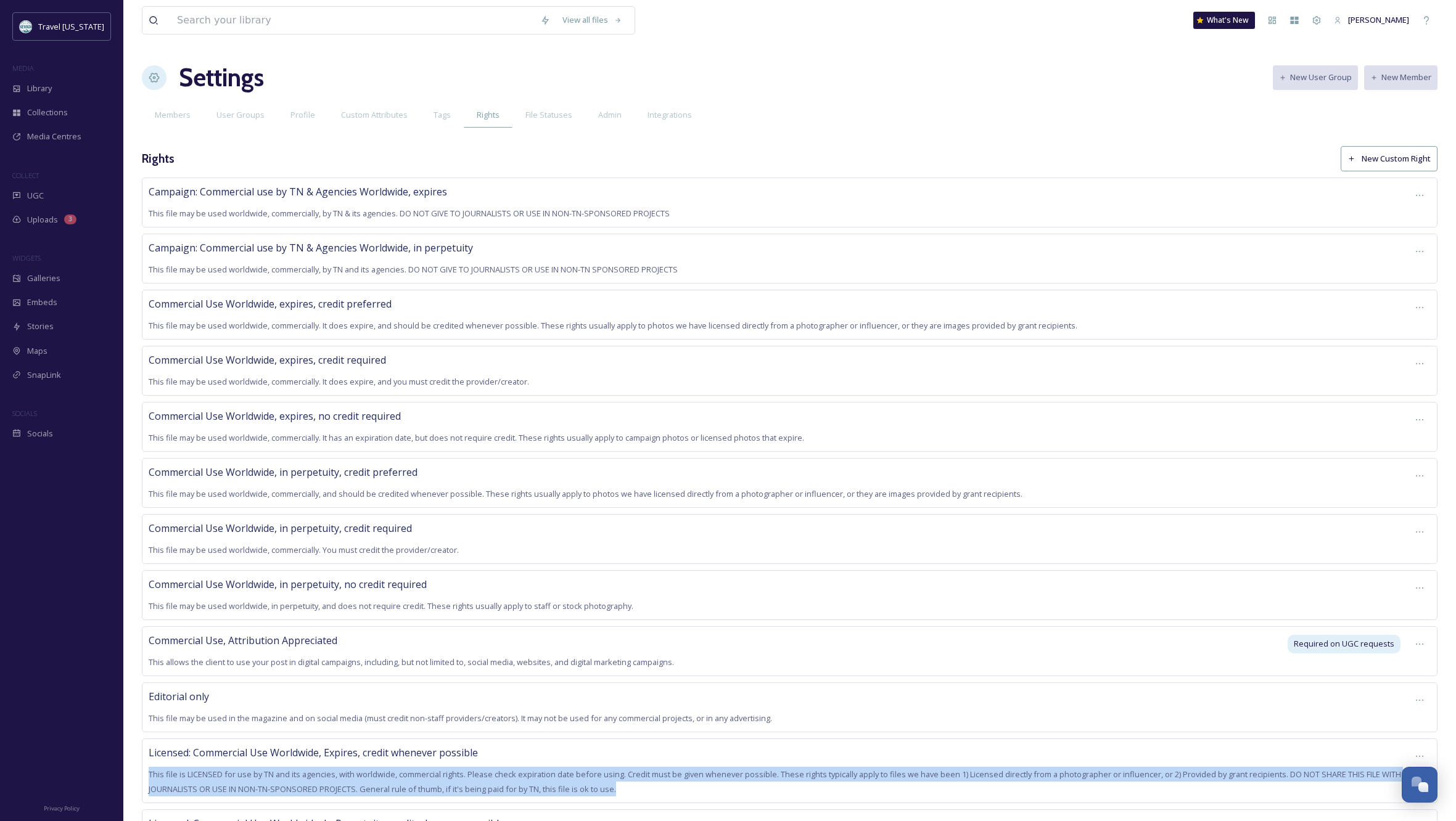
scroll to position [0, 0]
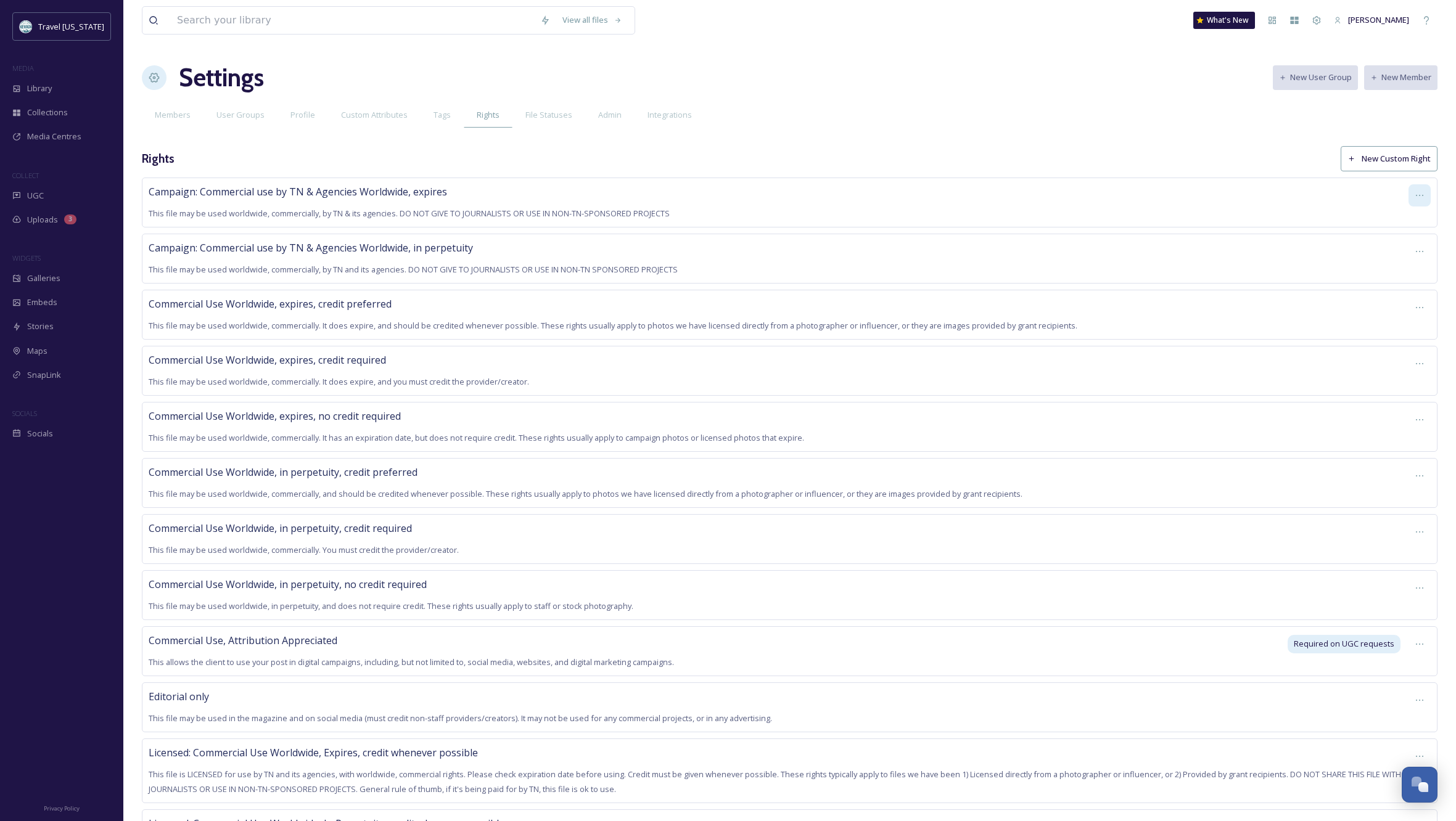
click at [1419, 196] on icon at bounding box center [1420, 195] width 10 height 10
click at [1387, 244] on span "Edit Right" at bounding box center [1391, 247] width 34 height 12
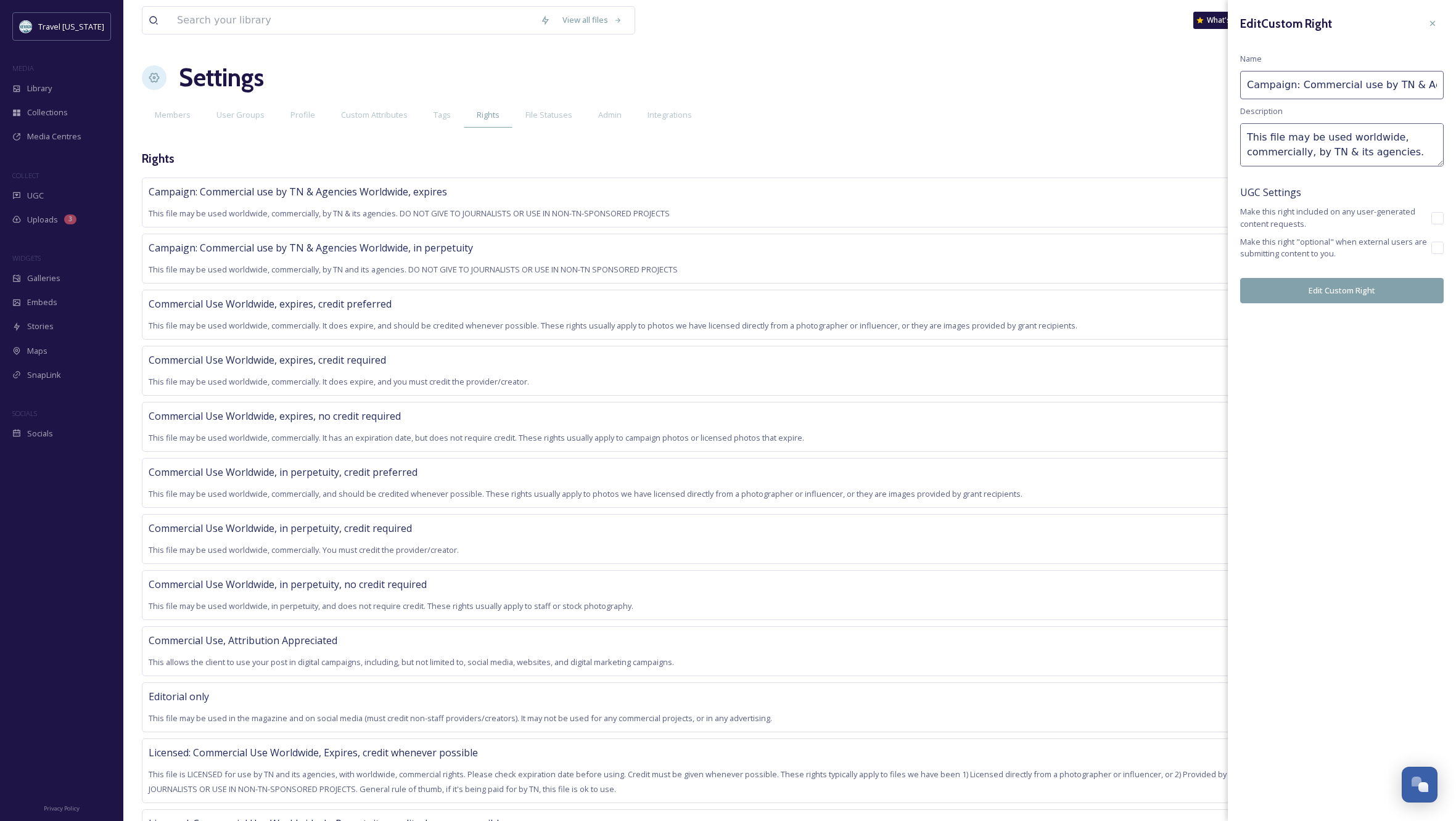
click at [1355, 144] on textarea "This file may be used worldwide, commercially, by TN & its agencies. DO NOT GIV…" at bounding box center [1341, 145] width 203 height 43
paste textarea "is LICENSED for use by TN and its agencies, with worldwide, commercial rights. …"
click at [1324, 135] on textarea "This file is LICENSED for use by TN and its agencies, with worldwide, commercia…" at bounding box center [1341, 145] width 203 height 43
drag, startPoint x: 1364, startPoint y: 140, endPoint x: 1357, endPoint y: 135, distance: 8.6
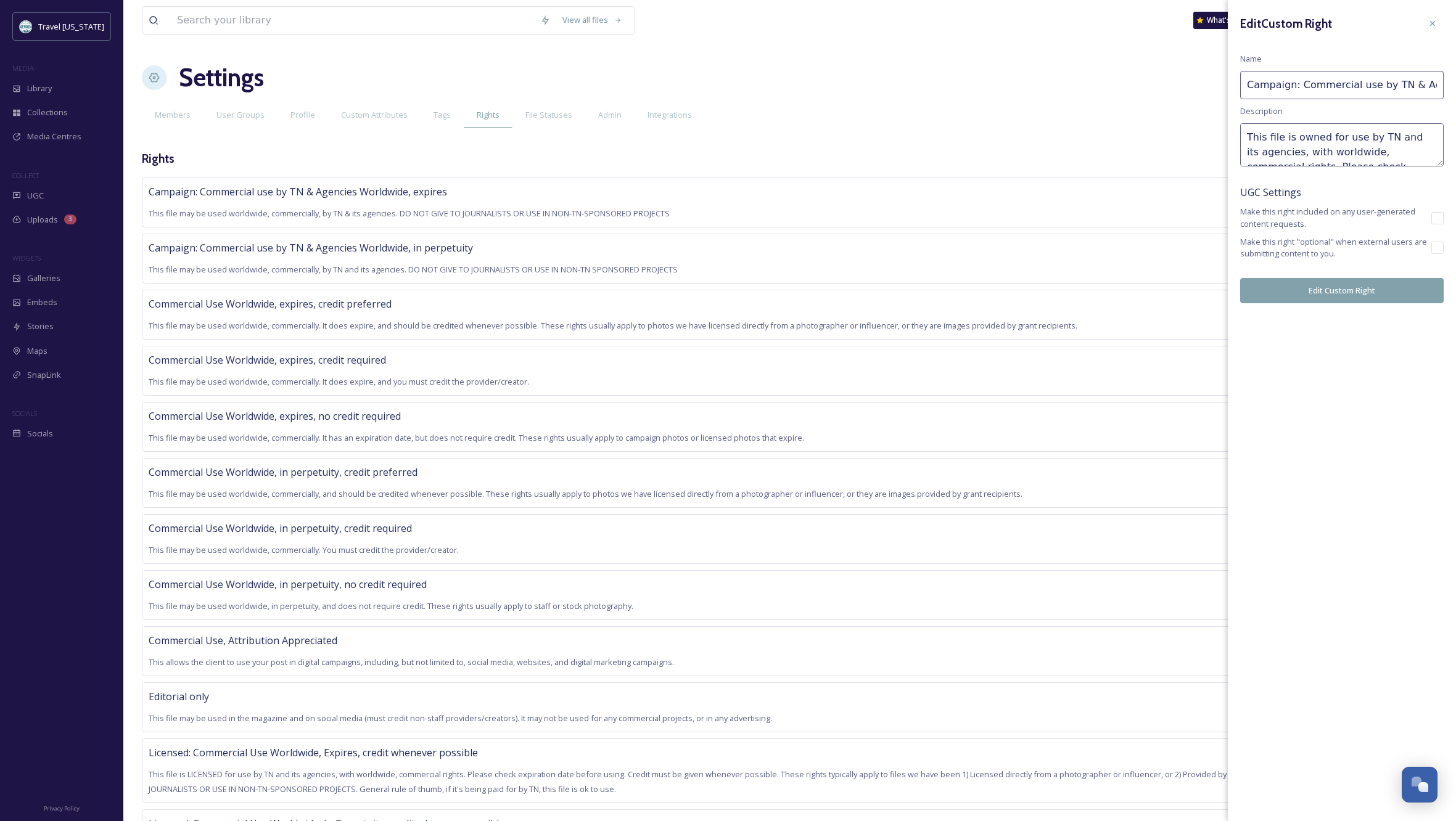
click at [1332, 137] on textarea "This file is owned for use by TN and its agencies, with worldwide, commercial r…" at bounding box center [1341, 145] width 203 height 43
drag, startPoint x: 1360, startPoint y: 136, endPoint x: 1327, endPoint y: 137, distance: 33.0
click at [1327, 137] on textarea "This file is owned for use by TN and its agencies, with worldwide, commercial r…" at bounding box center [1341, 145] width 203 height 43
drag, startPoint x: 1335, startPoint y: 135, endPoint x: 1283, endPoint y: 140, distance: 52.2
click at [1283, 140] on textarea "This file is owned by TN and its agencies, with worldwide, commercial rights. P…" at bounding box center [1341, 145] width 203 height 43
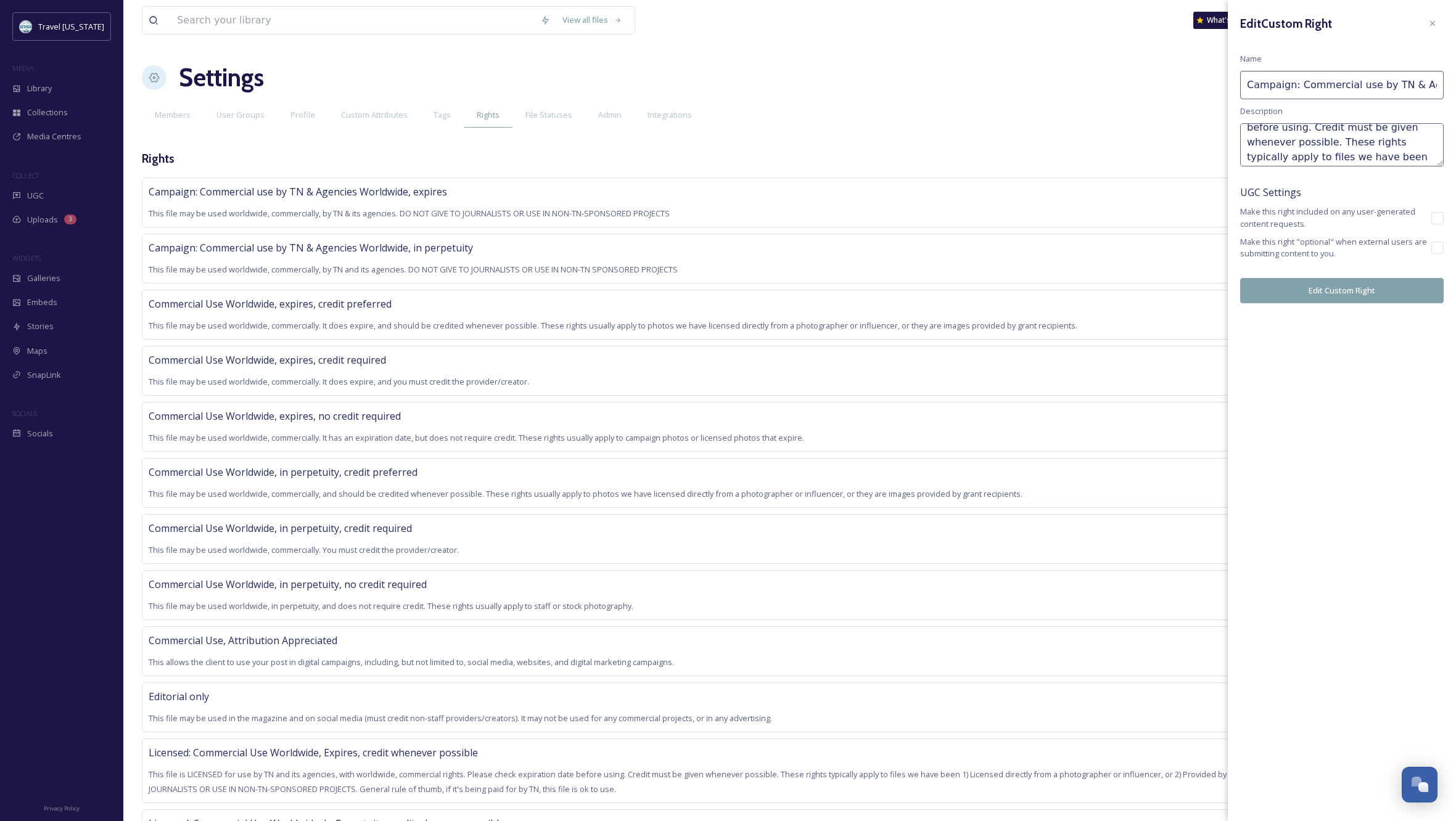
scroll to position [51, 0]
drag, startPoint x: 1335, startPoint y: 146, endPoint x: 1309, endPoint y: 131, distance: 30.0
click at [1309, 131] on textarea "This file may be used by TN and its agencies, with worldwide, commercial rights…" at bounding box center [1341, 145] width 203 height 43
drag, startPoint x: 1309, startPoint y: 141, endPoint x: 1294, endPoint y: 151, distance: 18.0
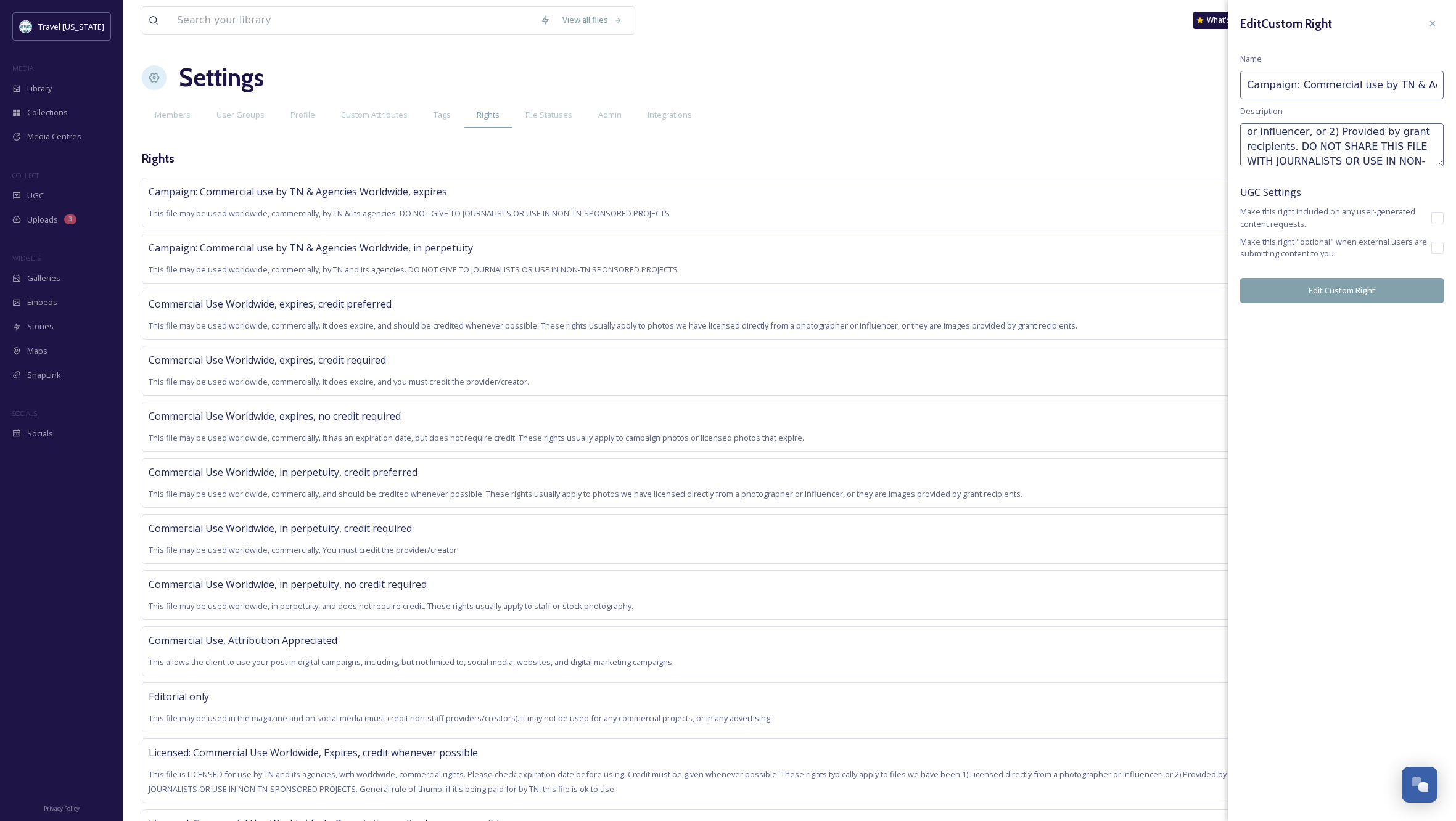
click at [1294, 151] on textarea "This file may be used by TN and its agencies, with worldwide, commercial rights…" at bounding box center [1341, 145] width 203 height 43
type textarea "This file may be used by TN and its agencies, with worldwide, commercial rights…"
click at [1360, 289] on button "Edit Custom Right" at bounding box center [1341, 290] width 203 height 25
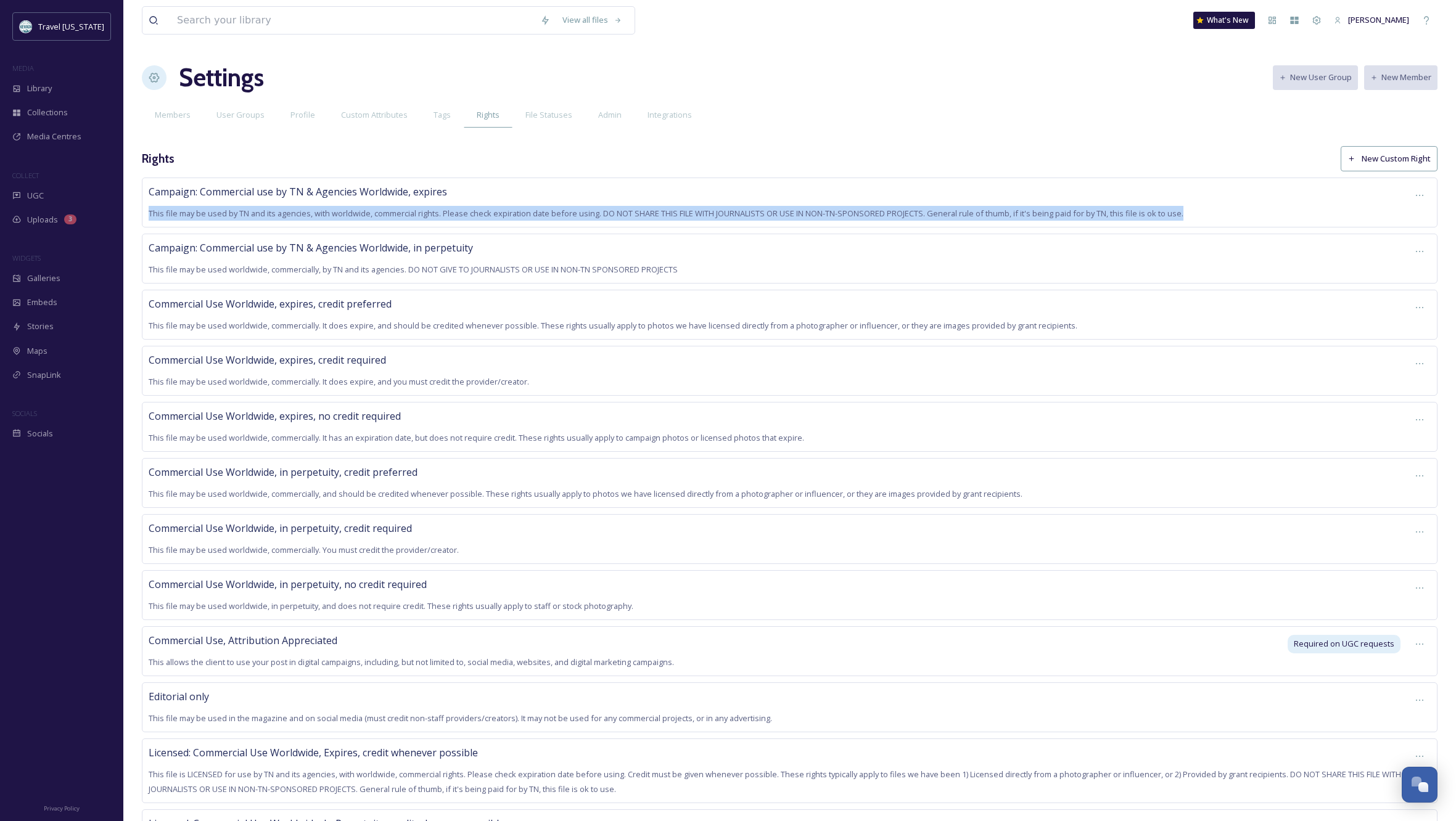
drag, startPoint x: 1198, startPoint y: 213, endPoint x: 141, endPoint y: 207, distance: 1057.0
click at [141, 207] on div "View all files What's New Kippy Spilker Settings New User Group New Member Memb…" at bounding box center [790, 547] width 1333 height 1094
copy span "This file may be used by TN and its agencies, with worldwide, commercial rights…"
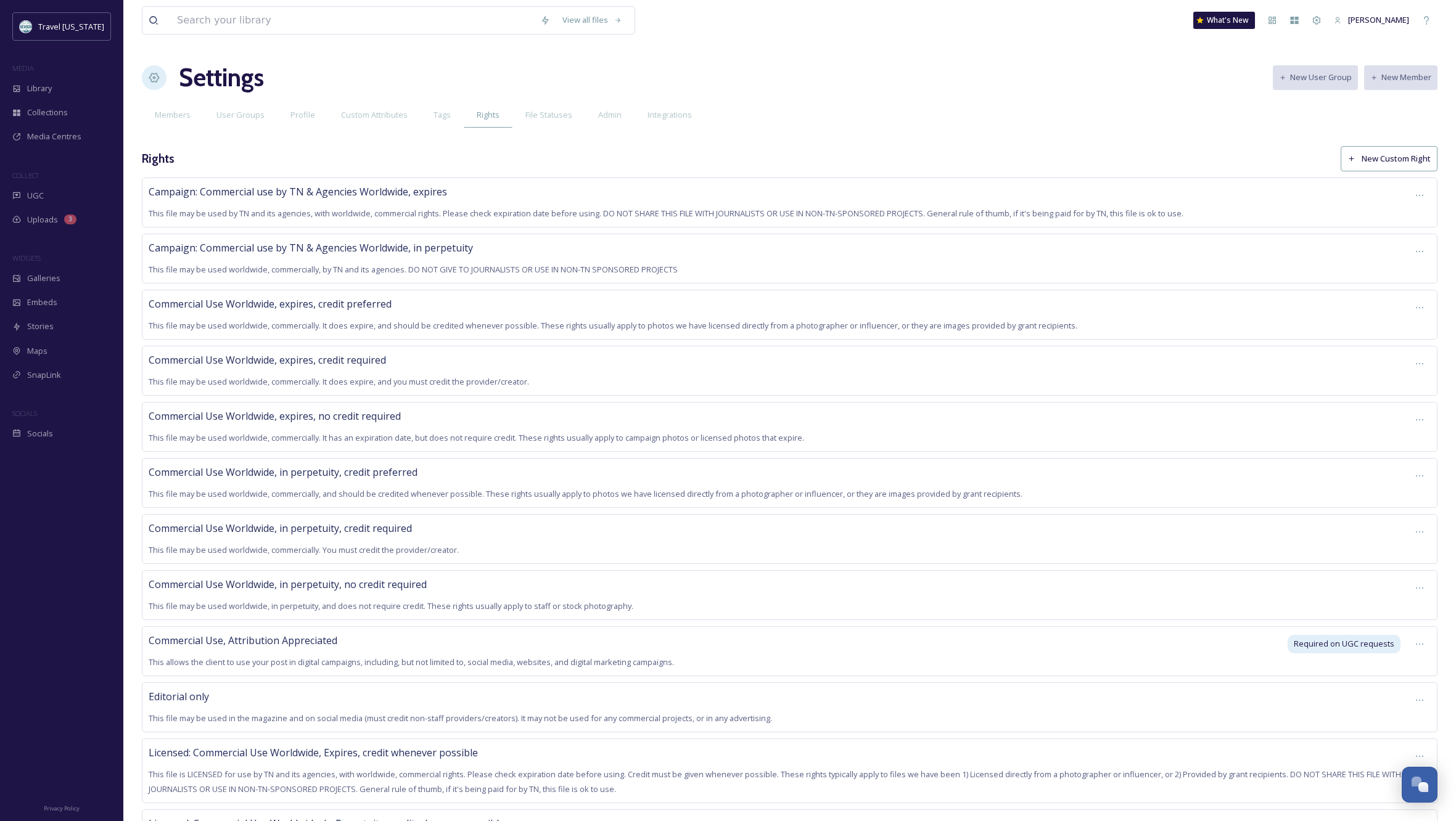
click at [492, 267] on span "This file may be used worldwide, commercially, by TN and its agencies. DO NOT G…" at bounding box center [412, 269] width 529 height 11
click at [1423, 243] on div at bounding box center [1420, 251] width 22 height 22
click at [1404, 297] on span "Edit Right" at bounding box center [1391, 303] width 34 height 12
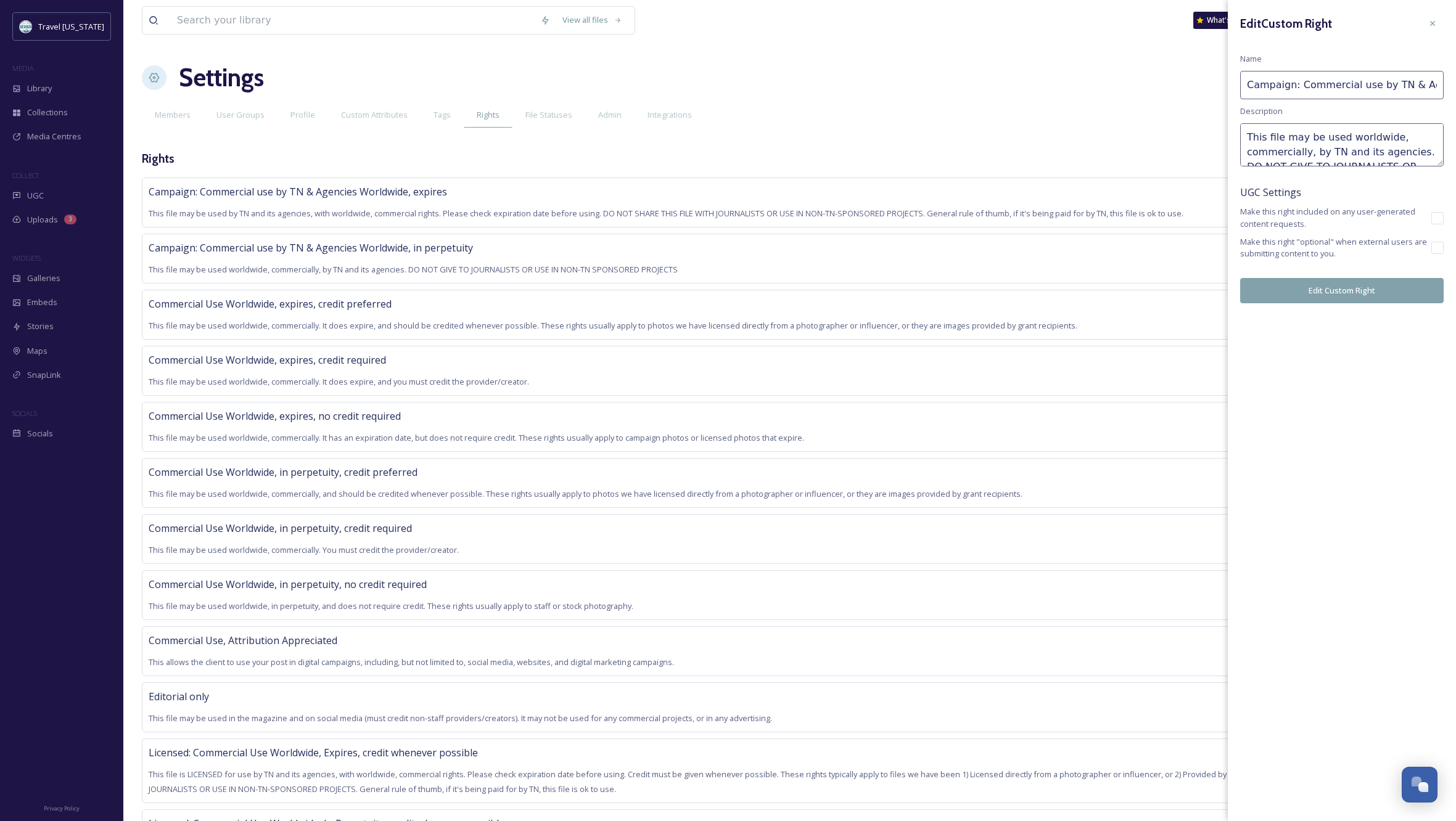
click at [1393, 148] on textarea "This file may be used worldwide, commercially, by TN and its agencies. DO NOT G…" at bounding box center [1341, 145] width 203 height 43
paste textarea "by TN and its agencies, with worldwide, commercial rights. Please check expirat…"
click at [1271, 150] on textarea "This file may be used by TN and its agencies, with worldwide, commercial rights…" at bounding box center [1341, 145] width 203 height 43
drag, startPoint x: 1372, startPoint y: 163, endPoint x: 1333, endPoint y: 146, distance: 42.5
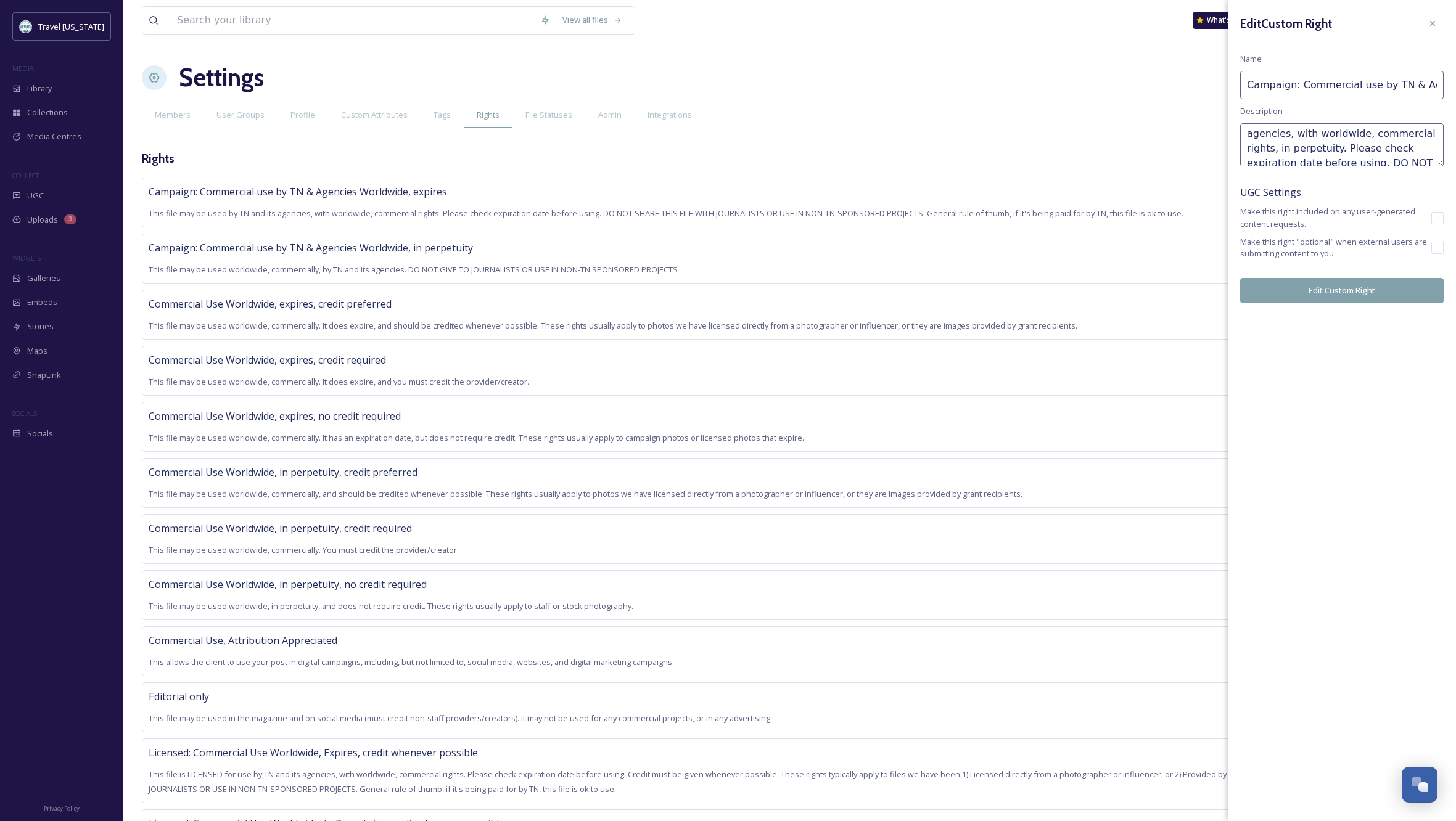
click at [1333, 146] on textarea "This file may be used by TN and its agencies, with worldwide, commercial rights…" at bounding box center [1341, 145] width 203 height 43
type textarea "This file may be used by TN and its agencies, with worldwide, commercial rights…"
click at [1327, 292] on button "Edit Custom Right" at bounding box center [1341, 290] width 203 height 25
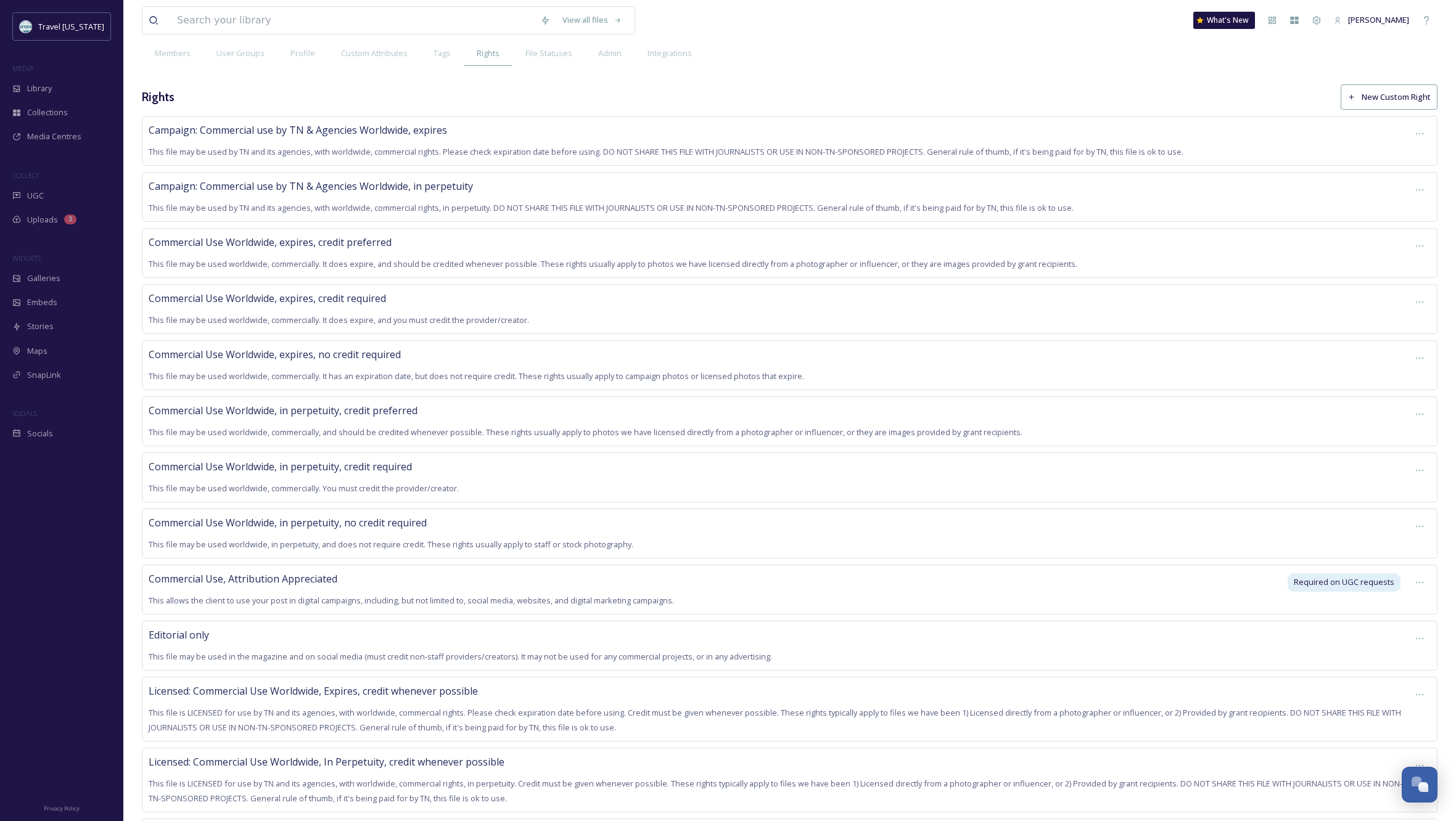
scroll to position [1, 0]
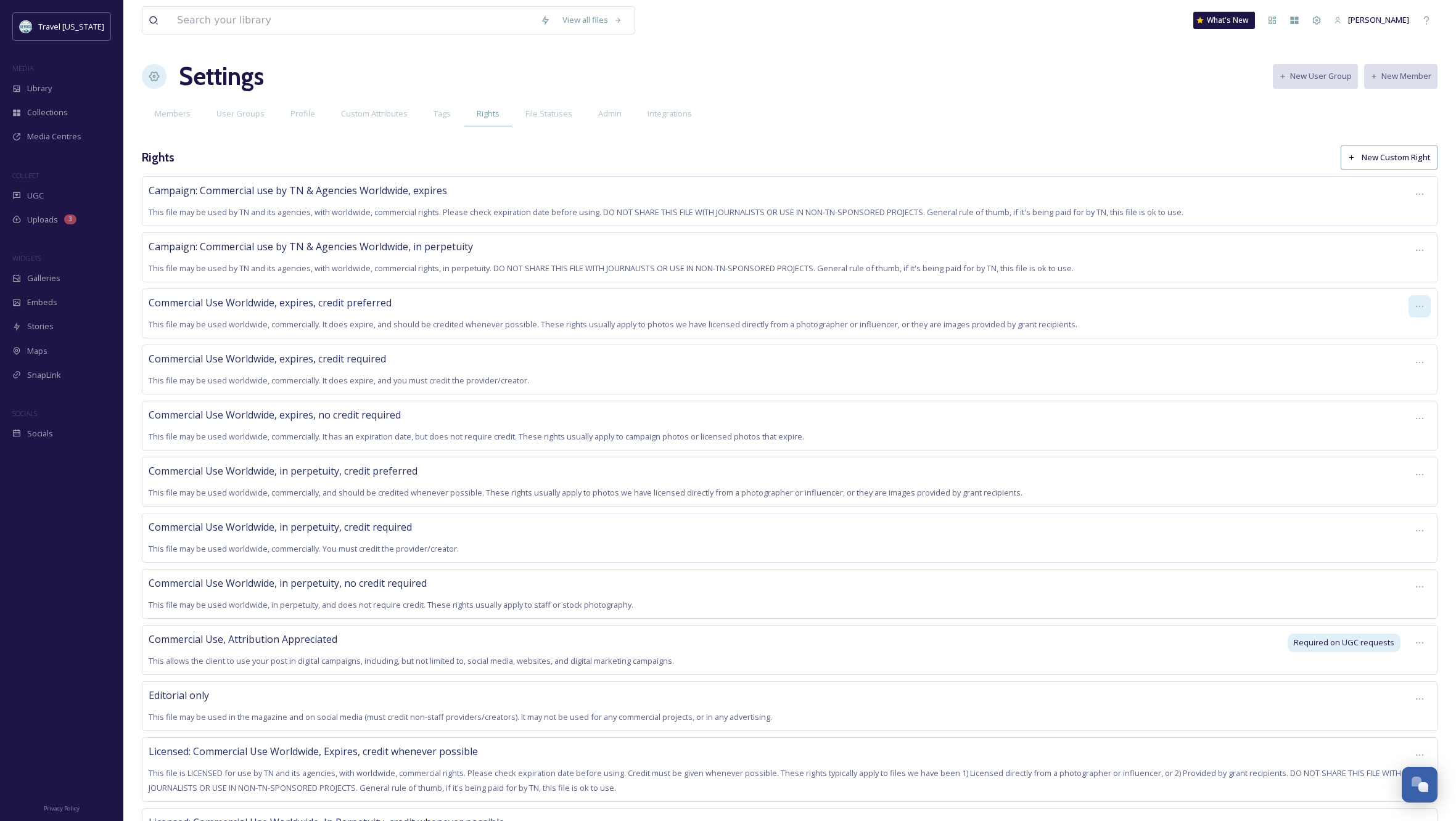
click at [1419, 304] on icon at bounding box center [1420, 307] width 10 height 10
click at [1403, 393] on span "Remove Right" at bounding box center [1399, 395] width 51 height 12
click at [1417, 390] on span "Remove Right" at bounding box center [1399, 395] width 51 height 12
click at [1387, 392] on span "Remove Right" at bounding box center [1399, 395] width 51 height 12
click at [1244, 324] on div "Commercial Use Worldwide, expires, credit preferred This file may be used world…" at bounding box center [775, 313] width 1254 height 36
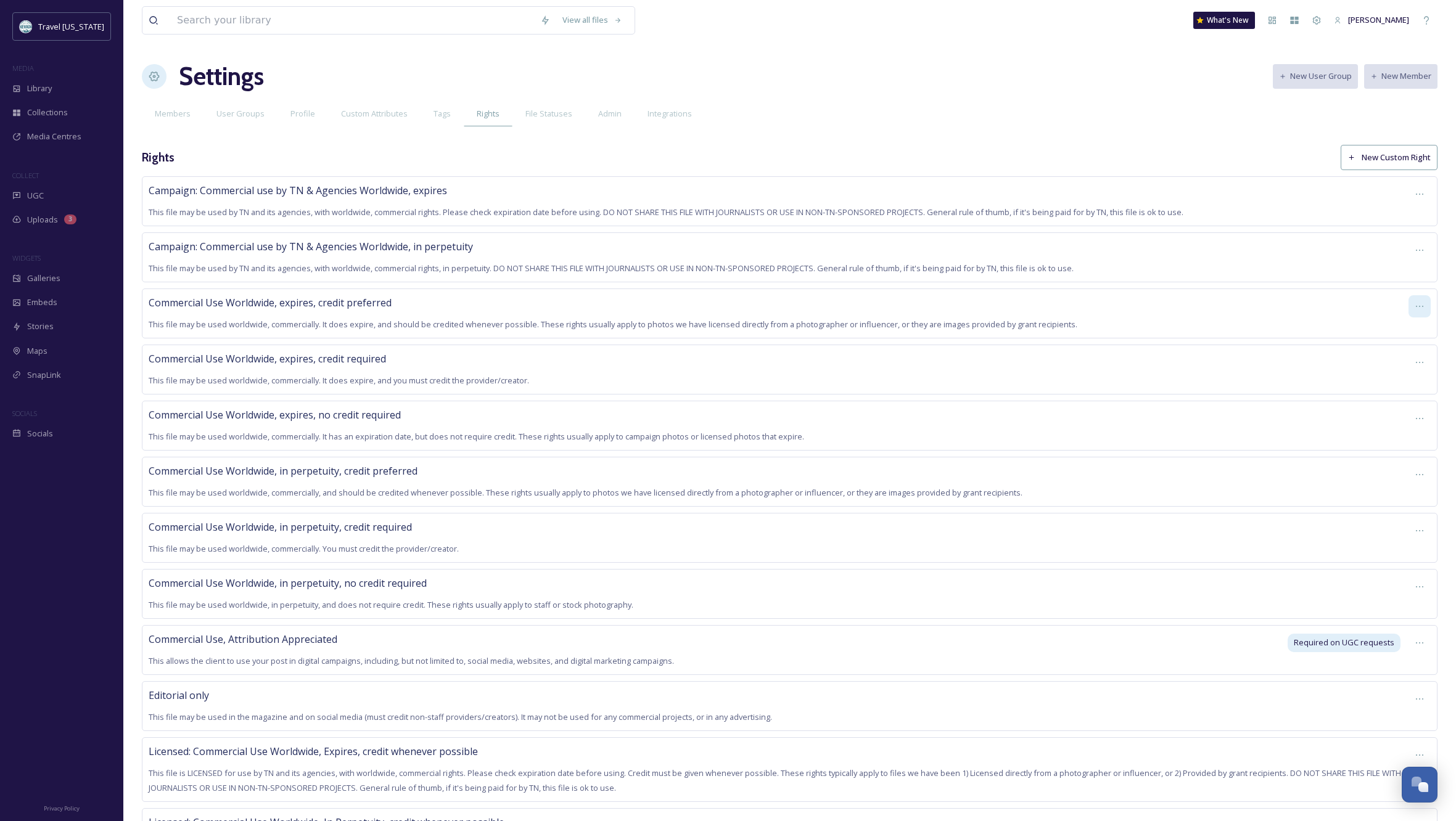
click at [1423, 302] on icon at bounding box center [1420, 307] width 10 height 10
click at [1382, 390] on span "Remove Right" at bounding box center [1399, 395] width 51 height 12
click at [1247, 138] on div "View all files What's New Kippy Spilker Settings New User Group New Member Memb…" at bounding box center [790, 546] width 1333 height 1094
click at [1420, 358] on icon at bounding box center [1420, 363] width 10 height 10
click at [1402, 445] on span "Remove Right" at bounding box center [1399, 451] width 51 height 12
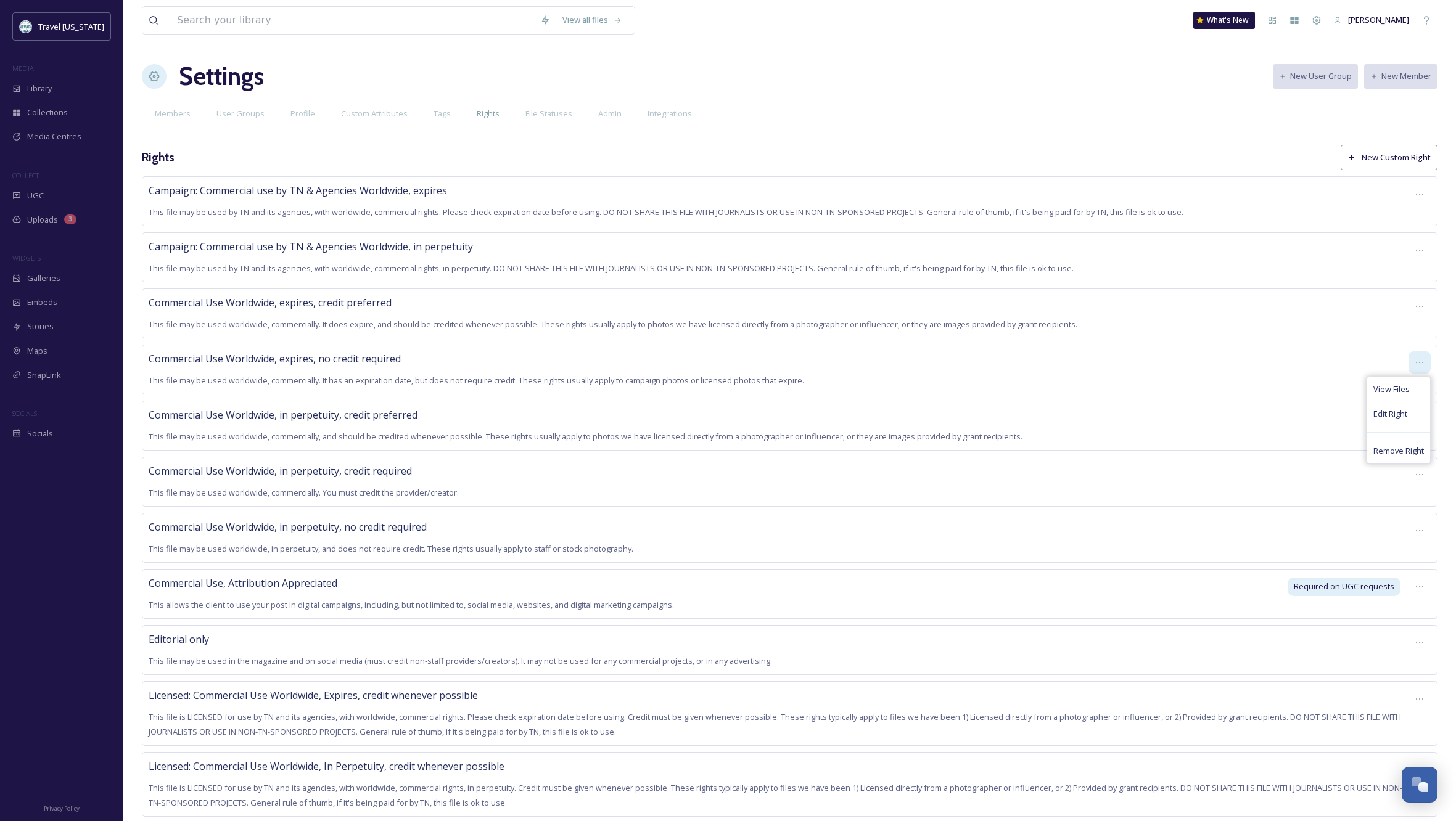
click at [1417, 359] on icon at bounding box center [1420, 363] width 10 height 10
click at [1387, 445] on span "Remove Right" at bounding box center [1399, 451] width 51 height 12
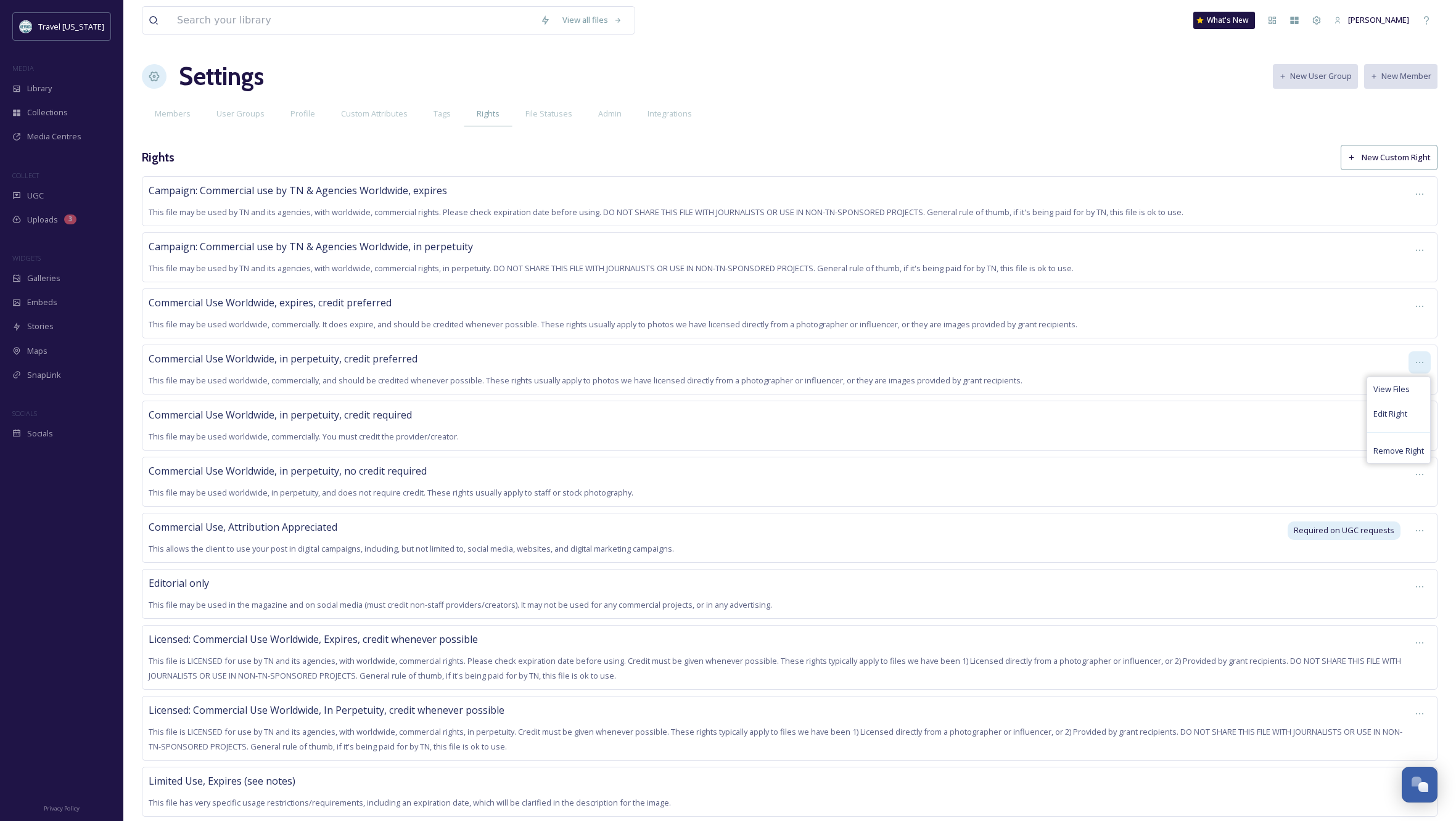
click at [1421, 363] on icon at bounding box center [1420, 363] width 10 height 10
click at [1403, 445] on span "Remove Right" at bounding box center [1399, 451] width 51 height 12
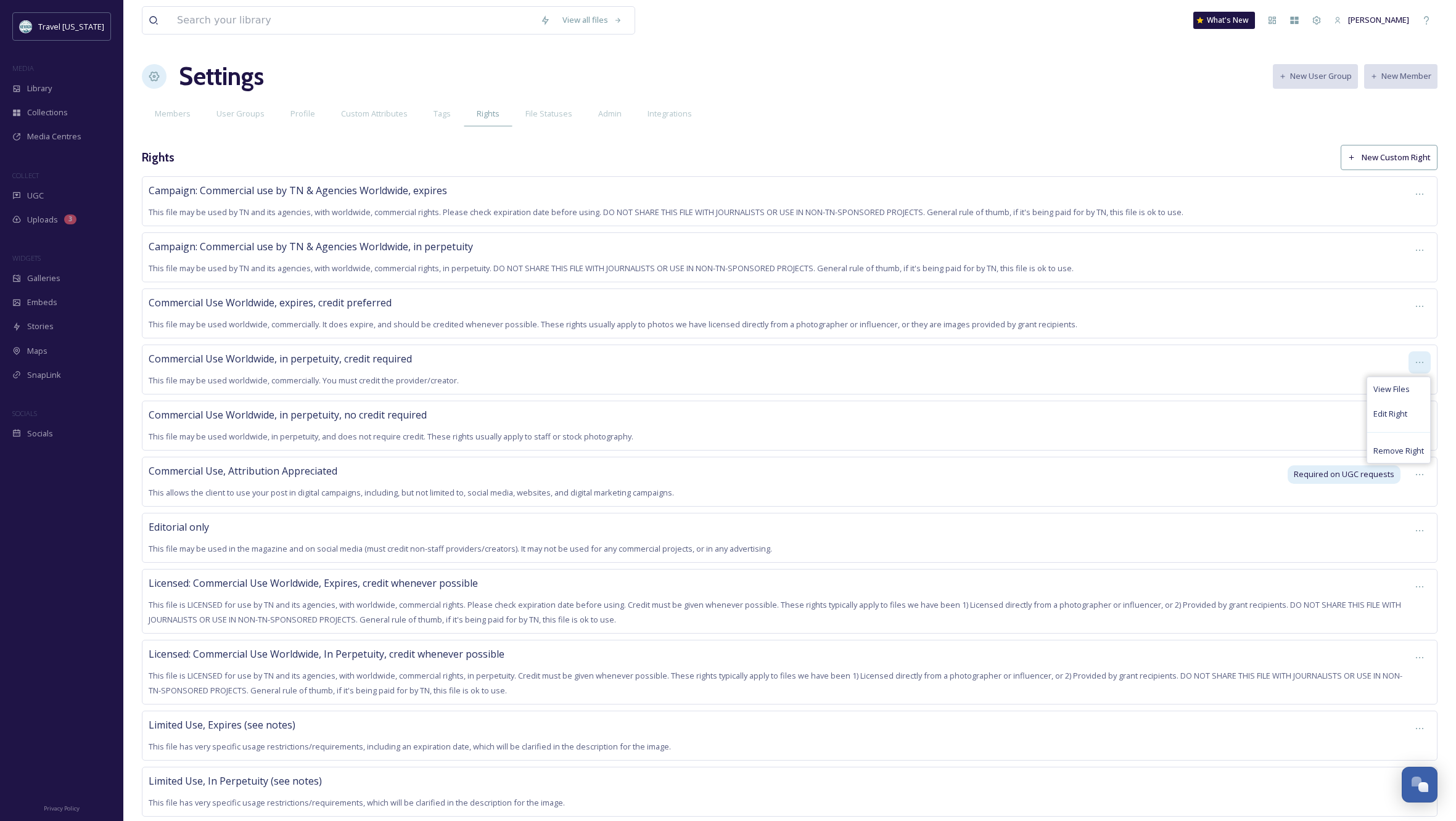
click at [1421, 359] on icon at bounding box center [1420, 363] width 10 height 10
click at [1400, 446] on span "Remove Right" at bounding box center [1399, 451] width 51 height 12
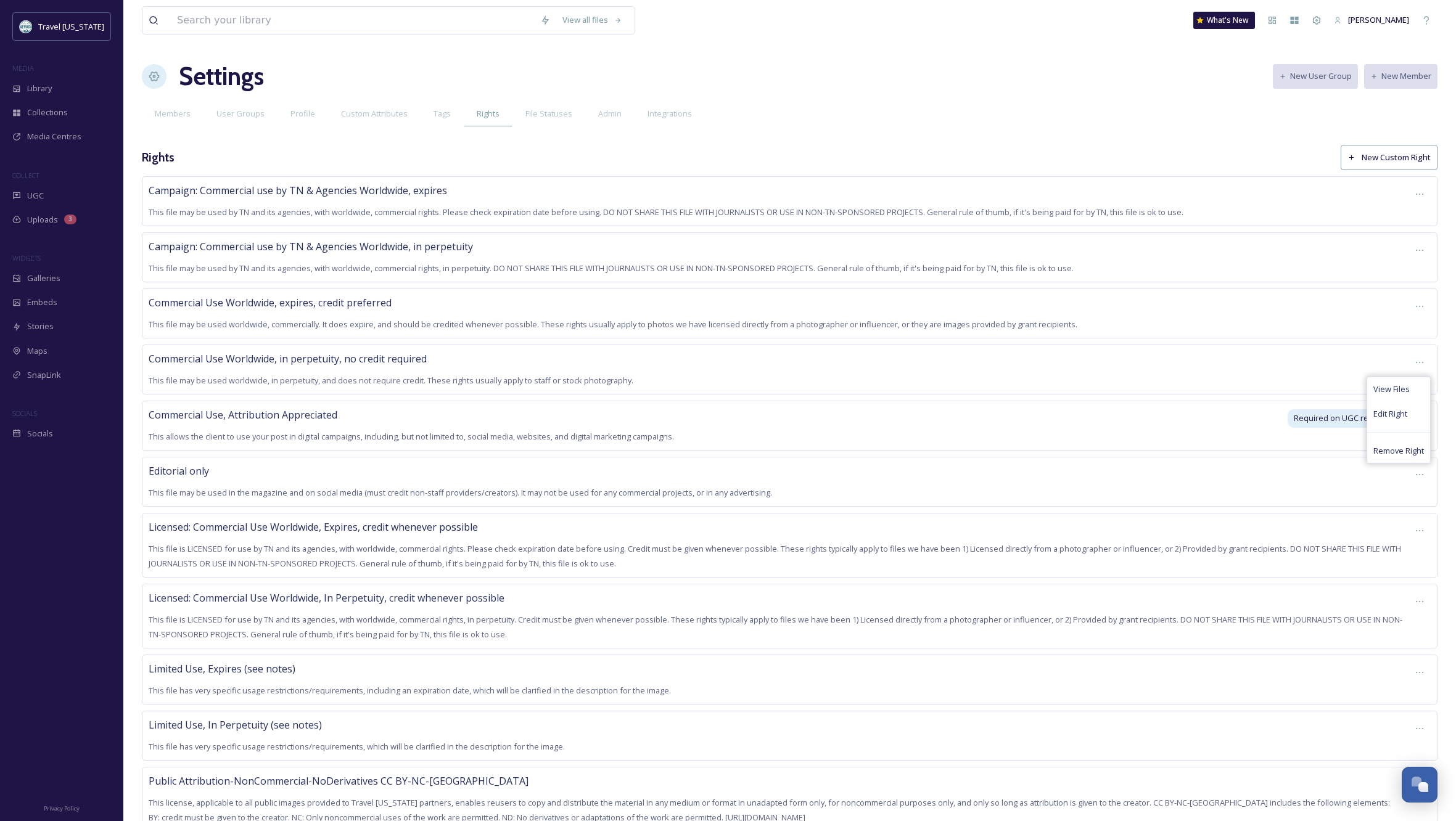
click at [1258, 315] on div "Commercial Use Worldwide, expires, credit preferred This file may be used world…" at bounding box center [775, 313] width 1254 height 36
click at [1420, 304] on icon at bounding box center [1420, 307] width 10 height 10
click at [1401, 392] on span "Remove Right" at bounding box center [1399, 395] width 51 height 12
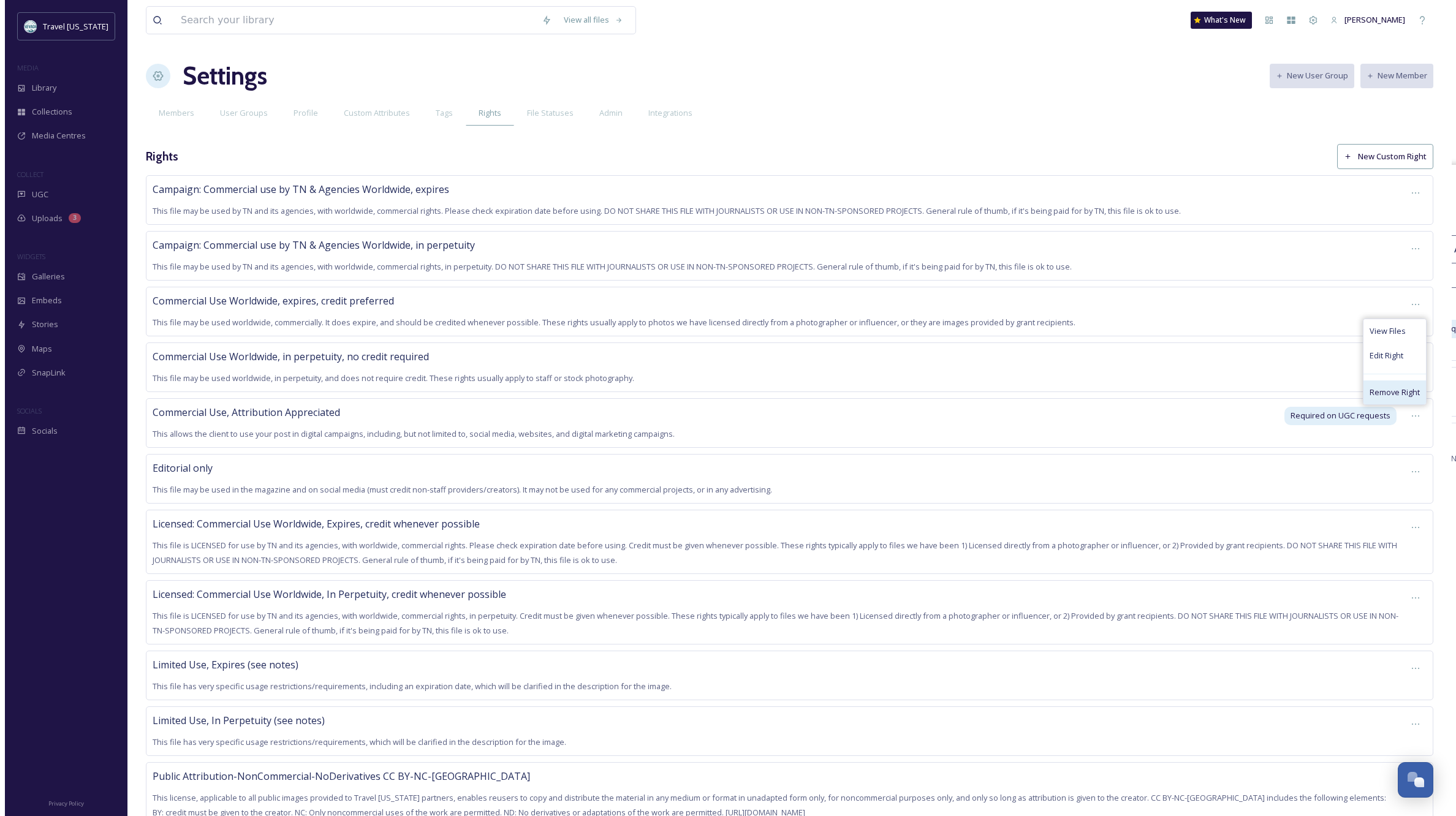
scroll to position [0, 0]
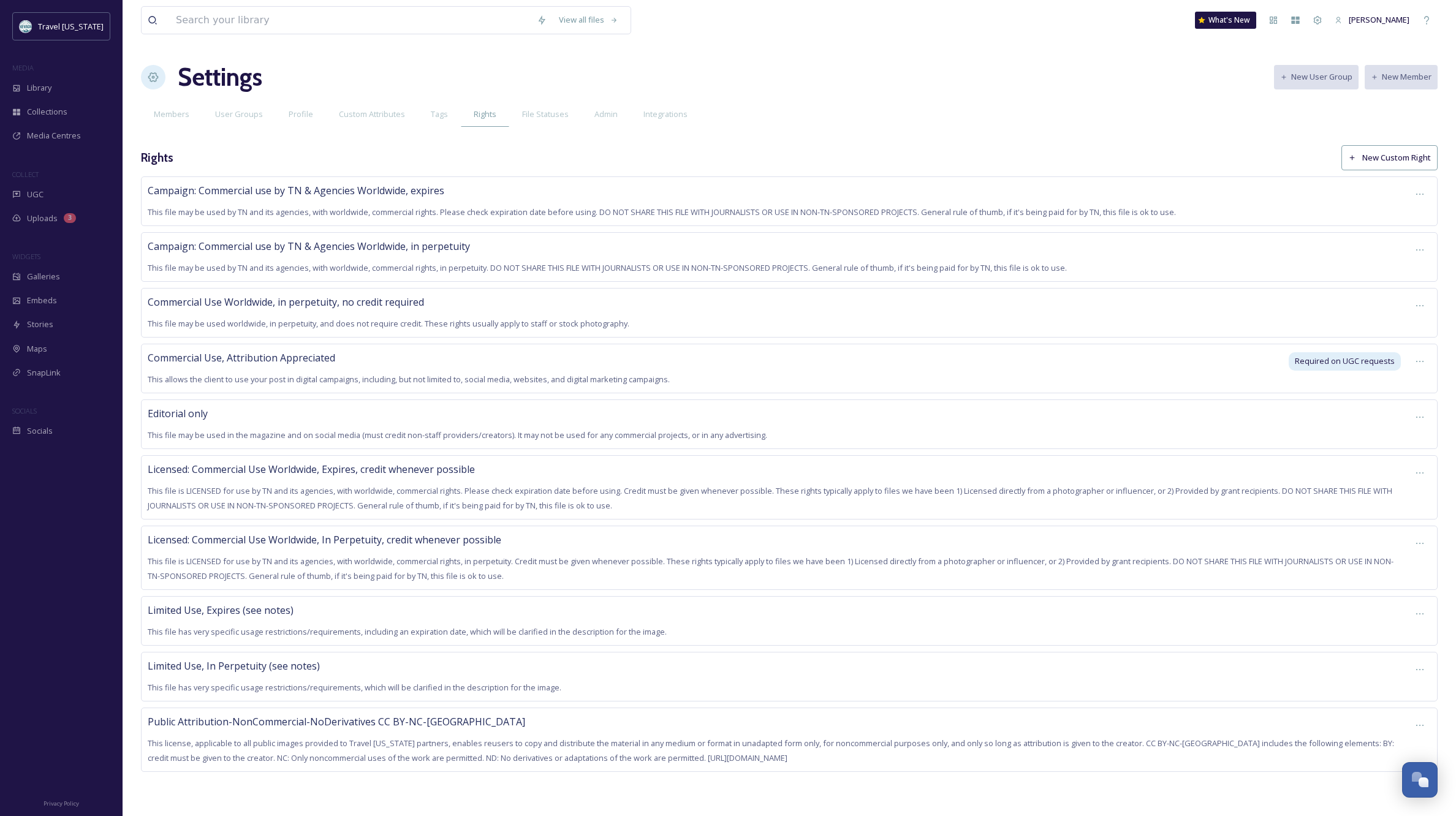
click at [1079, 145] on div "View all files What's New Kippy Spilker Settings New User Group New Member Memb…" at bounding box center [789, 408] width 1333 height 816
click at [761, 87] on div "Settings New User Group New Member" at bounding box center [789, 77] width 1297 height 37
click at [333, 158] on div "Rights New Custom Right" at bounding box center [789, 157] width 1297 height 25
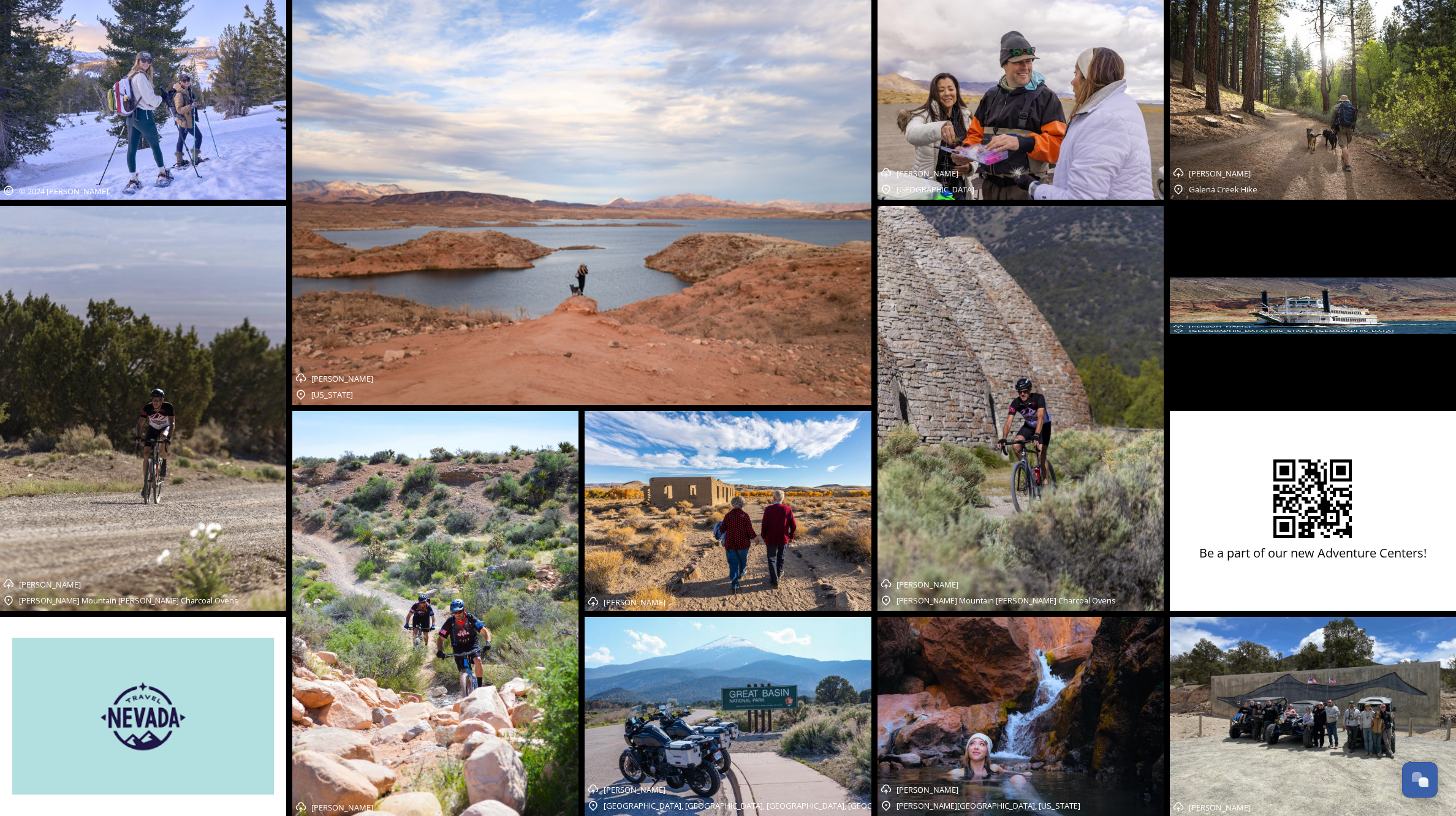
click at [1035, 265] on img at bounding box center [1021, 408] width 286 height 405
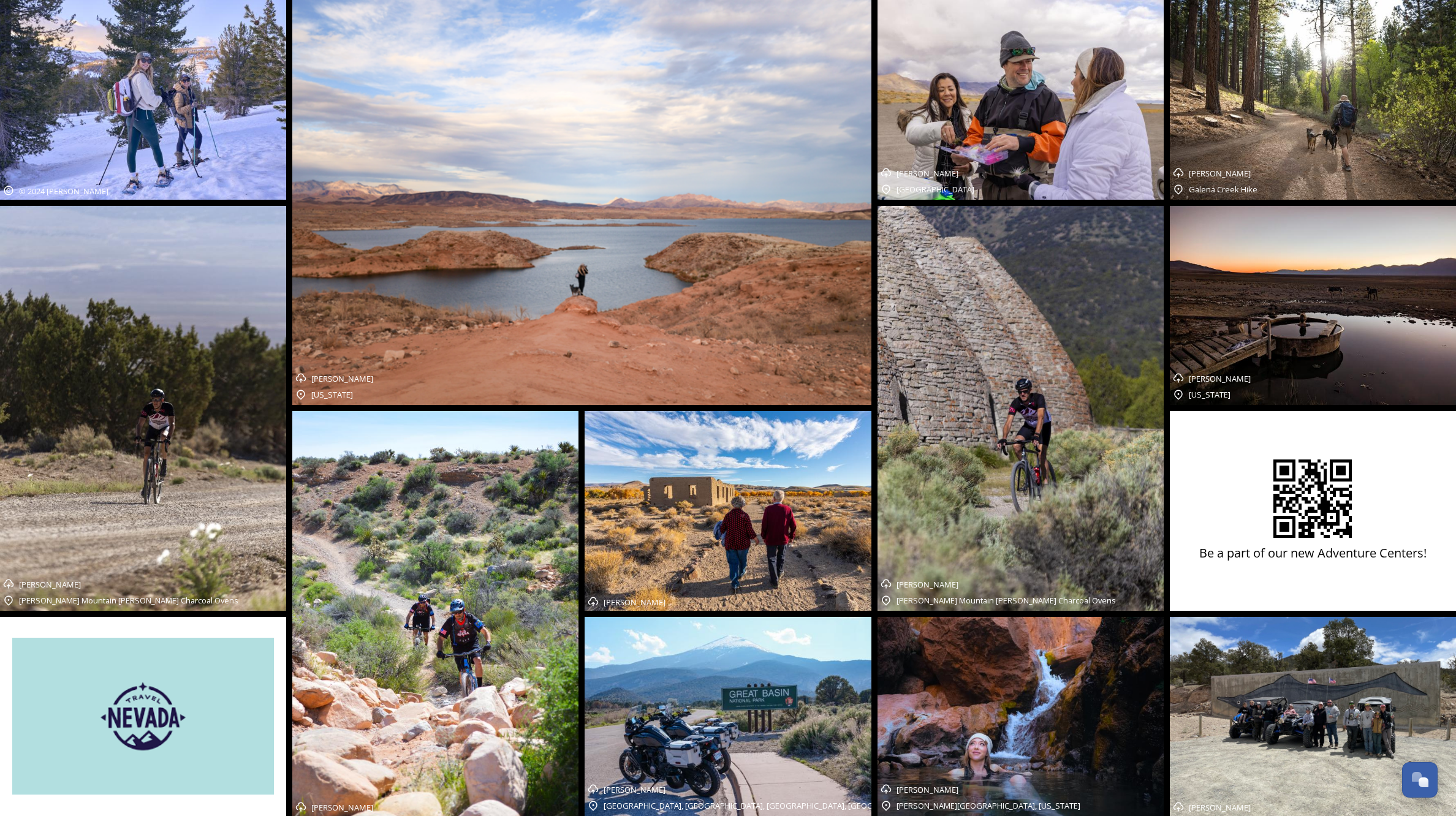
click at [1262, 116] on img at bounding box center [1313, 100] width 286 height 199
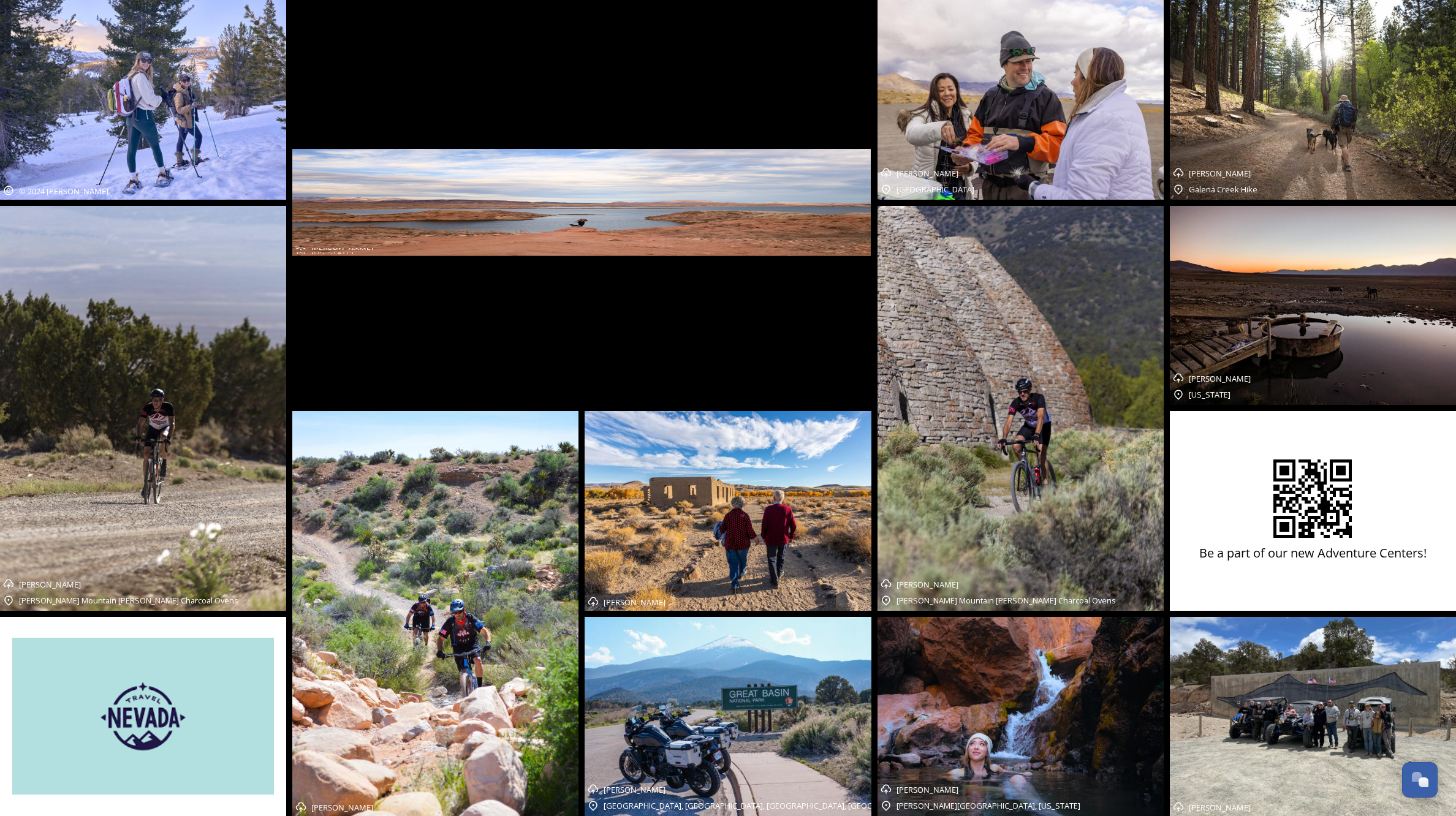
click at [978, 98] on img at bounding box center [1021, 100] width 286 height 199
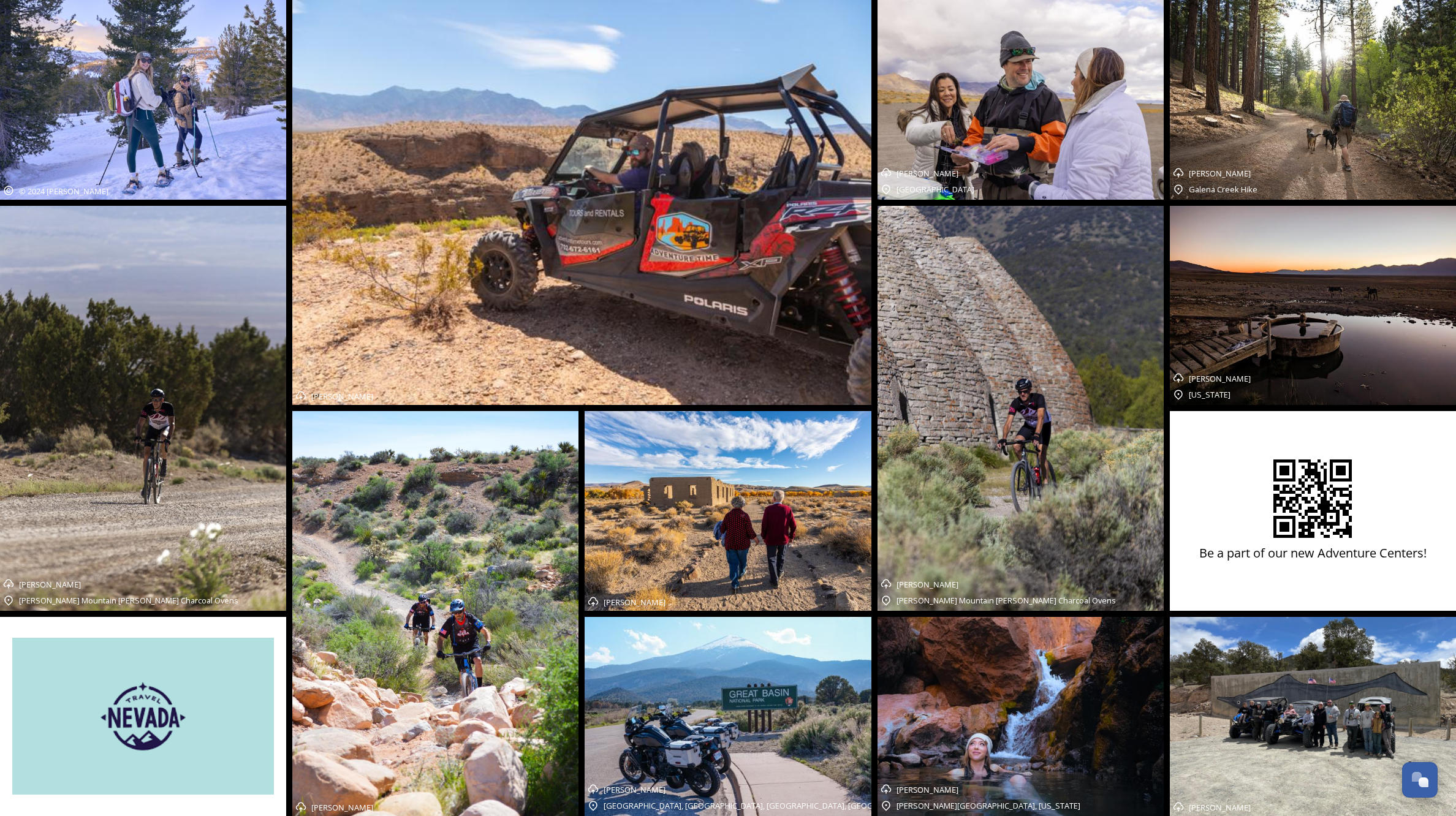
click at [543, 577] on img at bounding box center [435, 613] width 286 height 405
click at [719, 545] on img at bounding box center [728, 511] width 286 height 199
click at [749, 705] on img at bounding box center [728, 716] width 286 height 199
click at [1268, 261] on img at bounding box center [1313, 306] width 286 height 199
